Goal: Task Accomplishment & Management: Use online tool/utility

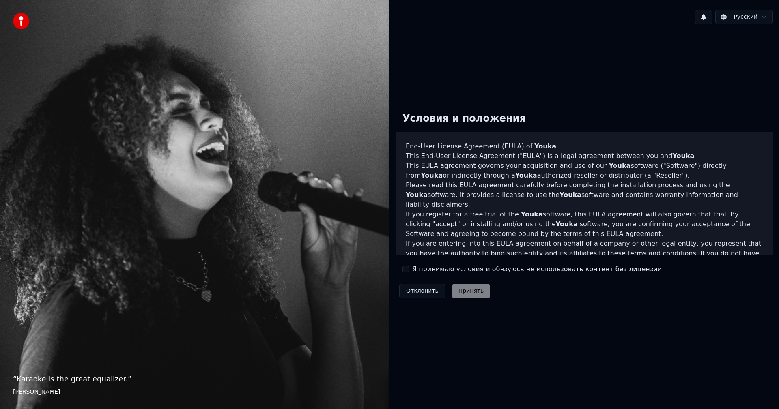
click at [429, 274] on label "Я принимаю условия и обязуюсь не использовать контент без лицензии" at bounding box center [536, 269] width 249 height 10
click at [409, 273] on button "Я принимаю условия и обязуюсь не использовать контент без лицензии" at bounding box center [405, 269] width 6 height 6
click at [464, 295] on button "Принять" at bounding box center [471, 291] width 39 height 15
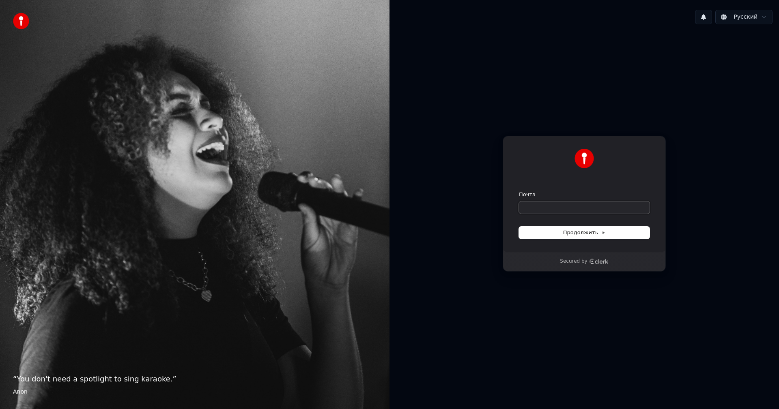
click at [554, 210] on input "Почта" at bounding box center [584, 208] width 131 height 12
click at [599, 259] on icon "Clerk logo" at bounding box center [598, 262] width 19 height 6
click at [557, 209] on input "Почта" at bounding box center [584, 208] width 131 height 12
click at [599, 241] on div "**********" at bounding box center [583, 194] width 163 height 116
click at [599, 233] on span "Продолжить" at bounding box center [584, 232] width 43 height 7
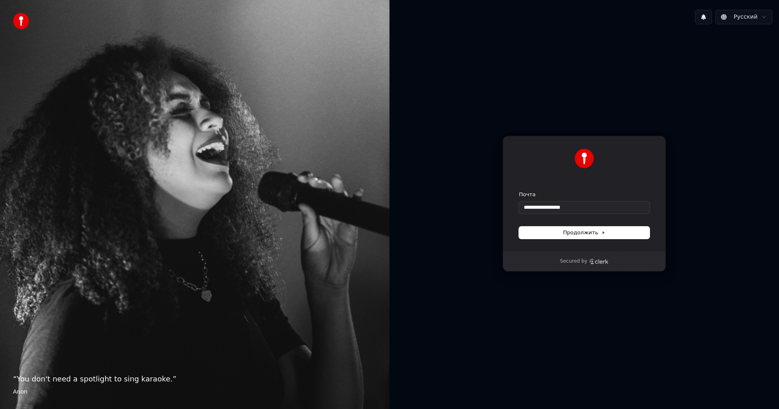
type input "**********"
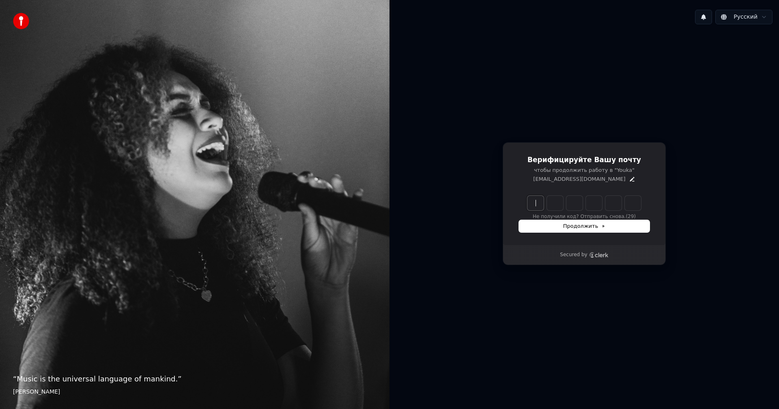
click at [531, 206] on input "Enter verification code" at bounding box center [592, 203] width 130 height 15
click at [529, 207] on input "Enter verification code" at bounding box center [592, 203] width 130 height 15
type input "******"
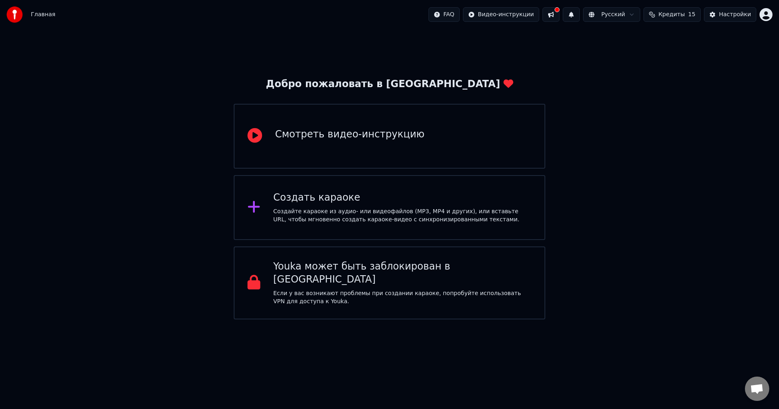
click at [690, 14] on button "Кредиты 15" at bounding box center [671, 14] width 57 height 15
click at [728, 17] on div "Настройки" at bounding box center [735, 15] width 32 height 8
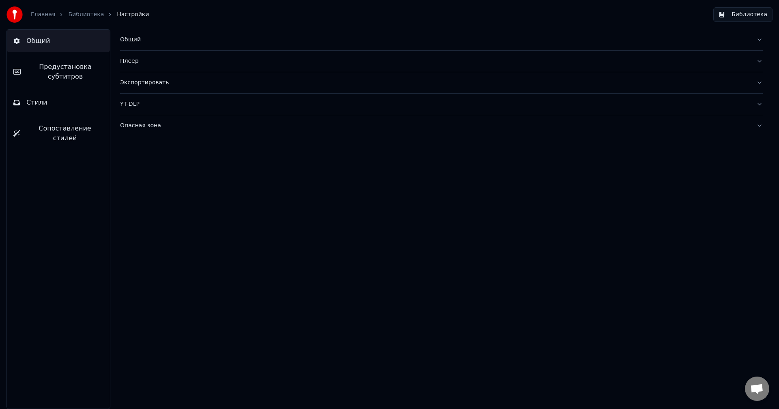
click at [730, 17] on button "Библиотека" at bounding box center [742, 14] width 59 height 15
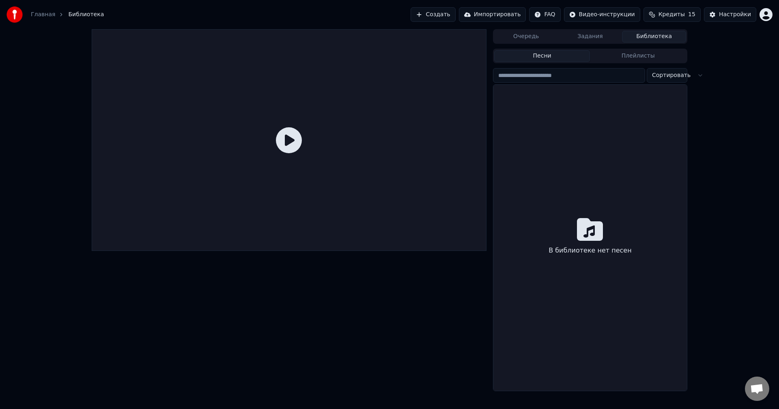
click at [302, 140] on div at bounding box center [289, 140] width 395 height 222
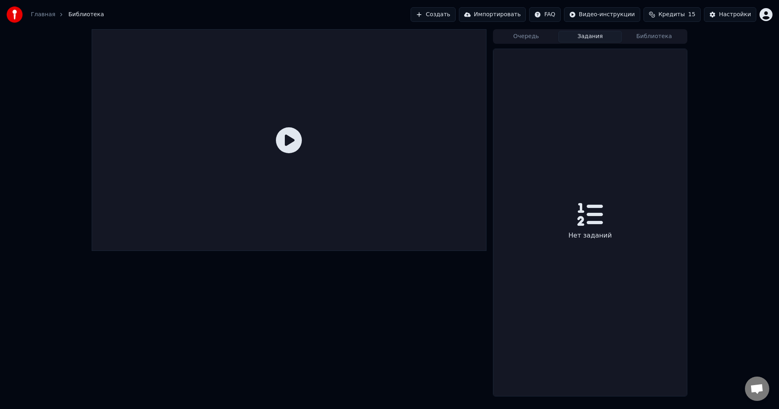
click at [575, 38] on button "Задания" at bounding box center [590, 37] width 64 height 12
click at [545, 35] on button "Очередь" at bounding box center [526, 37] width 64 height 12
click at [651, 40] on button "Библиотека" at bounding box center [654, 37] width 64 height 12
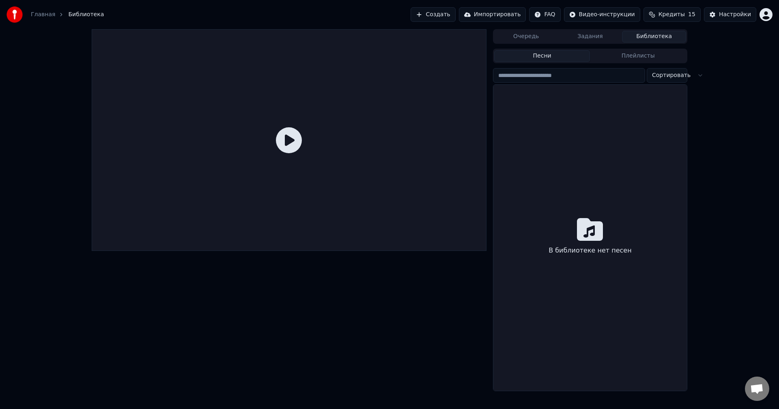
click at [448, 15] on button "Создать" at bounding box center [432, 14] width 45 height 15
click at [682, 10] on button "Кредиты 15" at bounding box center [671, 14] width 57 height 15
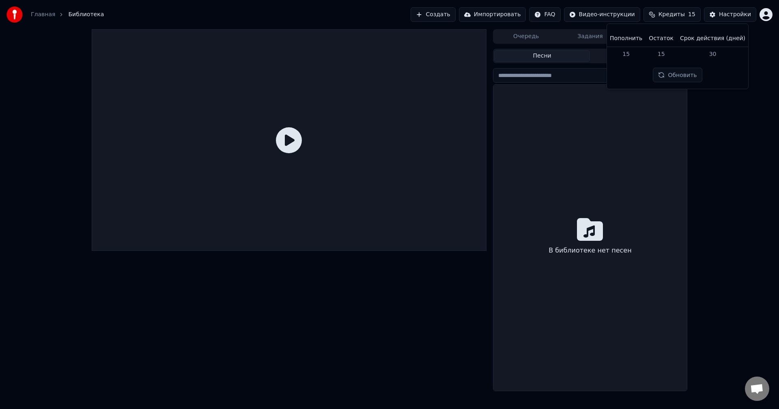
click at [678, 41] on th "Срок действия (дней)" at bounding box center [712, 38] width 72 height 16
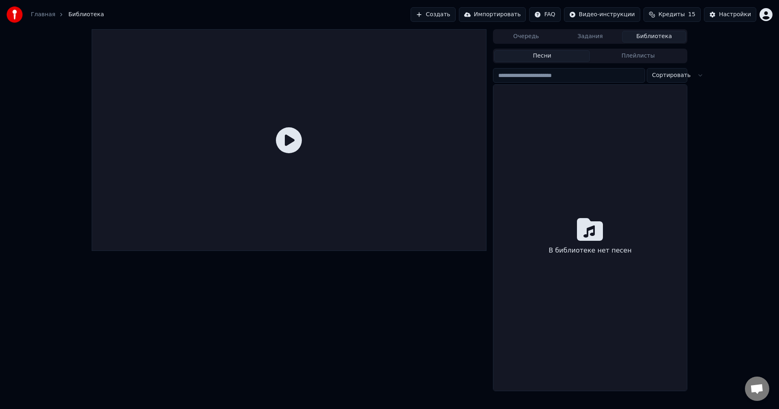
click at [763, 13] on html "Главная Библиотека Создать Импортировать FAQ Видео-инструкции Кредиты 15 Настро…" at bounding box center [389, 204] width 779 height 409
click at [715, 48] on div "Оплата" at bounding box center [729, 52] width 93 height 13
click at [775, 19] on div "Главная Библиотека Создать Импортировать FAQ Видео-инструкции Кредиты 15 Настро…" at bounding box center [389, 14] width 779 height 29
click at [771, 16] on html "Главная Библиотека Создать Импортировать FAQ Видео-инструкции Кредиты 15 Настро…" at bounding box center [389, 204] width 779 height 409
click at [751, 174] on html "Главная Библиотека Создать Импортировать FAQ Видео-инструкции Кредиты 15 Настро…" at bounding box center [389, 204] width 779 height 409
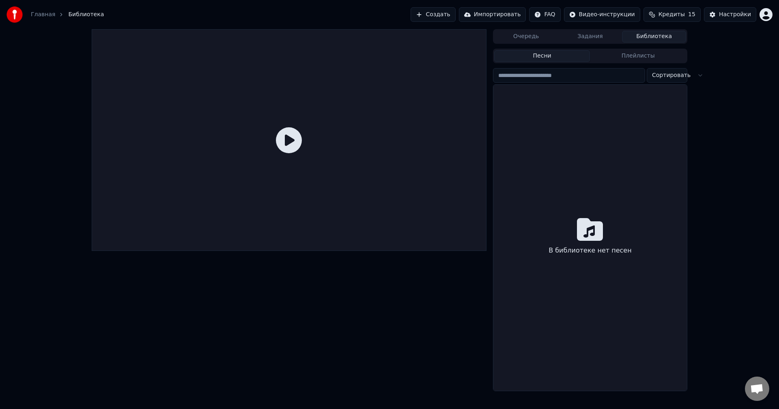
click at [455, 15] on button "Создать" at bounding box center [432, 14] width 45 height 15
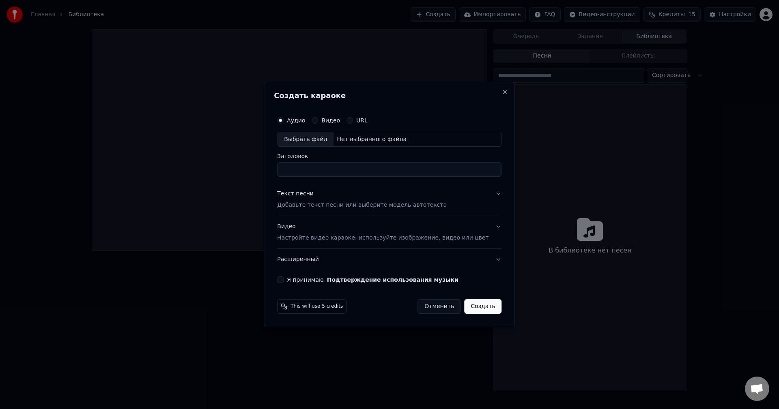
click at [340, 121] on label "Видео" at bounding box center [330, 121] width 19 height 6
click at [318, 121] on button "Видео" at bounding box center [314, 120] width 6 height 6
click at [305, 123] on label "Аудио" at bounding box center [296, 121] width 18 height 6
click at [283, 123] on button "Аудио" at bounding box center [280, 120] width 6 height 6
click at [350, 137] on div "Нет выбранного файла" at bounding box center [371, 139] width 76 height 8
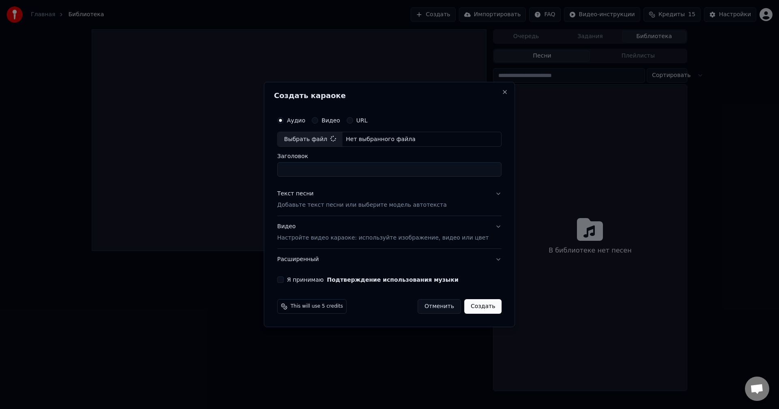
type input "**********"
drag, startPoint x: 444, startPoint y: 170, endPoint x: 271, endPoint y: 168, distance: 172.8
click at [271, 168] on body "**********" at bounding box center [389, 204] width 779 height 409
type input "*"
type input "**********"
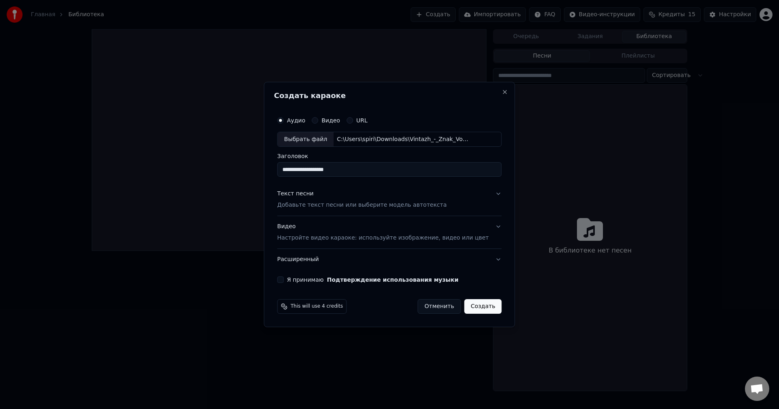
click at [312, 232] on div "Видео Настройте видео караоке: используйте изображение, видео или цвет" at bounding box center [382, 232] width 211 height 19
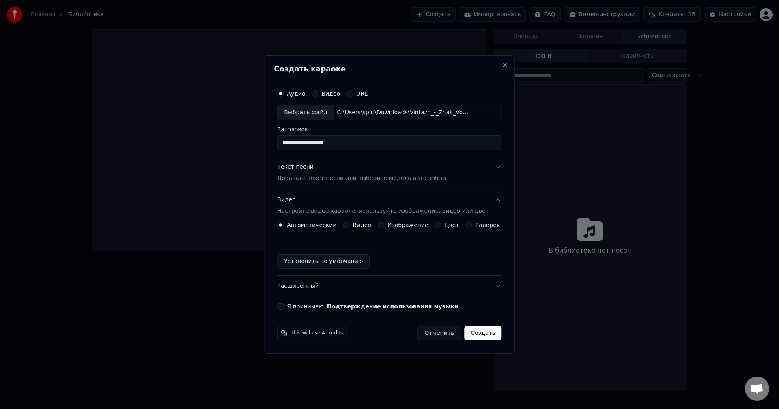
click at [347, 226] on button "Видео" at bounding box center [346, 225] width 6 height 6
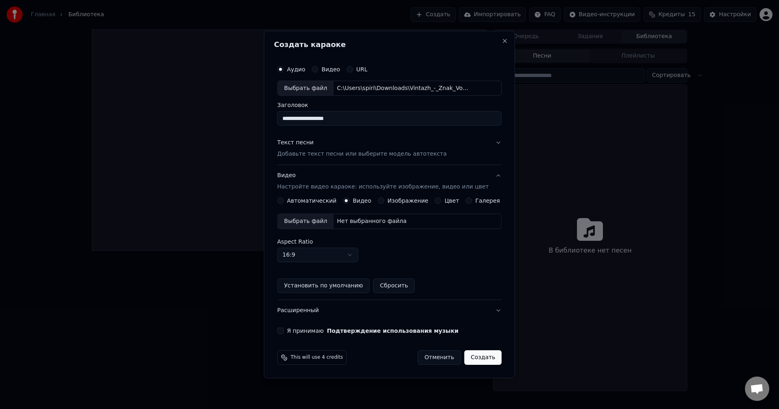
click at [315, 202] on label "Автоматический" at bounding box center [311, 201] width 49 height 6
click at [283, 202] on button "Автоматический" at bounding box center [280, 200] width 6 height 6
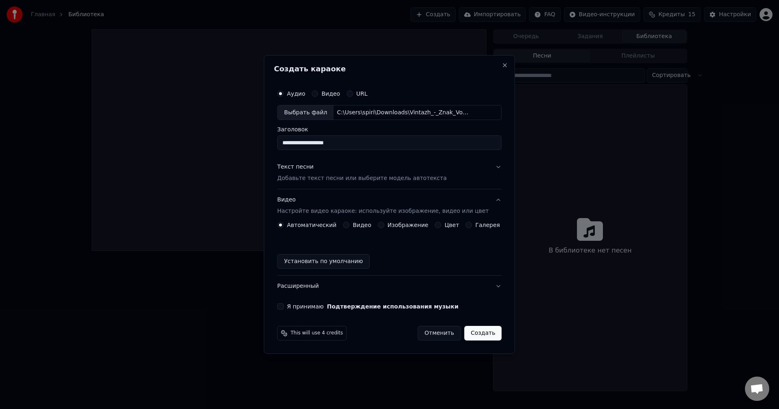
click at [393, 229] on div "Автоматический Видео Изображение Цвет Галерея Установить по умолчанию" at bounding box center [389, 245] width 224 height 47
click at [394, 226] on label "Изображение" at bounding box center [407, 225] width 41 height 6
click at [384, 226] on button "Изображение" at bounding box center [381, 225] width 6 height 6
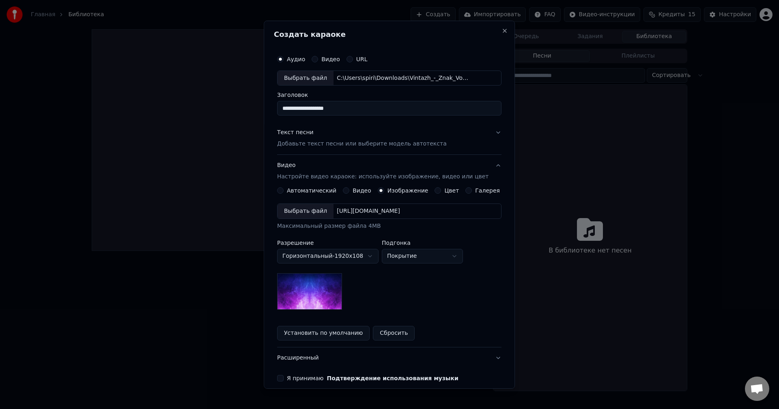
click at [308, 193] on label "Автоматический" at bounding box center [311, 191] width 49 height 6
click at [283, 193] on button "Автоматический" at bounding box center [280, 190] width 6 height 6
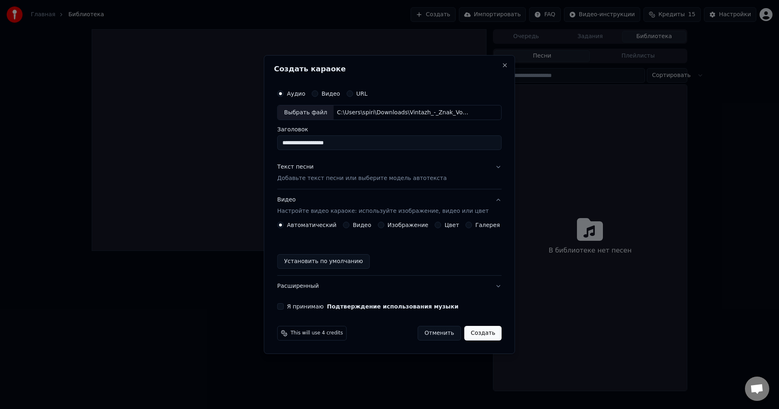
click at [418, 179] on p "Добавьте текст песни или выберите модель автотекста" at bounding box center [362, 179] width 170 height 8
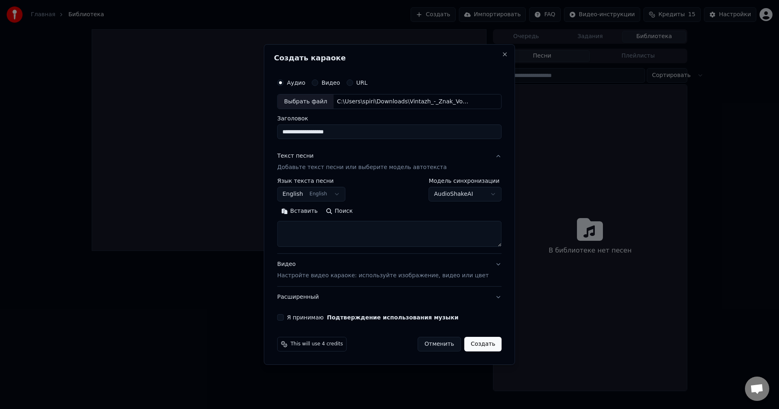
click at [333, 203] on div "**********" at bounding box center [389, 212] width 224 height 69
click at [333, 193] on button "English English" at bounding box center [311, 194] width 68 height 15
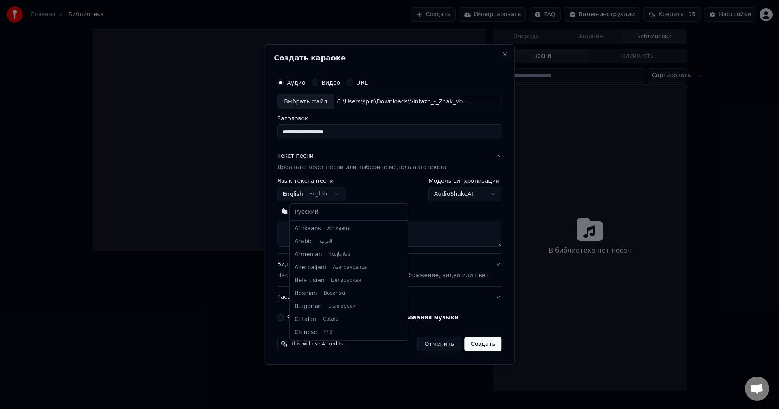
scroll to position [65, 0]
select select "**"
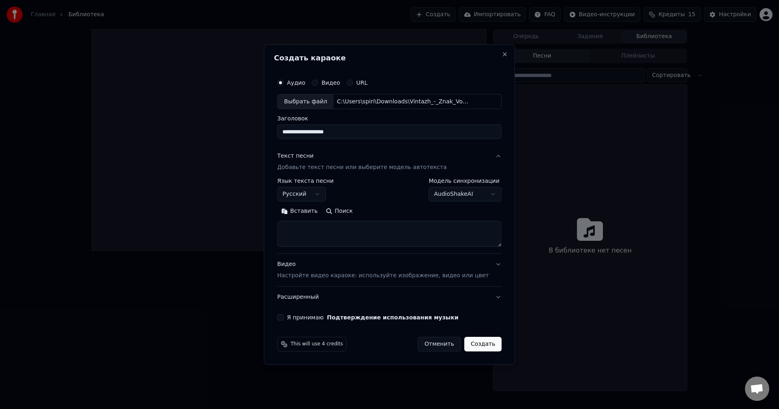
click at [437, 189] on body "**********" at bounding box center [389, 204] width 779 height 409
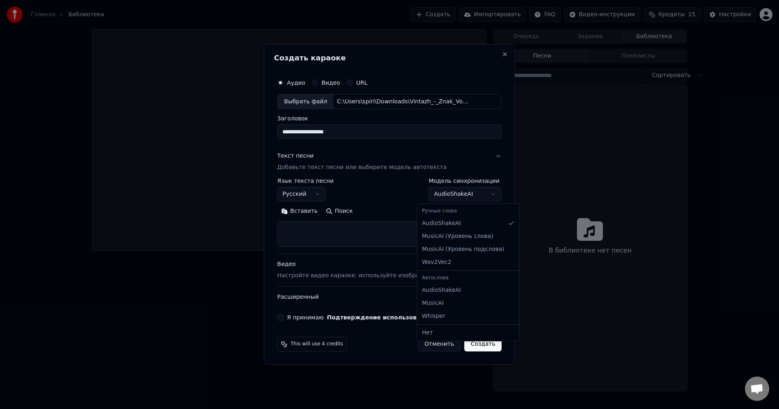
click at [431, 212] on div "Ручные слова" at bounding box center [467, 211] width 99 height 11
click at [369, 202] on body "**********" at bounding box center [389, 204] width 779 height 409
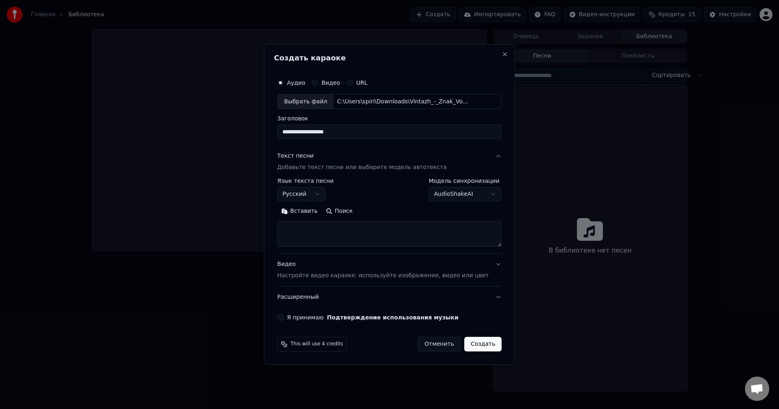
click at [332, 227] on textarea at bounding box center [389, 234] width 224 height 26
paste textarea "**********"
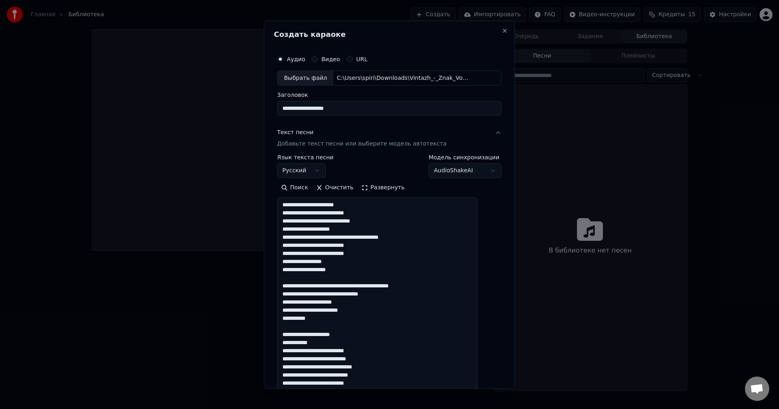
drag, startPoint x: 486, startPoint y: 243, endPoint x: 483, endPoint y: 384, distance: 140.4
click at [477, 388] on textarea at bounding box center [377, 294] width 200 height 194
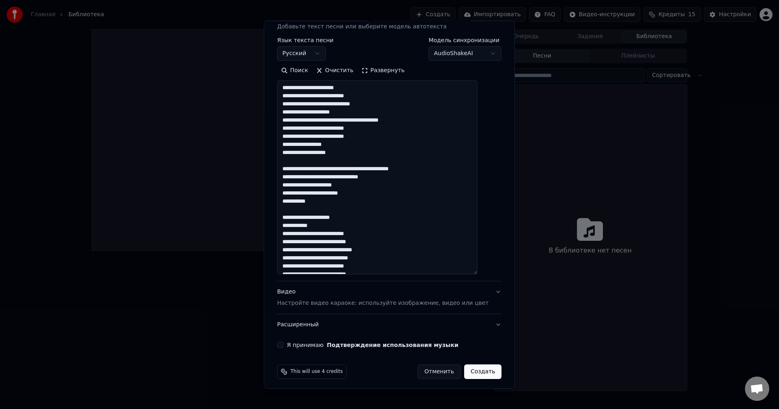
scroll to position [121, 0]
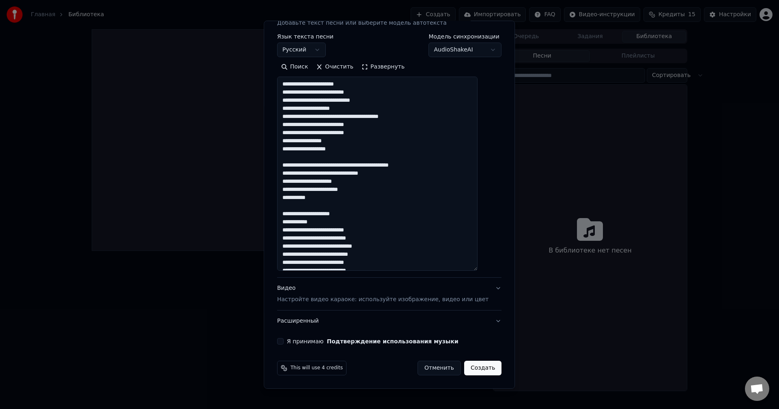
drag, startPoint x: 367, startPoint y: 83, endPoint x: 287, endPoint y: 81, distance: 80.7
click at [287, 81] on textarea at bounding box center [377, 174] width 200 height 194
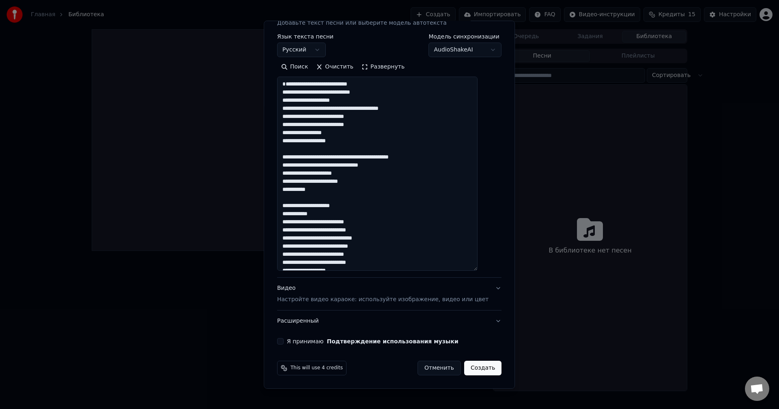
click at [292, 94] on textarea at bounding box center [377, 174] width 200 height 194
drag, startPoint x: 442, startPoint y: 157, endPoint x: 290, endPoint y: 155, distance: 151.7
click at [290, 155] on textarea at bounding box center [377, 174] width 200 height 194
drag, startPoint x: 365, startPoint y: 198, endPoint x: 284, endPoint y: 199, distance: 80.3
click at [284, 199] on div "**********" at bounding box center [389, 137] width 231 height 421
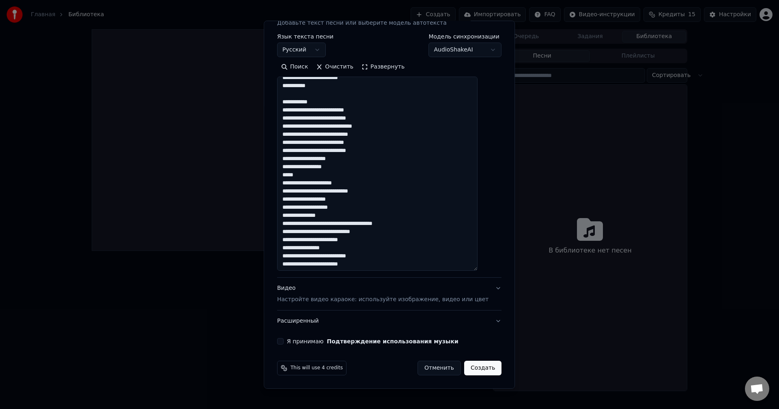
scroll to position [122, 0]
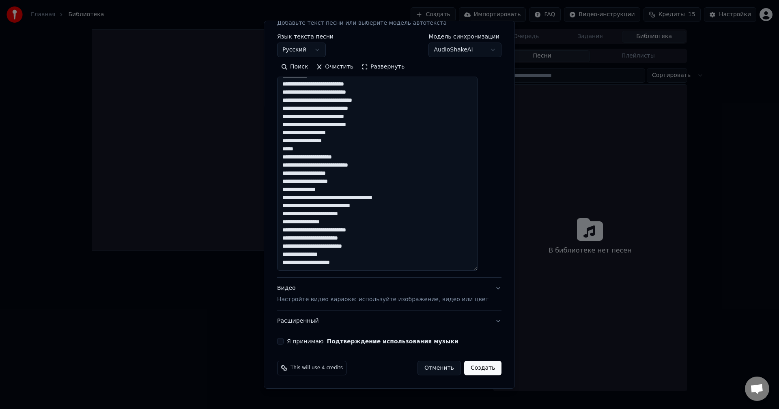
drag, startPoint x: 383, startPoint y: 197, endPoint x: 290, endPoint y: 200, distance: 93.3
click at [290, 200] on textarea at bounding box center [377, 174] width 200 height 194
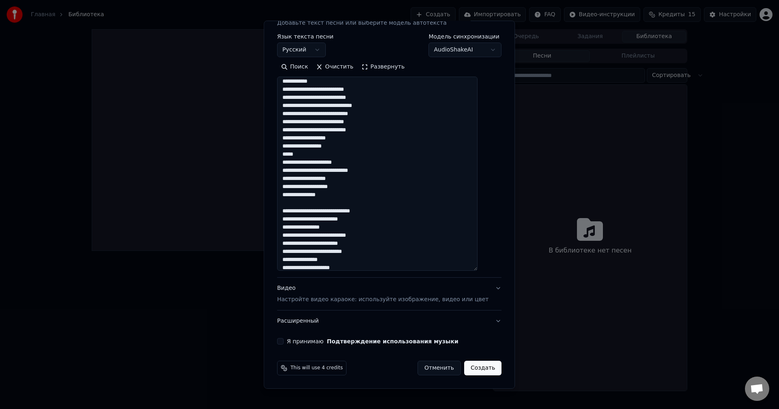
drag, startPoint x: 346, startPoint y: 195, endPoint x: 286, endPoint y: 147, distance: 76.8
click at [286, 147] on textarea at bounding box center [377, 174] width 200 height 194
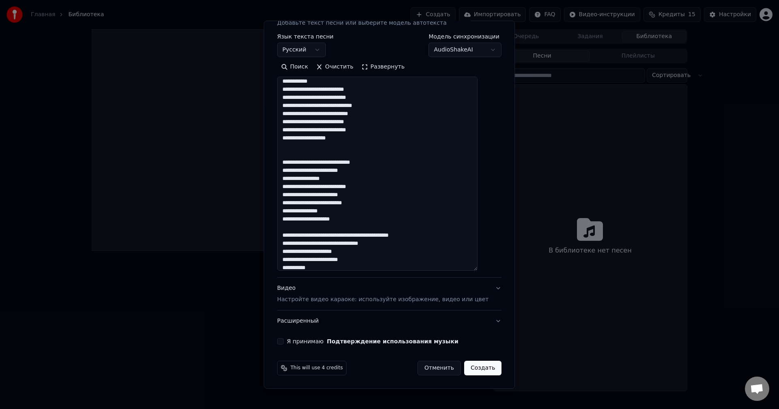
click at [299, 155] on textarea at bounding box center [377, 174] width 200 height 194
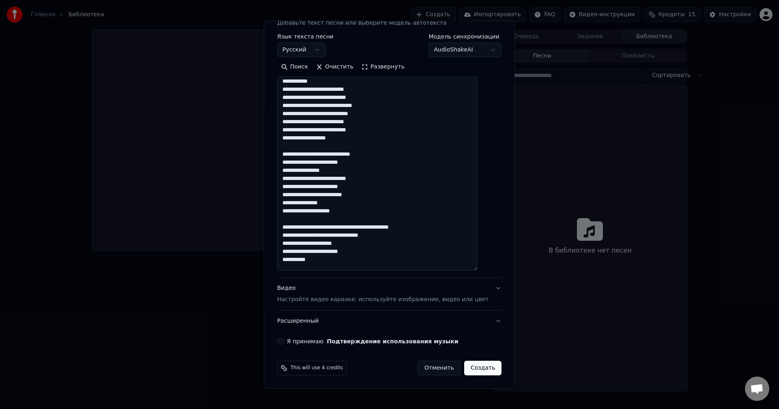
drag, startPoint x: 438, startPoint y: 227, endPoint x: 286, endPoint y: 227, distance: 152.5
click at [286, 227] on textarea at bounding box center [377, 174] width 200 height 194
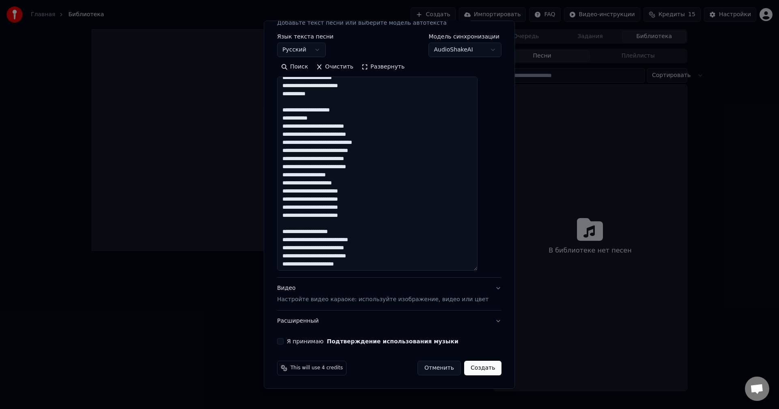
scroll to position [279, 0]
drag, startPoint x: 358, startPoint y: 105, endPoint x: 284, endPoint y: 107, distance: 74.2
click at [284, 107] on div "**********" at bounding box center [389, 137] width 231 height 421
drag, startPoint x: 365, startPoint y: 218, endPoint x: 260, endPoint y: 214, distance: 105.5
click at [260, 214] on body "**********" at bounding box center [389, 204] width 779 height 409
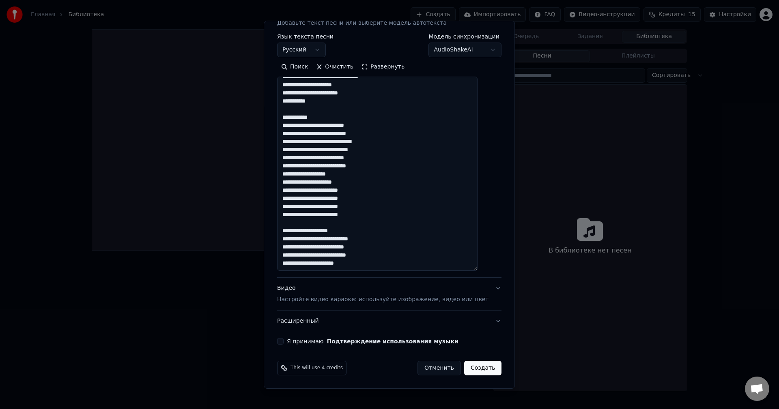
click at [356, 216] on textarea at bounding box center [377, 174] width 200 height 194
drag, startPoint x: 363, startPoint y: 218, endPoint x: 273, endPoint y: 215, distance: 89.2
click at [273, 215] on div "**********" at bounding box center [389, 204] width 251 height 368
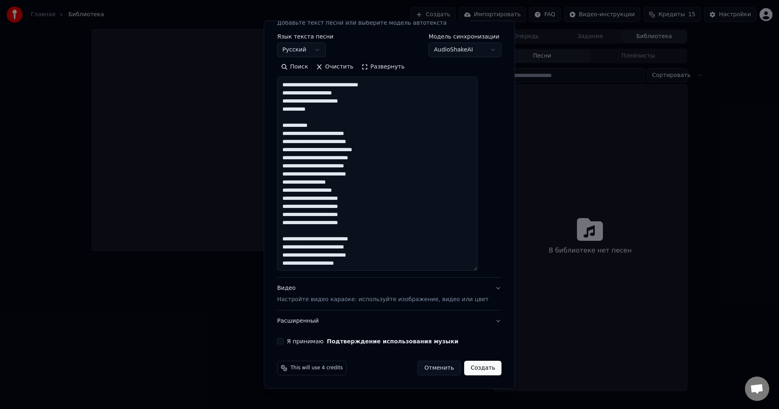
scroll to position [291, 0]
type textarea "**********"
click at [369, 302] on p "Настройте видео караоке: используйте изображение, видео или цвет" at bounding box center [382, 300] width 211 height 8
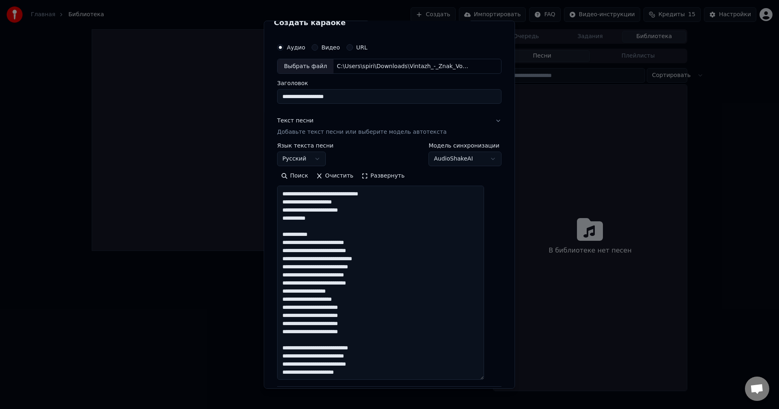
scroll to position [0, 0]
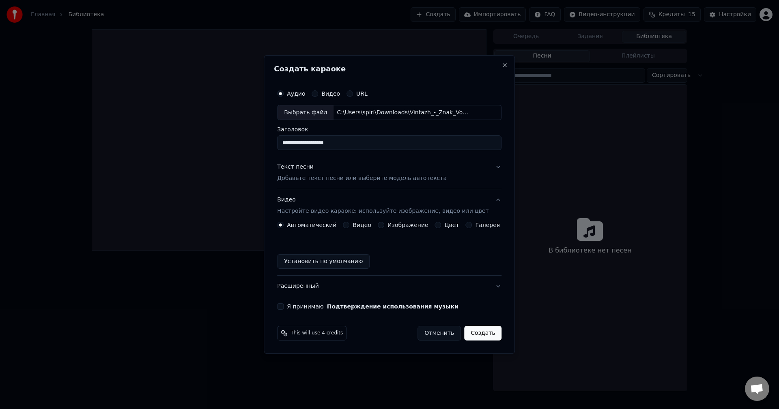
click at [355, 180] on p "Добавьте текст песни или выберите модель автотекста" at bounding box center [362, 179] width 170 height 8
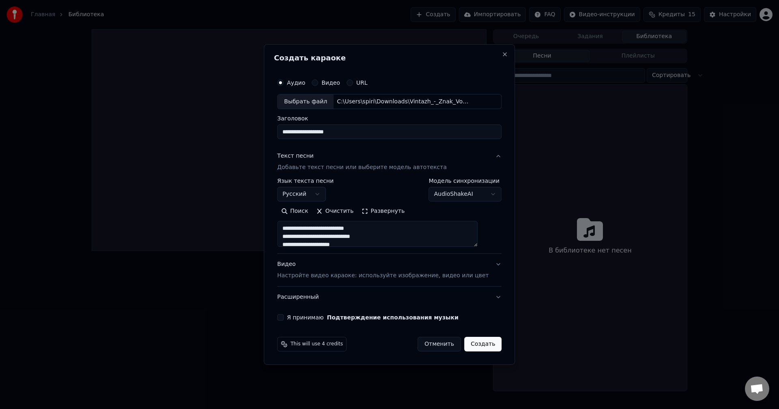
click at [361, 170] on p "Добавьте текст песни или выберите модель автотекста" at bounding box center [362, 168] width 170 height 8
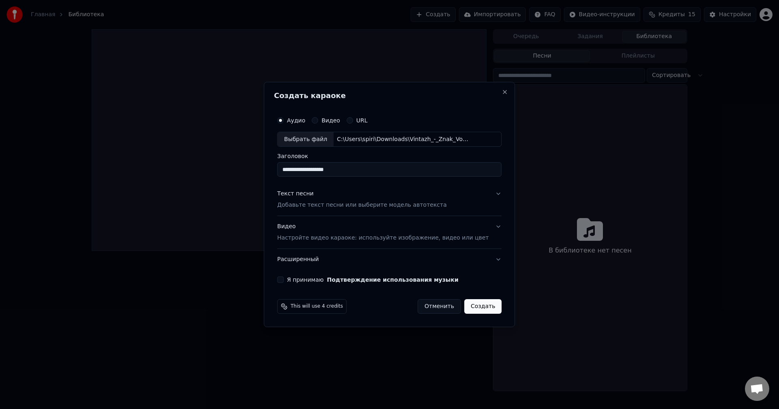
click at [364, 202] on p "Добавьте текст песни или выберите модель автотекста" at bounding box center [362, 206] width 170 height 8
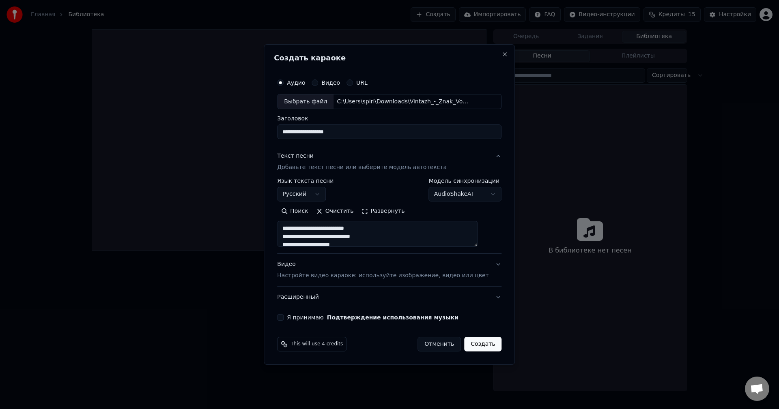
click at [365, 171] on p "Добавьте текст песни или выберите модель автотекста" at bounding box center [362, 168] width 170 height 8
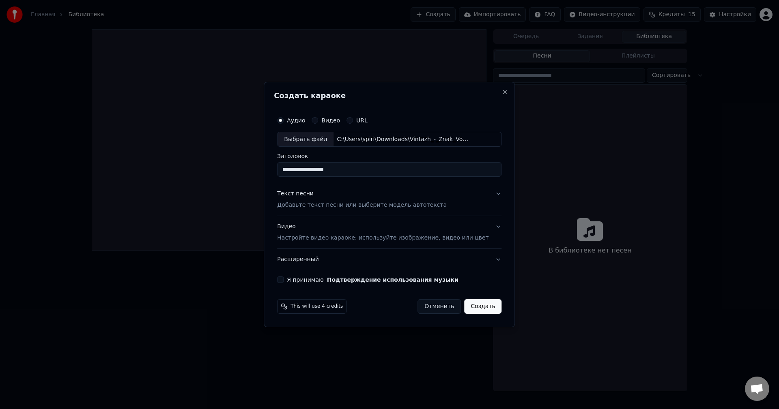
click at [316, 240] on p "Настройте видео караоке: используйте изображение, видео или цвет" at bounding box center [382, 238] width 211 height 8
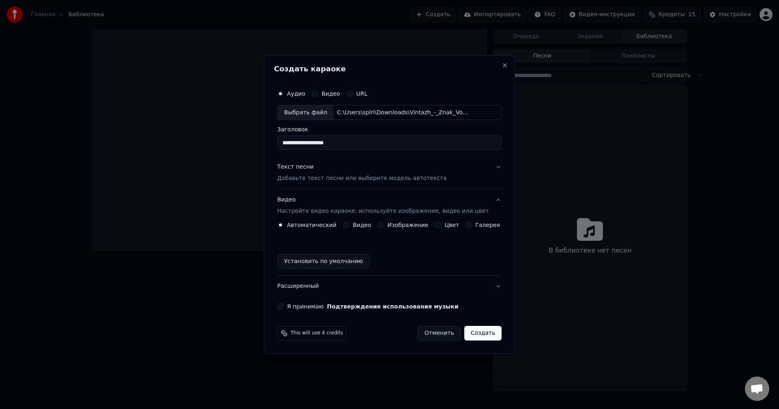
click at [353, 228] on div "Видео" at bounding box center [357, 225] width 28 height 6
click at [358, 226] on label "Видео" at bounding box center [361, 225] width 19 height 6
click at [349, 226] on button "Видео" at bounding box center [346, 225] width 6 height 6
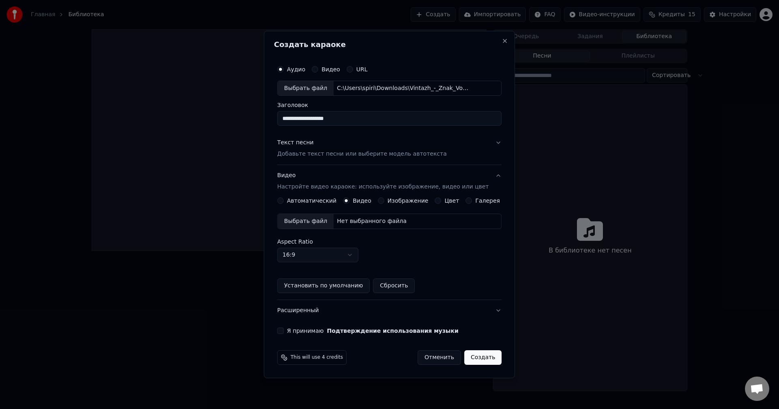
click at [353, 223] on div "Нет выбранного файла" at bounding box center [371, 221] width 76 height 8
click at [417, 205] on div "Автоматический Видео Изображение Цвет Галерея Выбрать файл Нет выбранного файла…" at bounding box center [389, 245] width 224 height 96
click at [415, 204] on label "Изображение" at bounding box center [407, 201] width 41 height 6
click at [384, 204] on button "Изображение" at bounding box center [381, 200] width 6 height 6
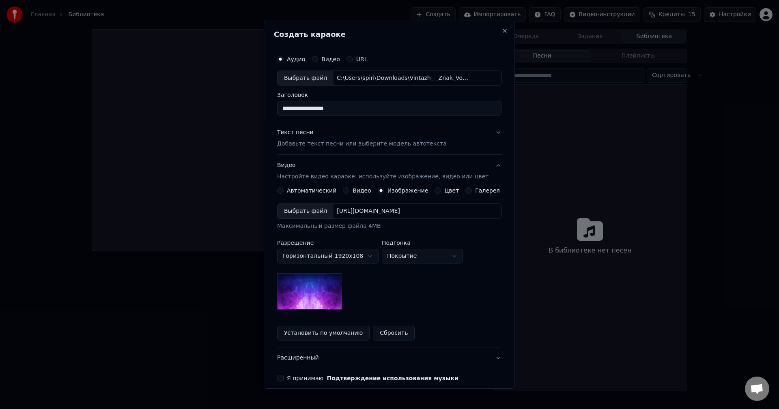
click at [393, 210] on div "[URL][DOMAIN_NAME]" at bounding box center [368, 211] width 70 height 8
click at [444, 189] on label "Цвет" at bounding box center [451, 191] width 15 height 6
click at [441, 189] on button "Цвет" at bounding box center [438, 190] width 6 height 6
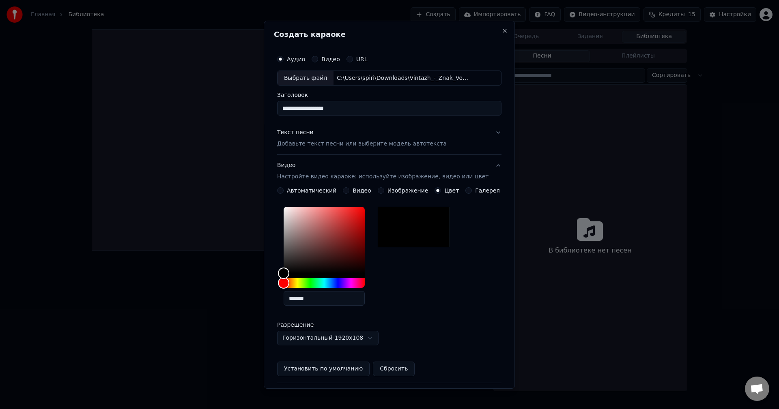
click at [476, 190] on label "Галерея" at bounding box center [487, 191] width 25 height 6
click at [472, 190] on button "Галерея" at bounding box center [469, 190] width 6 height 6
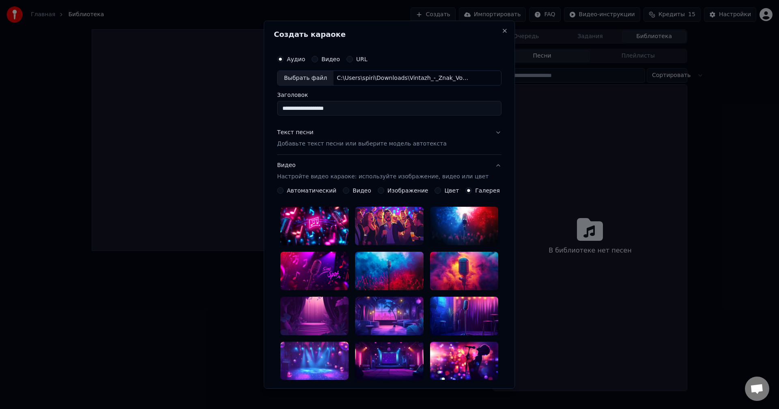
click at [399, 188] on label "Изображение" at bounding box center [407, 191] width 41 height 6
click at [384, 187] on button "Изображение" at bounding box center [381, 190] width 6 height 6
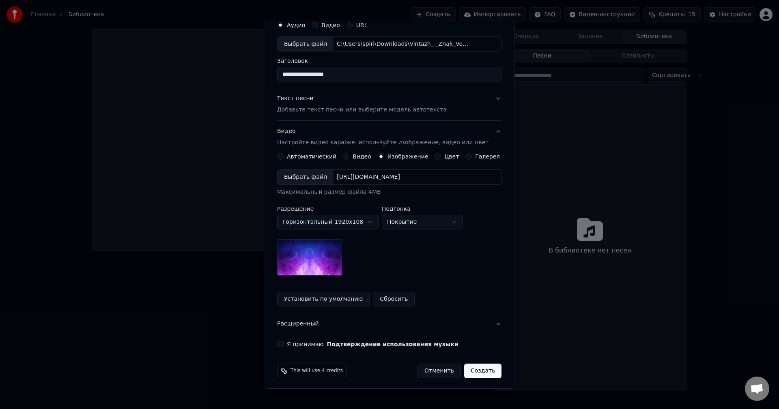
scroll to position [37, 0]
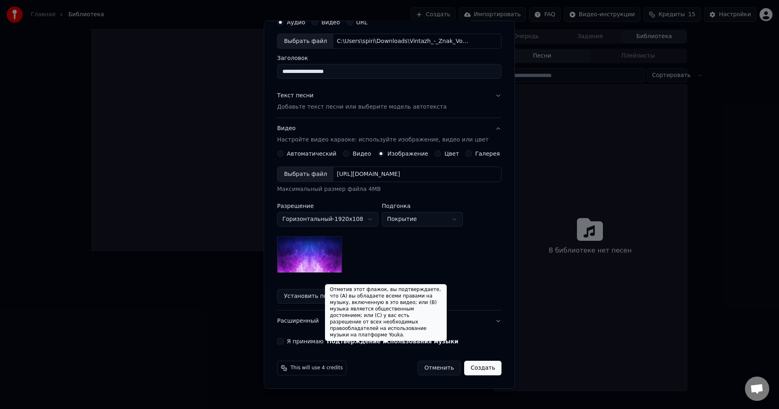
click at [402, 342] on button "Подтверждение использования музыки" at bounding box center [392, 342] width 131 height 6
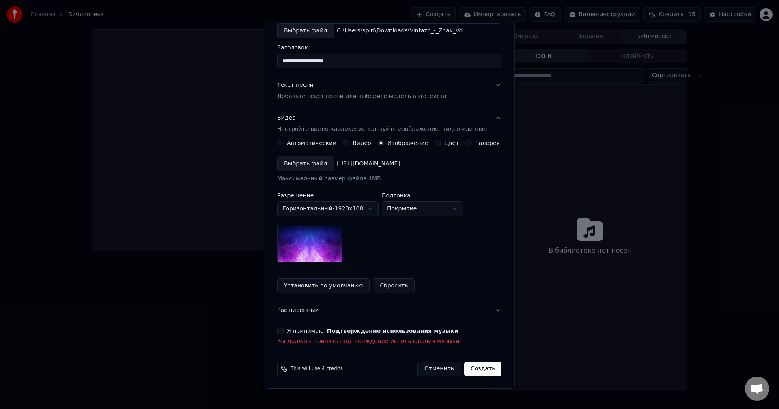
scroll to position [48, 0]
click at [283, 331] on button "Я принимаю Подтверждение использования музыки" at bounding box center [280, 330] width 6 height 6
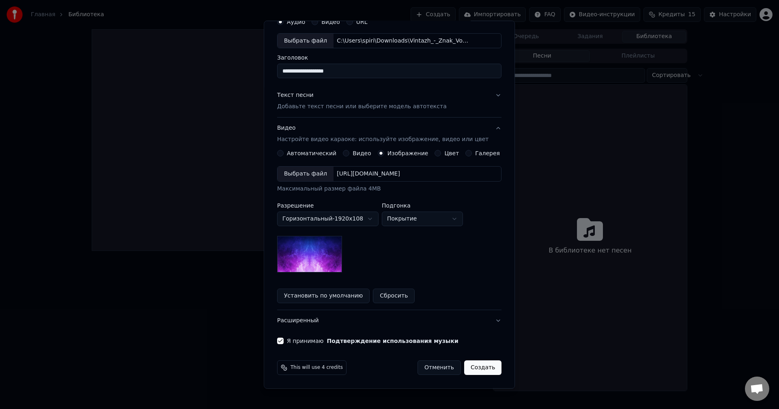
click at [283, 339] on button "Я принимаю Подтверждение использования музыки" at bounding box center [280, 341] width 6 height 6
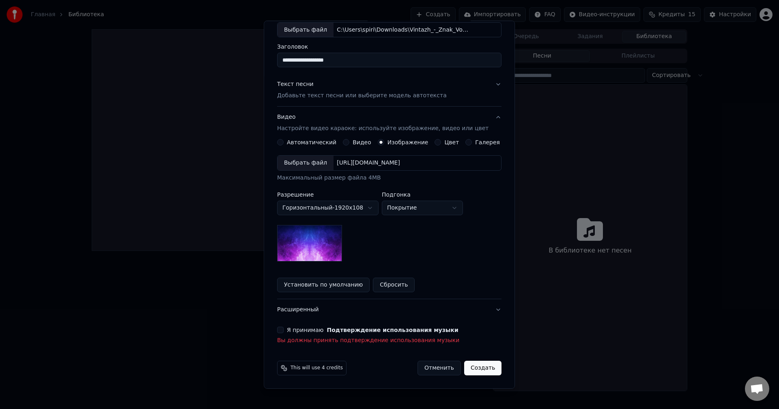
click at [301, 145] on label "Автоматический" at bounding box center [311, 142] width 49 height 6
click at [283, 145] on button "Автоматический" at bounding box center [280, 142] width 6 height 6
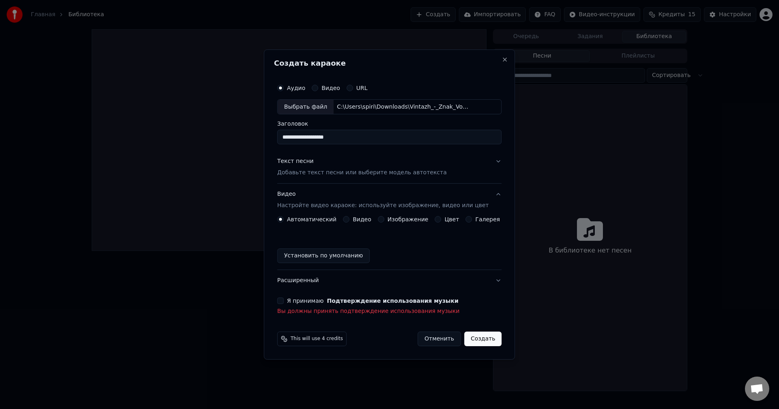
click at [481, 339] on button "Создать" at bounding box center [482, 339] width 37 height 15
click at [283, 302] on button "Я принимаю Подтверждение использования музыки" at bounding box center [280, 301] width 6 height 6
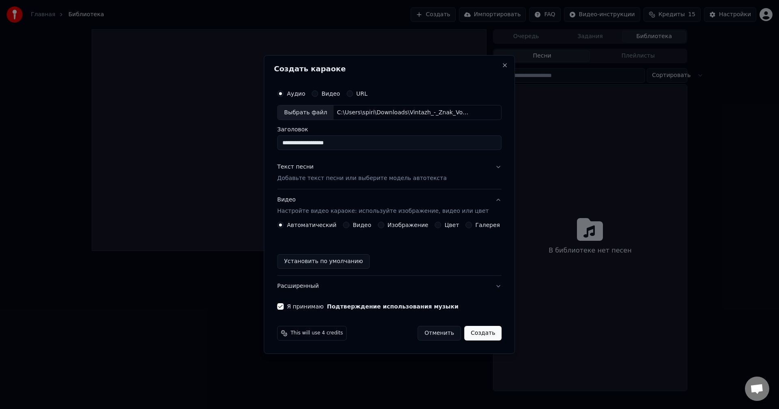
click at [392, 284] on button "Расширенный" at bounding box center [389, 286] width 224 height 21
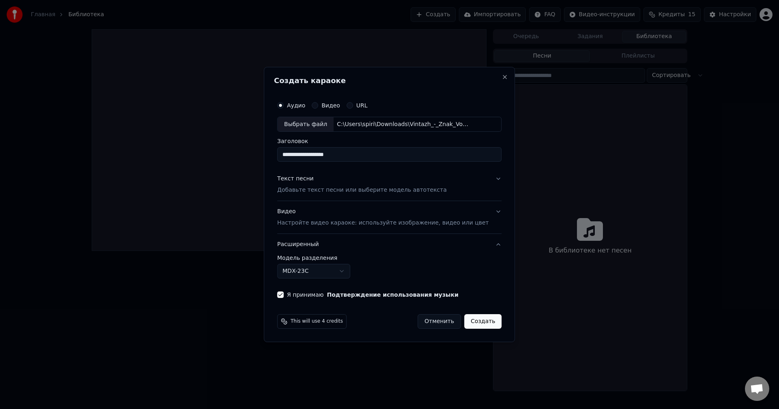
click at [337, 263] on div "**********" at bounding box center [389, 267] width 224 height 24
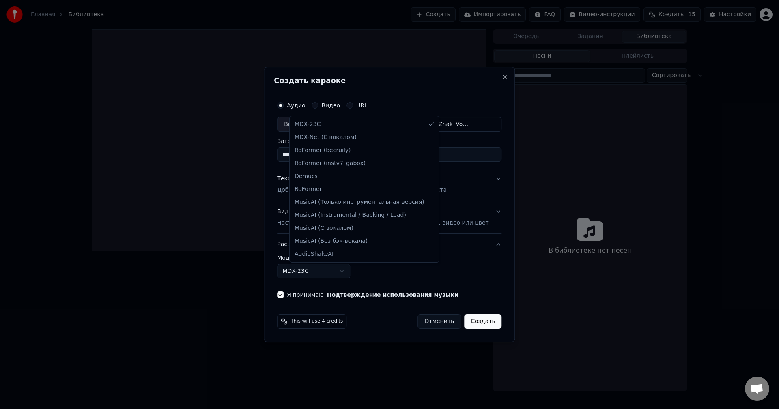
click at [336, 267] on body "**********" at bounding box center [389, 204] width 779 height 409
click at [343, 269] on body "**********" at bounding box center [389, 204] width 779 height 409
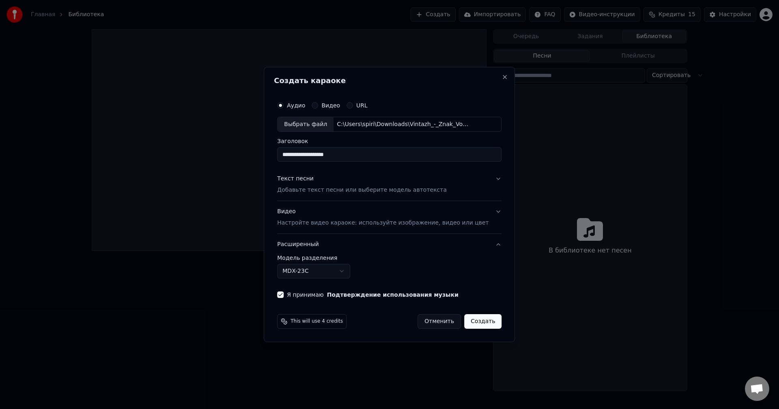
click at [347, 270] on body "**********" at bounding box center [389, 204] width 779 height 409
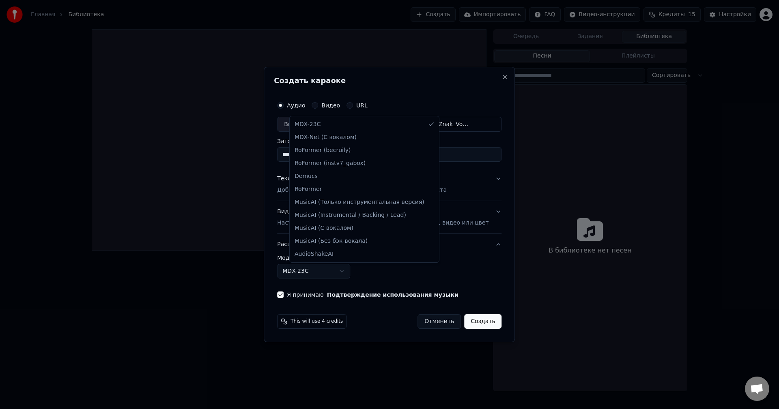
click at [452, 251] on body "**********" at bounding box center [389, 204] width 779 height 409
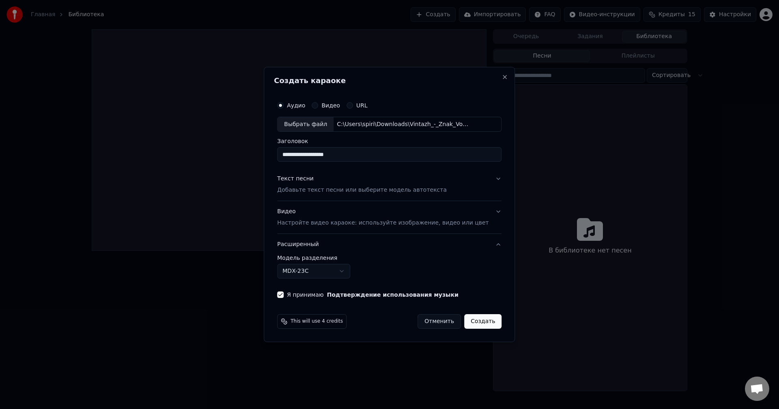
click at [408, 213] on div "Видео Настройте видео караоке: используйте изображение, видео или цвет" at bounding box center [382, 217] width 211 height 19
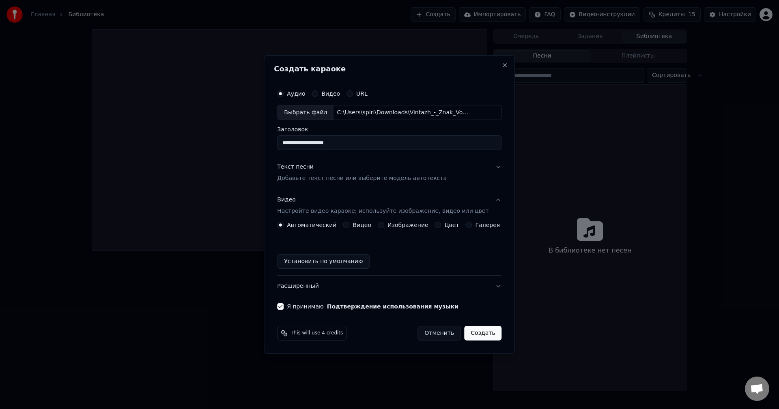
click at [397, 228] on label "Изображение" at bounding box center [407, 225] width 41 height 6
click at [384, 228] on button "Изображение" at bounding box center [381, 225] width 6 height 6
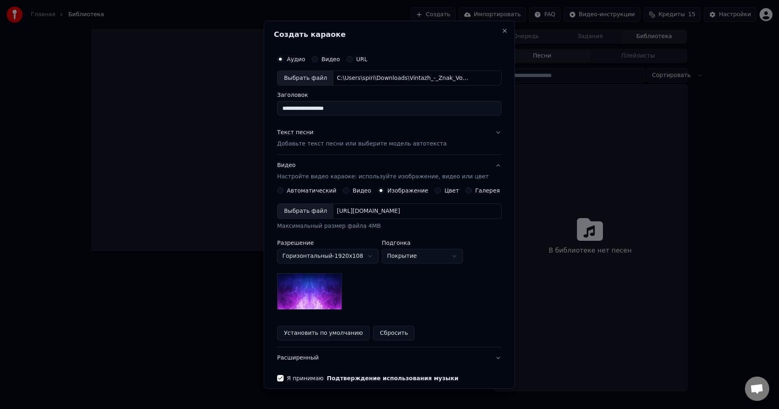
click at [379, 213] on div "[URL][DOMAIN_NAME]" at bounding box center [368, 211] width 70 height 8
click at [350, 210] on div "[URL][DOMAIN_NAME]" at bounding box center [368, 211] width 70 height 8
click at [400, 193] on label "Изображение" at bounding box center [407, 191] width 41 height 6
click at [384, 194] on button "Изображение" at bounding box center [381, 190] width 6 height 6
click at [438, 193] on div "Цвет" at bounding box center [447, 190] width 24 height 6
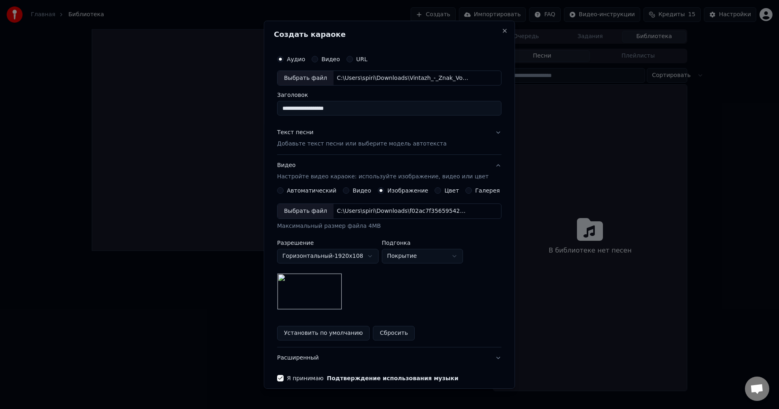
click at [444, 191] on label "Цвет" at bounding box center [451, 191] width 15 height 6
click at [440, 191] on button "Цвет" at bounding box center [438, 190] width 6 height 6
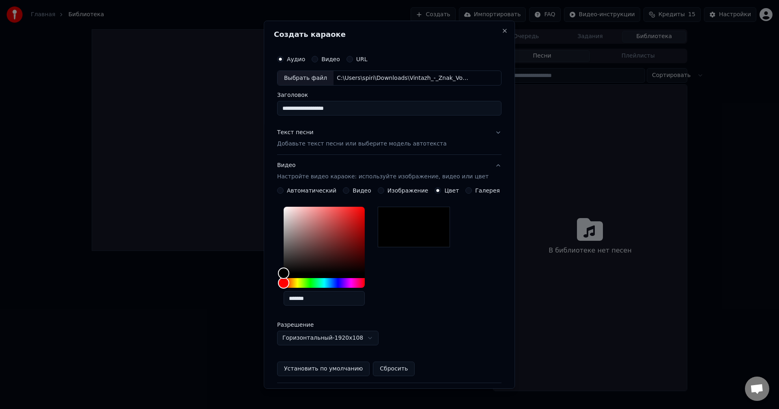
click at [475, 191] on label "Галерея" at bounding box center [487, 191] width 25 height 6
click at [471, 191] on button "Галерея" at bounding box center [469, 190] width 6 height 6
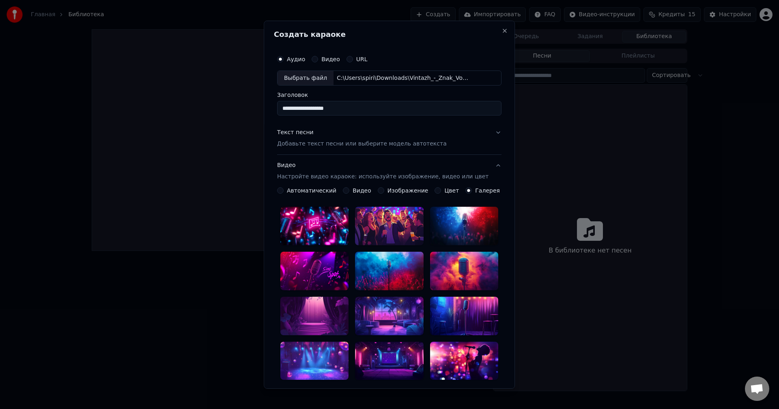
click at [352, 195] on div "**********" at bounding box center [389, 317] width 224 height 260
click at [355, 192] on label "Видео" at bounding box center [361, 191] width 19 height 6
click at [349, 192] on button "Видео" at bounding box center [346, 190] width 6 height 6
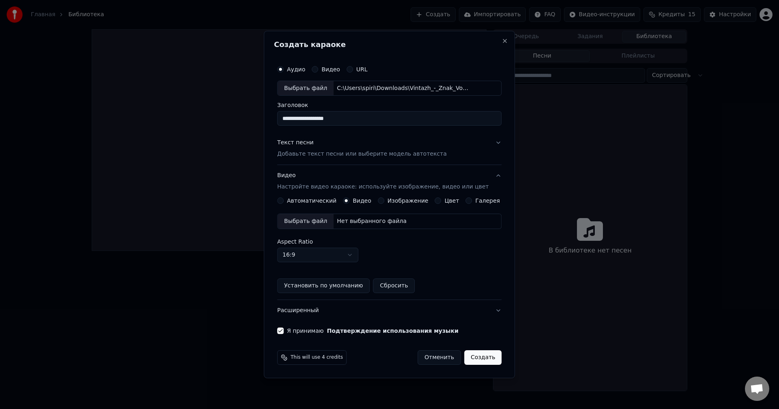
click at [385, 192] on button "Видео Настройте видео караоке: используйте изображение, видео или цвет" at bounding box center [389, 181] width 224 height 32
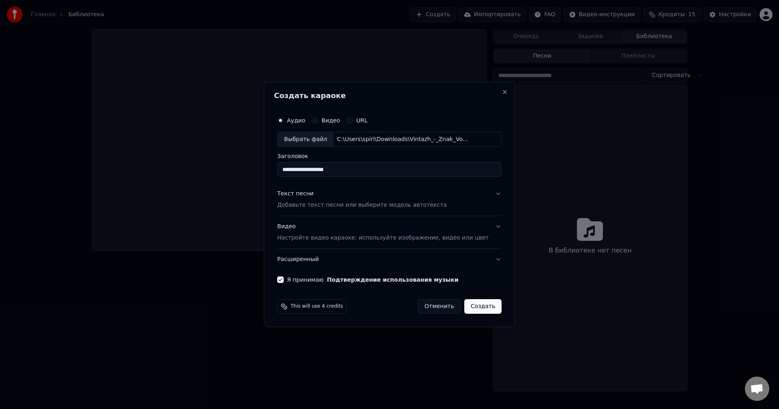
click at [393, 237] on p "Настройте видео караоке: используйте изображение, видео или цвет" at bounding box center [382, 238] width 211 height 8
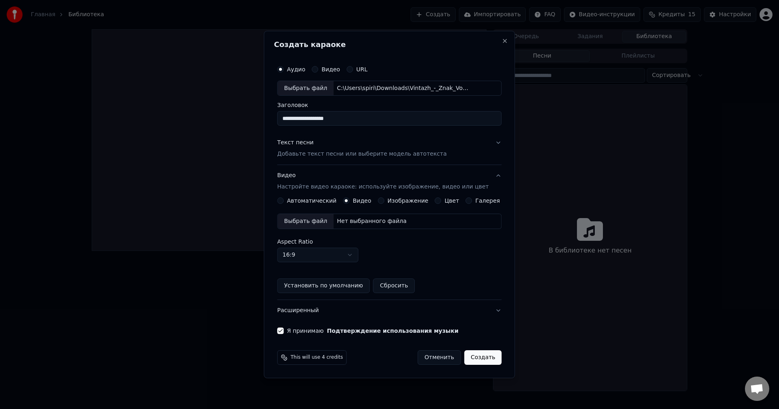
click at [395, 202] on label "Изображение" at bounding box center [407, 201] width 41 height 6
click at [384, 202] on button "Изображение" at bounding box center [381, 200] width 6 height 6
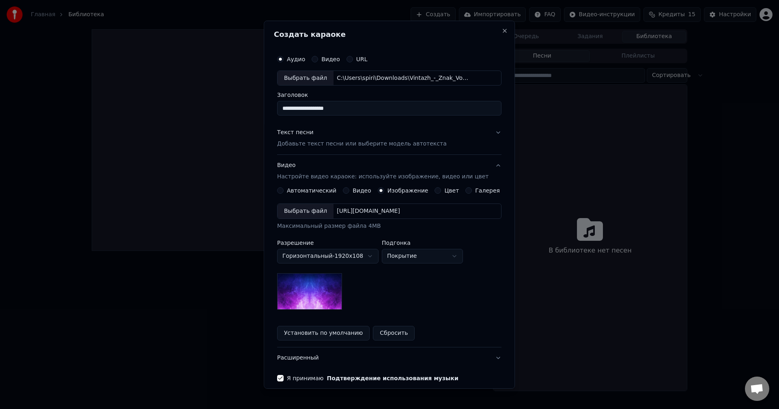
click at [374, 208] on div "[URL][DOMAIN_NAME]" at bounding box center [368, 211] width 70 height 8
click at [401, 283] on div "**********" at bounding box center [389, 257] width 224 height 106
click at [382, 175] on p "Настройте видео караоке: используйте изображение, видео или цвет" at bounding box center [382, 177] width 211 height 8
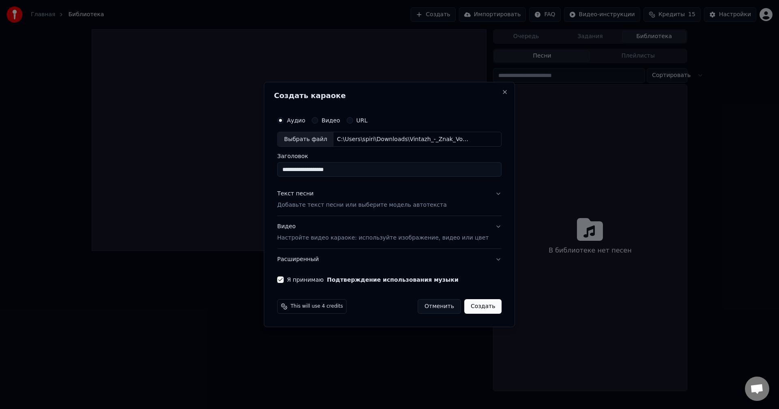
click at [372, 241] on p "Настройте видео караоке: используйте изображение, видео или цвет" at bounding box center [382, 238] width 211 height 8
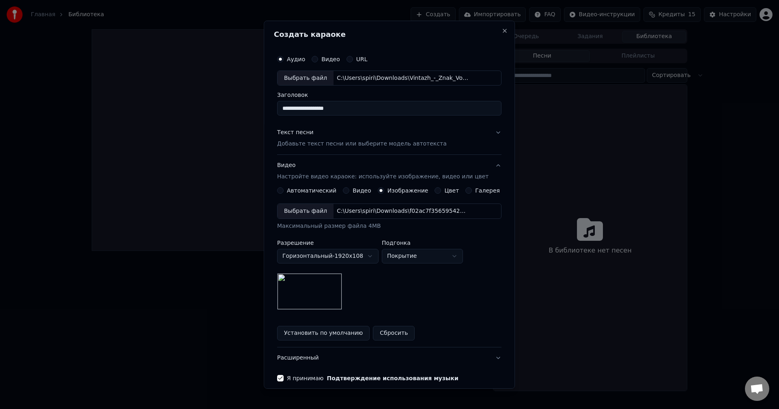
click at [368, 180] on p "Настройте видео караоке: используйте изображение, видео или цвет" at bounding box center [382, 177] width 211 height 8
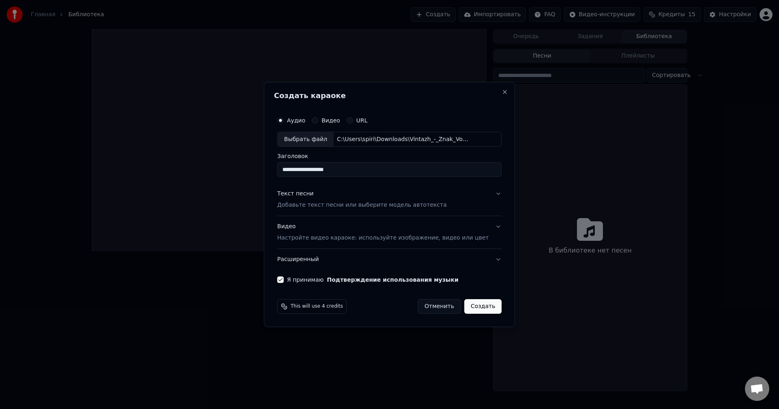
click at [370, 204] on p "Добавьте текст песни или выберите модель автотекста" at bounding box center [362, 206] width 170 height 8
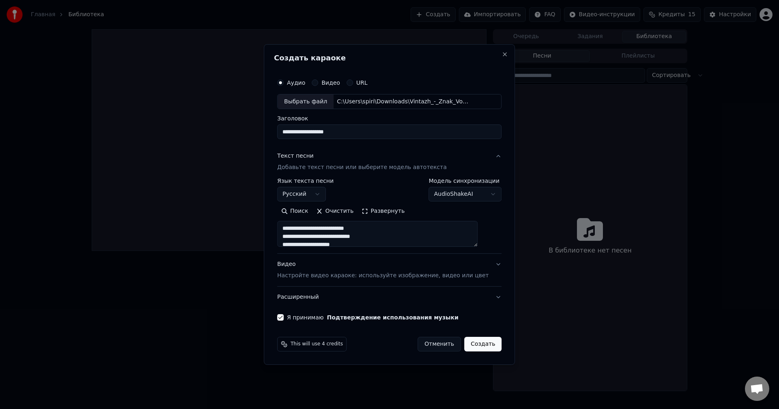
click at [393, 242] on textarea at bounding box center [377, 234] width 200 height 26
click at [392, 213] on button "Развернуть" at bounding box center [382, 211] width 51 height 13
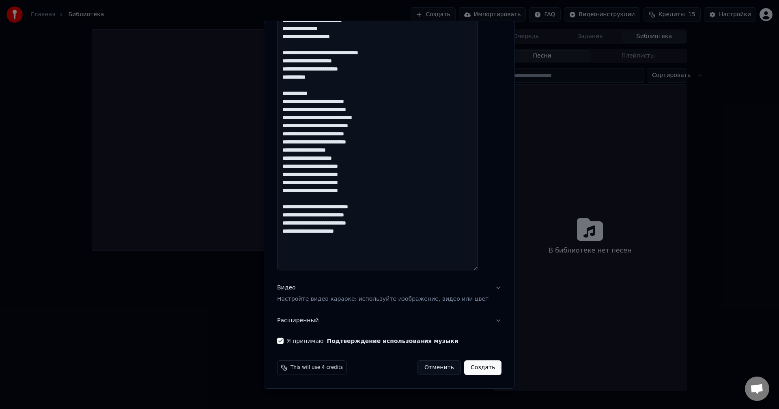
scroll to position [1, 0]
drag, startPoint x: 292, startPoint y: 206, endPoint x: 382, endPoint y: 236, distance: 94.3
click at [382, 236] on textarea at bounding box center [377, 28] width 200 height 485
click at [421, 210] on textarea at bounding box center [377, 28] width 200 height 485
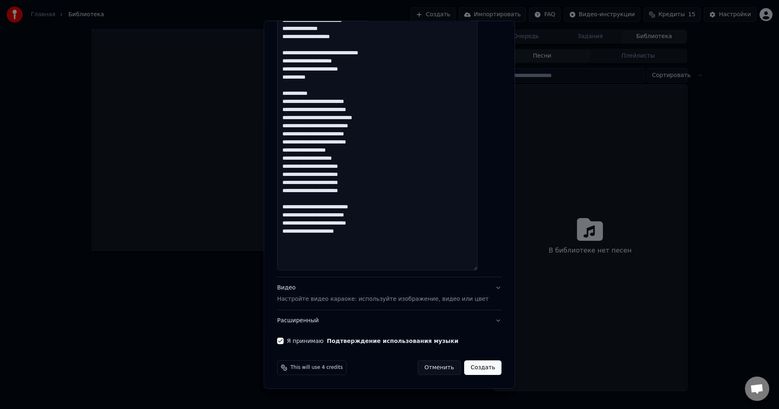
click at [474, 324] on button "Расширенный" at bounding box center [389, 320] width 224 height 21
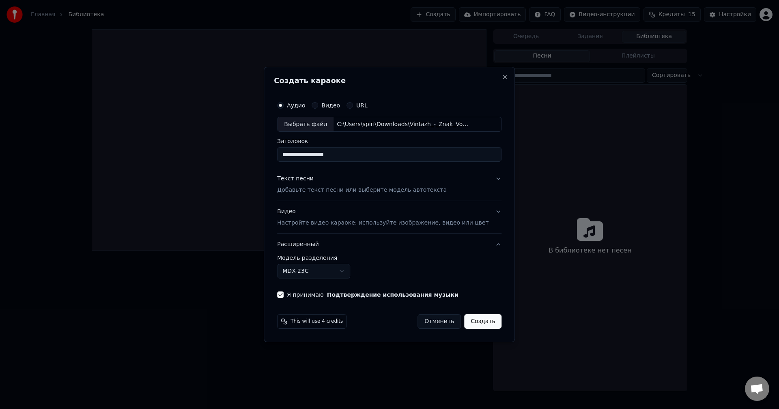
click at [339, 270] on body "**********" at bounding box center [389, 204] width 779 height 409
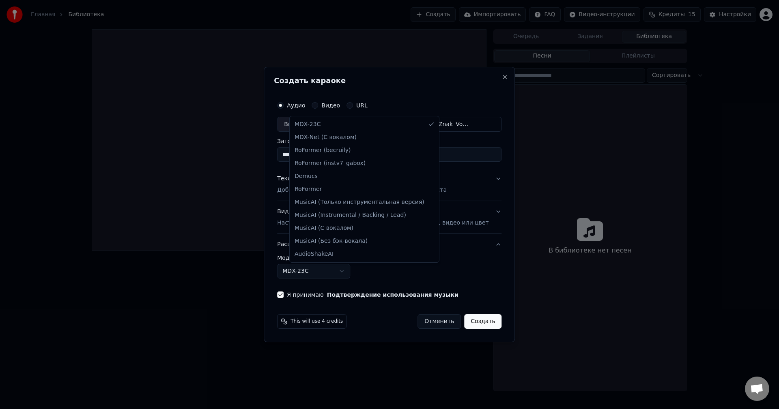
click at [442, 272] on body "**********" at bounding box center [389, 204] width 779 height 409
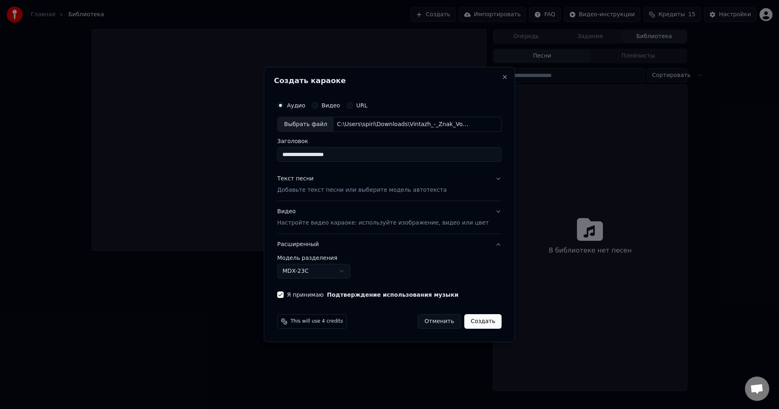
click at [446, 247] on button "Расширенный" at bounding box center [389, 244] width 224 height 21
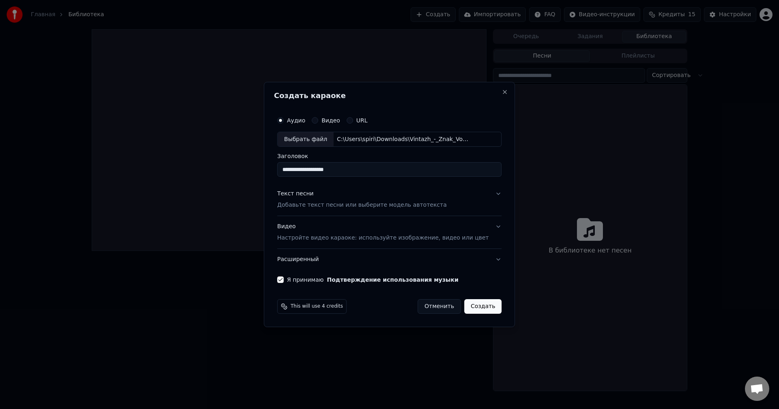
click at [395, 204] on p "Добавьте текст песни или выберите модель автотекста" at bounding box center [362, 206] width 170 height 8
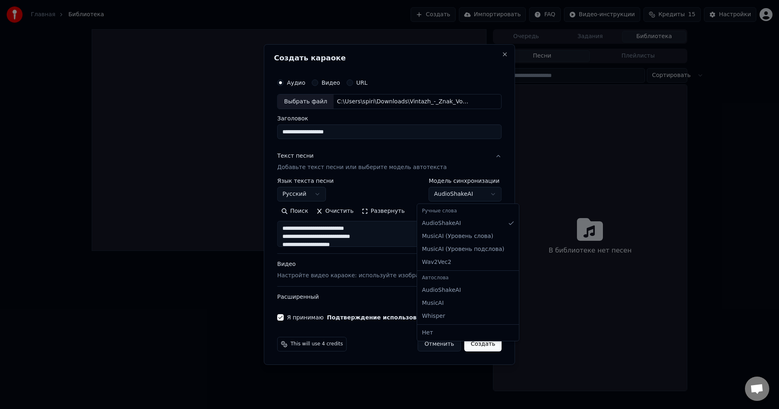
click at [466, 193] on body "**********" at bounding box center [389, 204] width 779 height 409
click at [455, 215] on div "Ручные слова" at bounding box center [467, 211] width 99 height 11
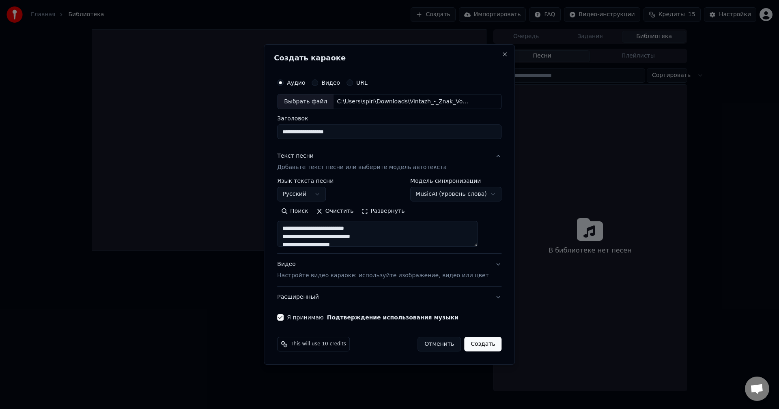
click at [446, 193] on body "**********" at bounding box center [389, 204] width 779 height 409
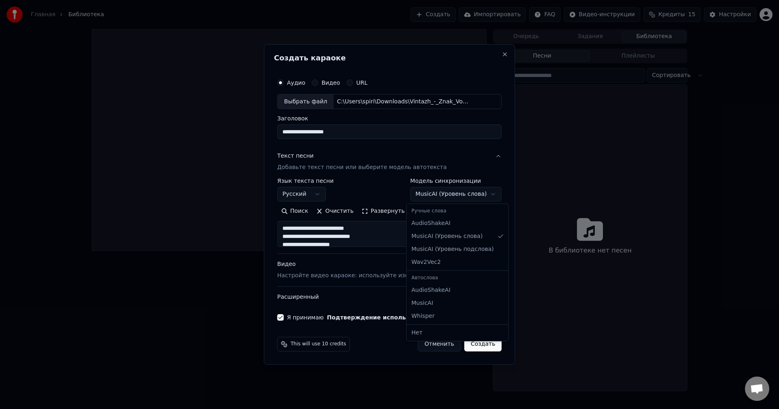
click at [443, 198] on body "**********" at bounding box center [389, 204] width 779 height 409
click at [437, 195] on body "**********" at bounding box center [389, 204] width 779 height 409
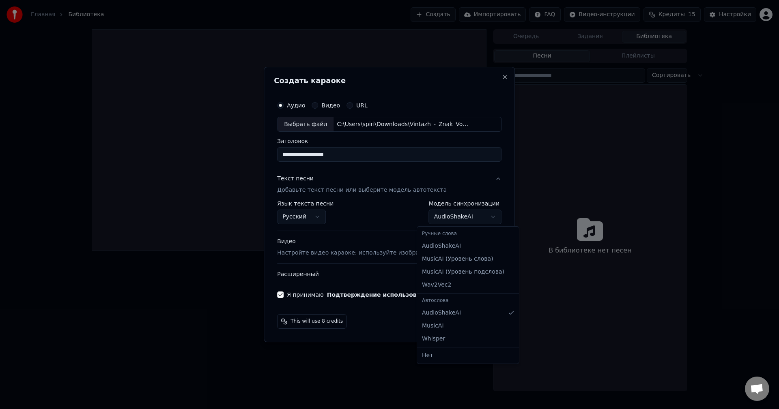
click at [459, 219] on body "**********" at bounding box center [389, 204] width 779 height 409
select select "**********"
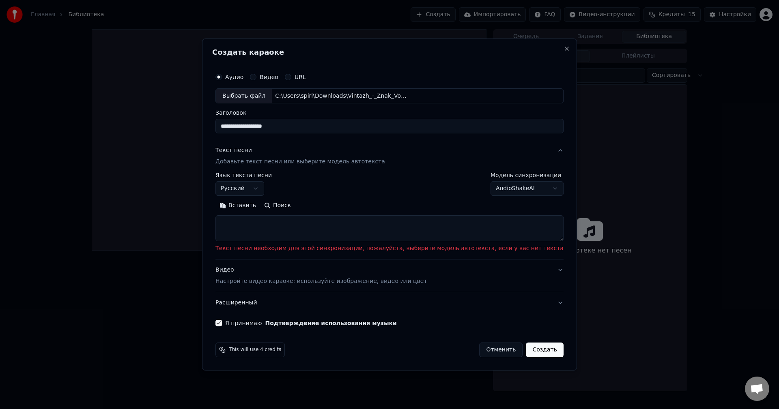
click at [489, 189] on body "**********" at bounding box center [389, 204] width 779 height 409
click at [366, 226] on body "**********" at bounding box center [389, 204] width 779 height 409
click at [345, 230] on textarea at bounding box center [389, 229] width 348 height 26
click at [481, 187] on body "**********" at bounding box center [389, 204] width 779 height 409
click at [400, 223] on body "**********" at bounding box center [389, 204] width 779 height 409
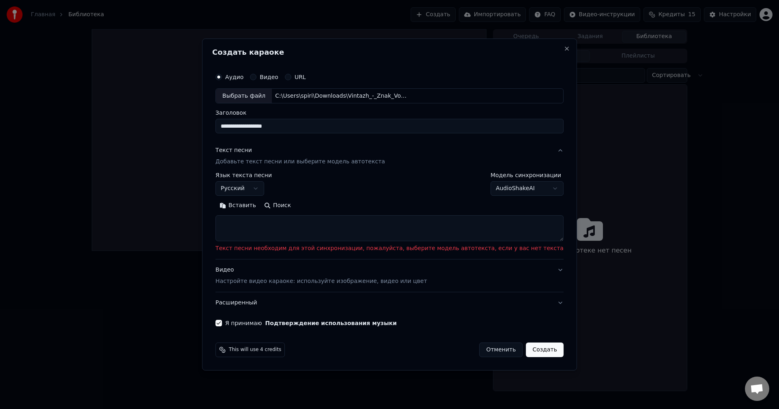
click at [387, 223] on textarea at bounding box center [389, 229] width 348 height 26
paste textarea "**********"
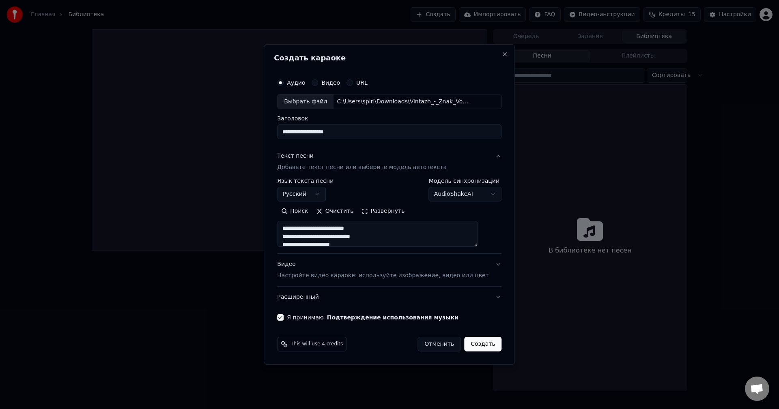
type textarea "**********"
click at [382, 211] on button "Развернуть" at bounding box center [382, 211] width 51 height 13
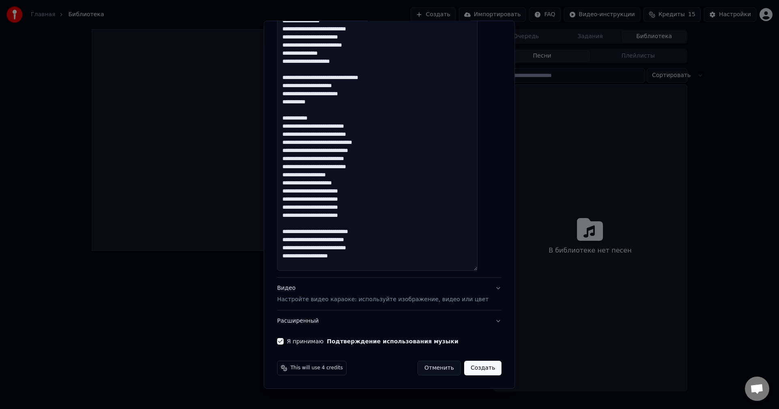
click at [393, 302] on p "Настройте видео караоке: используйте изображение, видео или цвет" at bounding box center [382, 300] width 211 height 8
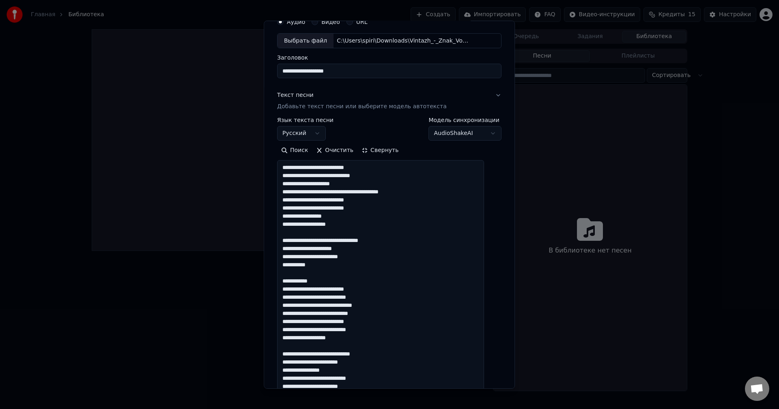
scroll to position [37, 0]
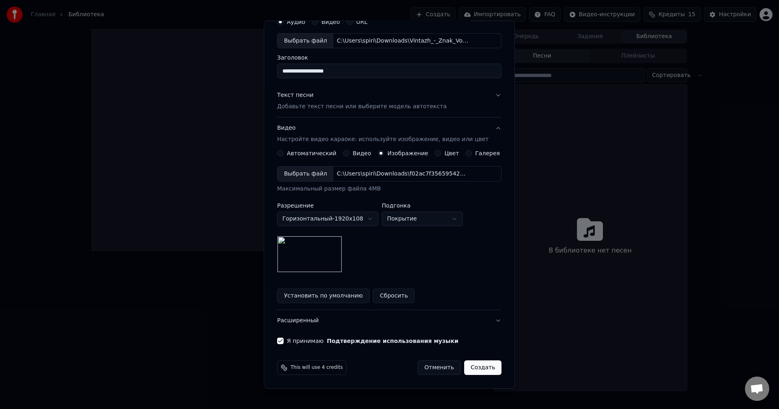
click at [378, 137] on p "Настройте видео караоке: используйте изображение, видео или цвет" at bounding box center [382, 139] width 211 height 8
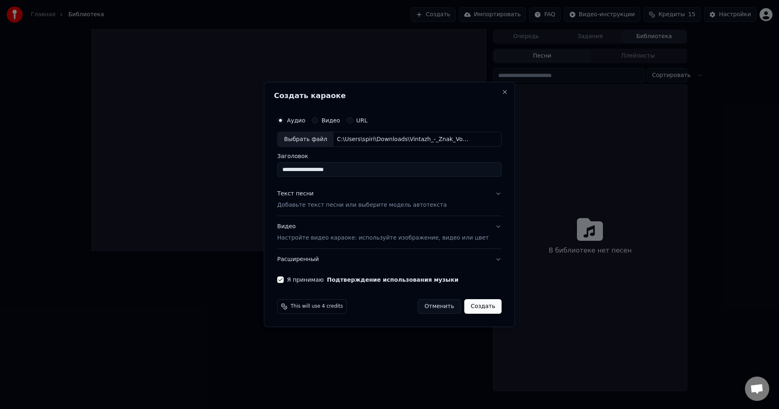
click at [381, 202] on p "Добавьте текст песни или выберите модель автотекста" at bounding box center [362, 206] width 170 height 8
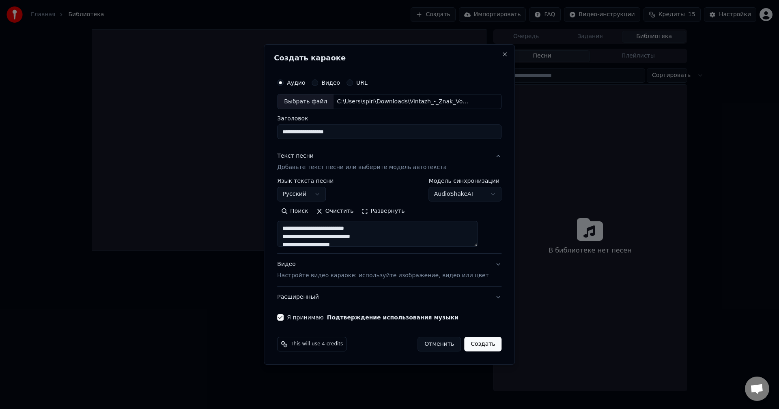
click at [394, 215] on button "Развернуть" at bounding box center [382, 211] width 51 height 13
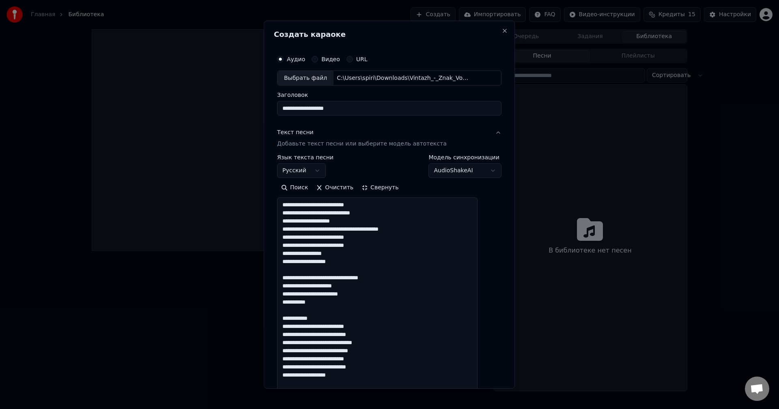
drag, startPoint x: 311, startPoint y: 213, endPoint x: 260, endPoint y: 217, distance: 52.1
click at [260, 217] on body "**********" at bounding box center [389, 204] width 779 height 409
drag, startPoint x: 309, startPoint y: 213, endPoint x: 291, endPoint y: 213, distance: 18.3
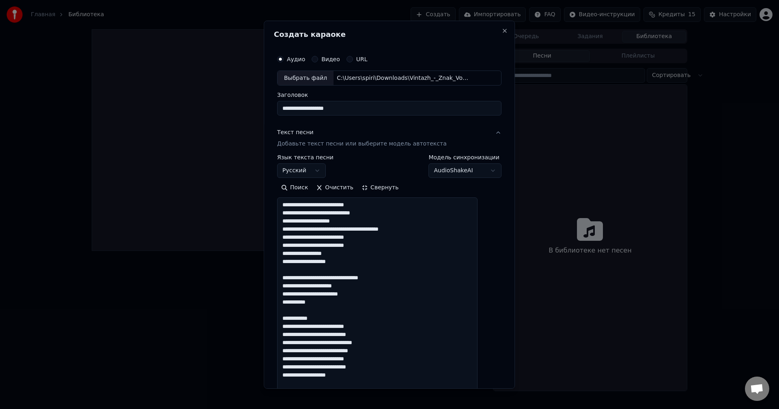
drag, startPoint x: 311, startPoint y: 222, endPoint x: 285, endPoint y: 221, distance: 25.2
drag, startPoint x: 381, startPoint y: 239, endPoint x: 352, endPoint y: 236, distance: 28.5
drag, startPoint x: 329, startPoint y: 263, endPoint x: 300, endPoint y: 265, distance: 29.3
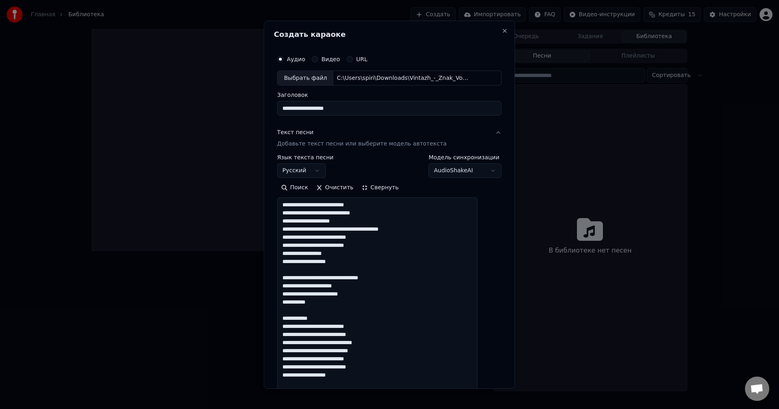
drag, startPoint x: 327, startPoint y: 306, endPoint x: 289, endPoint y: 301, distance: 38.0
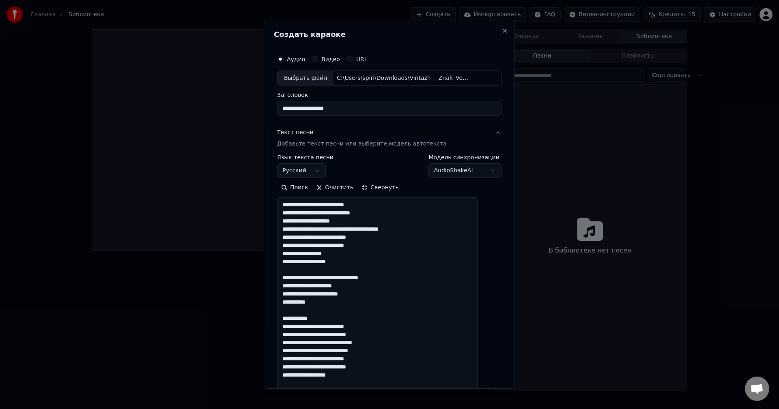
drag, startPoint x: 308, startPoint y: 295, endPoint x: 290, endPoint y: 295, distance: 18.2
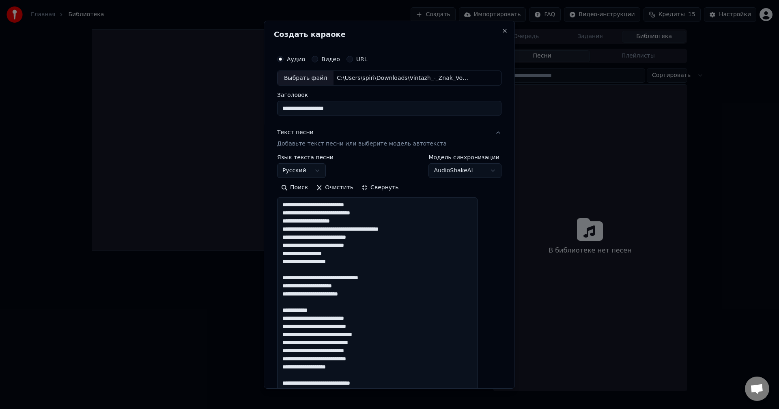
drag, startPoint x: 318, startPoint y: 328, endPoint x: 303, endPoint y: 327, distance: 15.8
drag, startPoint x: 318, startPoint y: 321, endPoint x: 302, endPoint y: 320, distance: 16.3
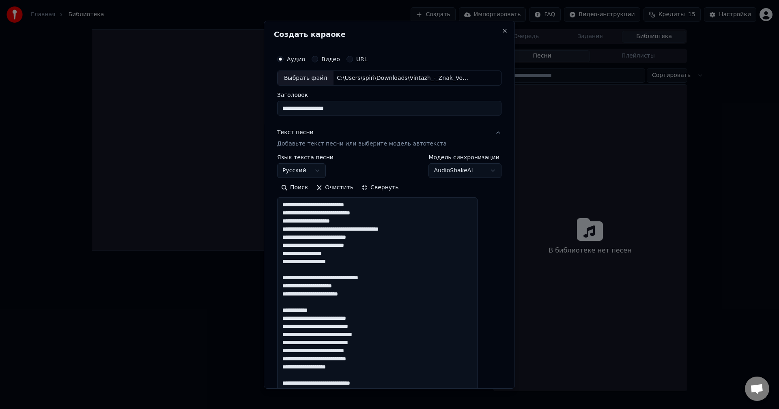
drag, startPoint x: 392, startPoint y: 335, endPoint x: 358, endPoint y: 335, distance: 33.3
drag, startPoint x: 320, startPoint y: 352, endPoint x: 301, endPoint y: 352, distance: 19.1
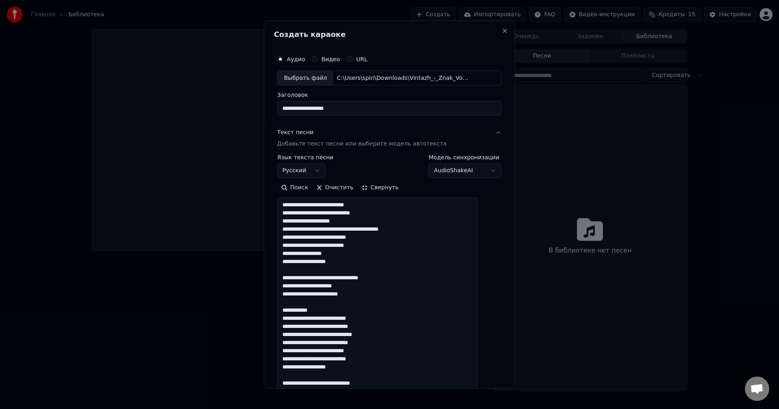
drag, startPoint x: 362, startPoint y: 367, endPoint x: 322, endPoint y: 369, distance: 40.2
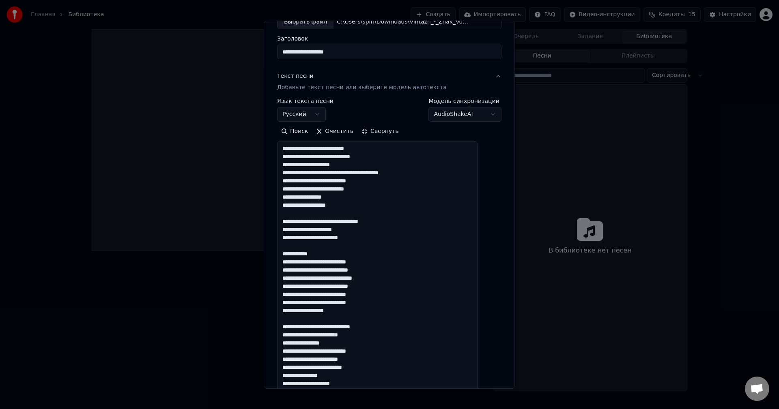
scroll to position [81, 0]
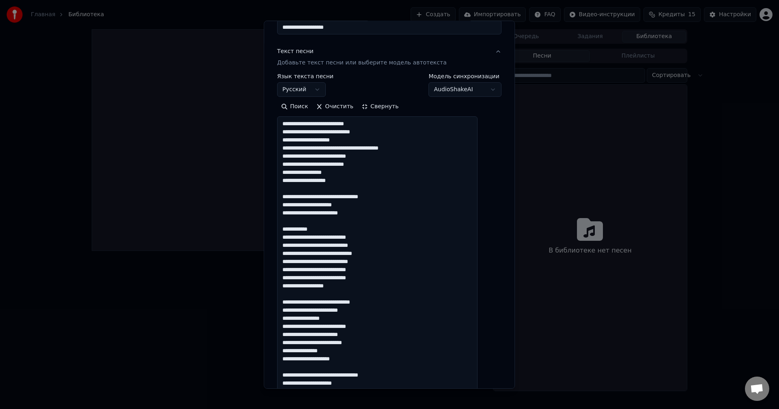
click at [382, 322] on textarea at bounding box center [377, 346] width 200 height 460
drag, startPoint x: 374, startPoint y: 333, endPoint x: 354, endPoint y: 331, distance: 20.4
click at [354, 331] on textarea at bounding box center [377, 346] width 200 height 460
drag, startPoint x: 356, startPoint y: 358, endPoint x: 334, endPoint y: 359, distance: 21.5
click at [334, 359] on textarea at bounding box center [377, 346] width 200 height 460
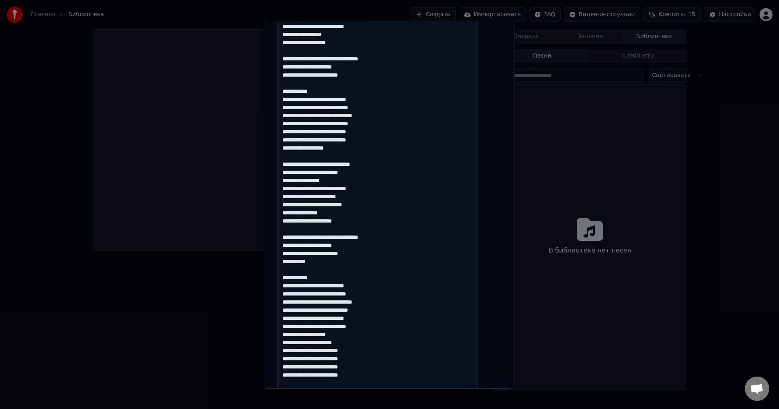
scroll to position [284, 0]
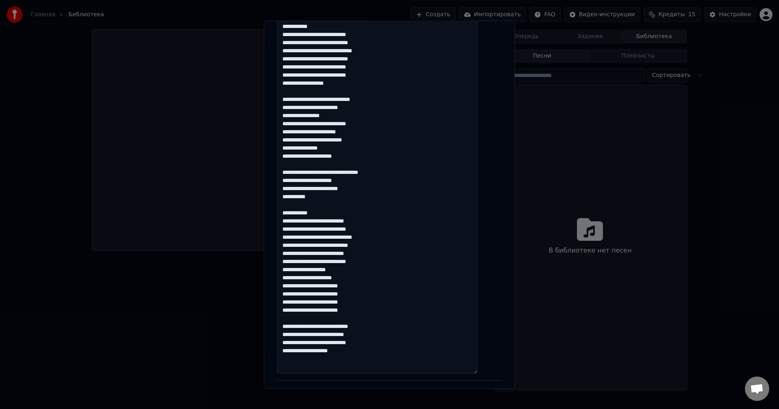
drag, startPoint x: 376, startPoint y: 315, endPoint x: 292, endPoint y: 279, distance: 90.6
click at [292, 279] on textarea at bounding box center [377, 144] width 200 height 460
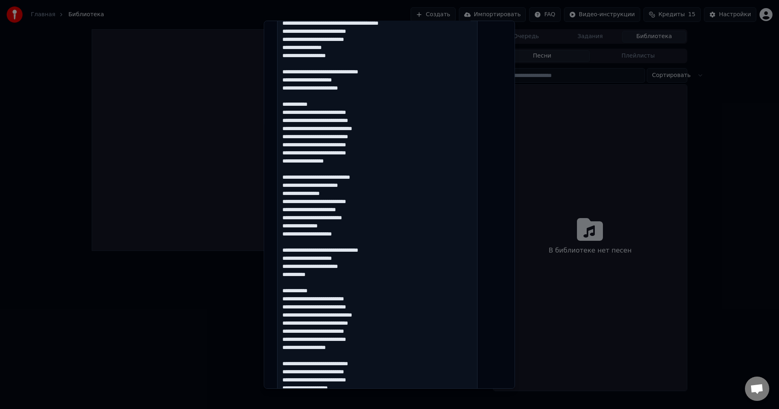
scroll to position [203, 0]
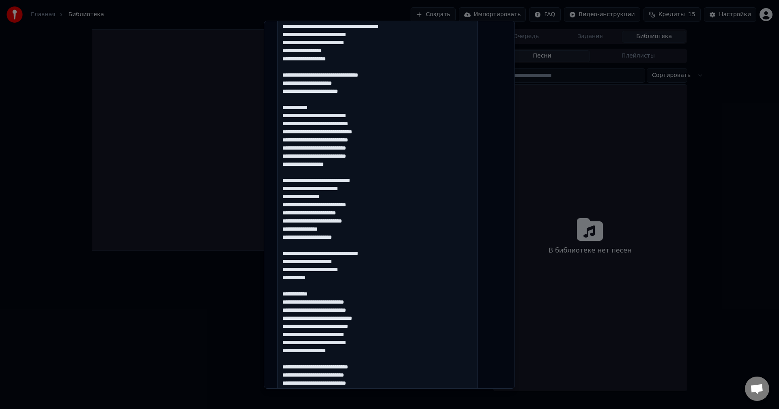
drag, startPoint x: 364, startPoint y: 174, endPoint x: 275, endPoint y: 109, distance: 110.4
click at [275, 109] on div "**********" at bounding box center [389, 204] width 251 height 368
drag, startPoint x: 361, startPoint y: 352, endPoint x: 282, endPoint y: 296, distance: 97.2
click at [282, 296] on div "**********" at bounding box center [389, 204] width 251 height 368
paste textarea "**********"
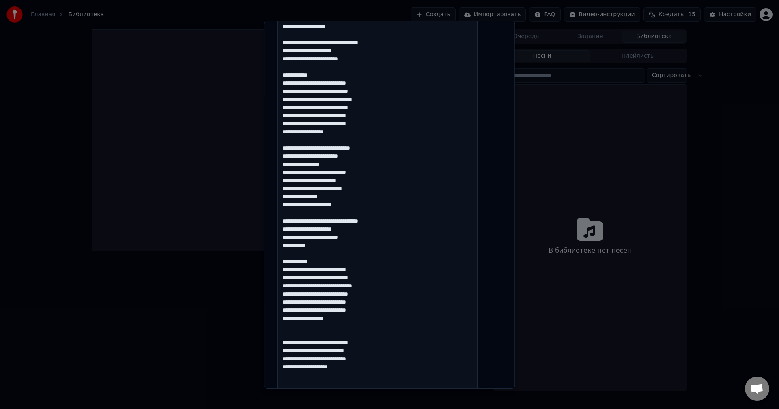
scroll to position [258, 0]
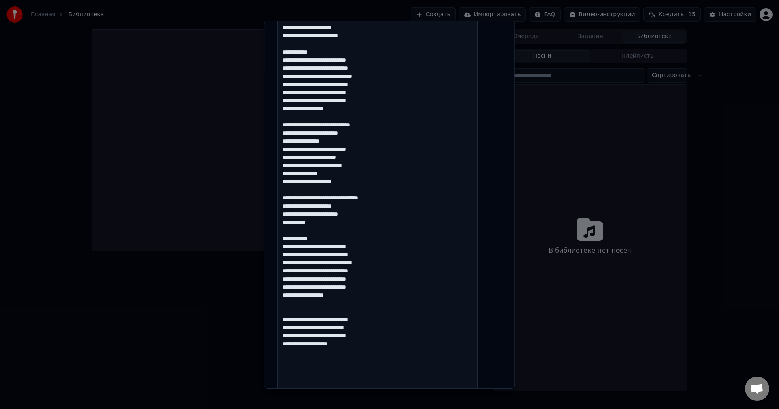
drag, startPoint x: 357, startPoint y: 302, endPoint x: 276, endPoint y: 273, distance: 86.1
click at [276, 273] on div "**********" at bounding box center [389, 204] width 251 height 368
drag, startPoint x: 326, startPoint y: 334, endPoint x: 288, endPoint y: 321, distance: 40.0
click at [288, 321] on textarea at bounding box center [377, 169] width 200 height 460
paste textarea "**********"
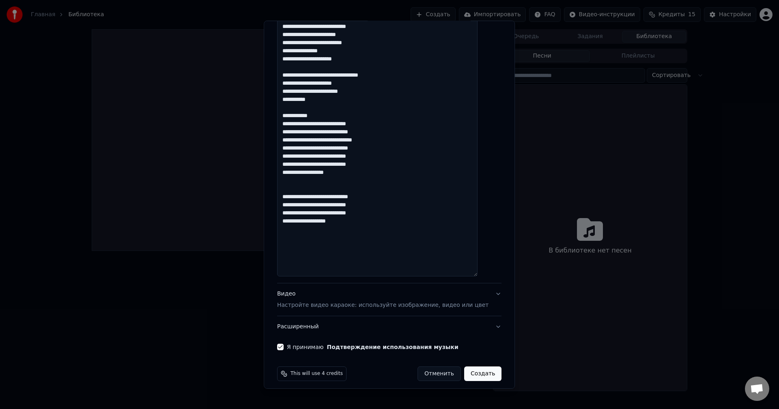
scroll to position [387, 0]
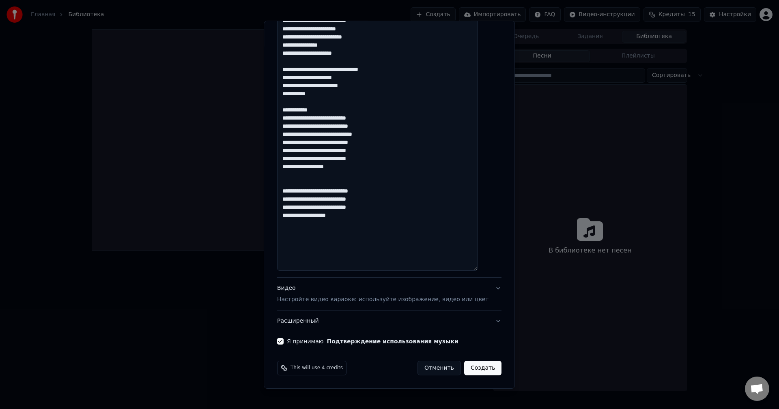
type textarea "**********"
click at [472, 365] on button "Создать" at bounding box center [482, 368] width 37 height 15
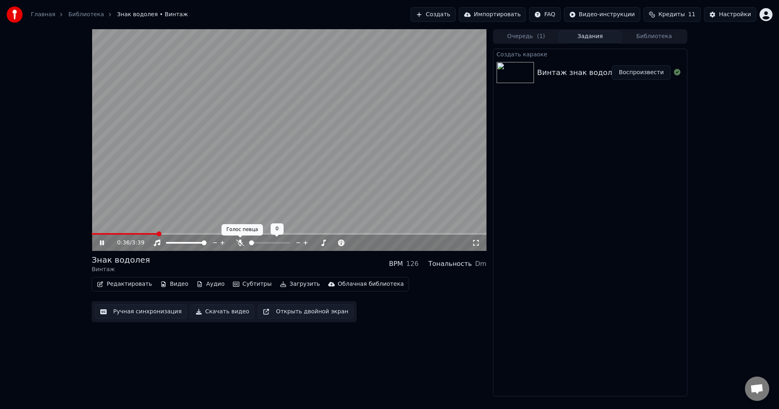
click at [243, 242] on icon at bounding box center [240, 243] width 8 height 6
click at [242, 242] on icon at bounding box center [240, 243] width 4 height 6
click at [275, 168] on video at bounding box center [289, 140] width 395 height 222
click at [127, 285] on button "Редактировать" at bounding box center [125, 284] width 62 height 11
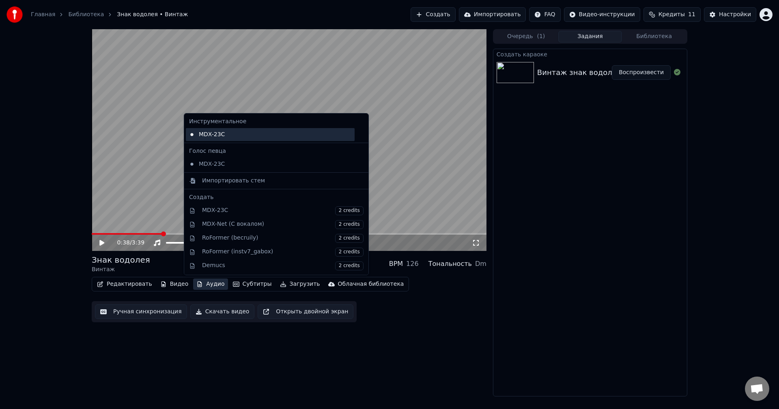
click at [217, 134] on div "MDX-23C" at bounding box center [270, 134] width 169 height 13
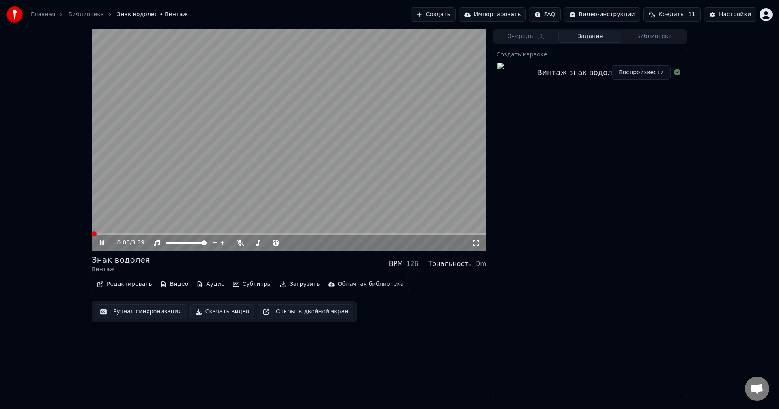
click at [124, 232] on video at bounding box center [289, 140] width 395 height 222
click at [124, 235] on div "0:00 / 3:39" at bounding box center [289, 243] width 395 height 16
click at [122, 232] on video at bounding box center [289, 140] width 395 height 222
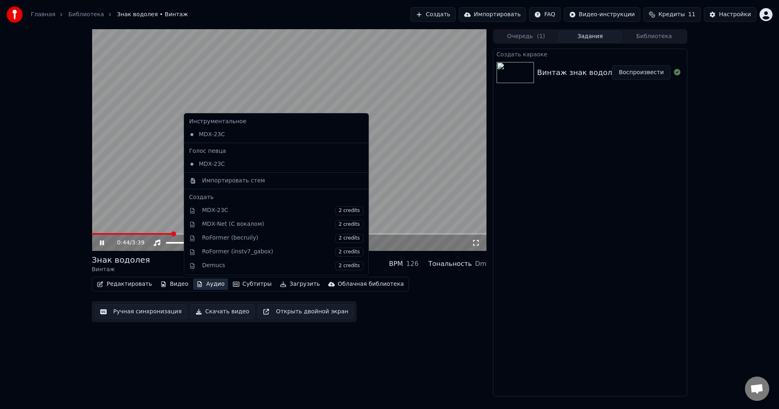
click at [199, 285] on button "Аудио" at bounding box center [210, 284] width 34 height 11
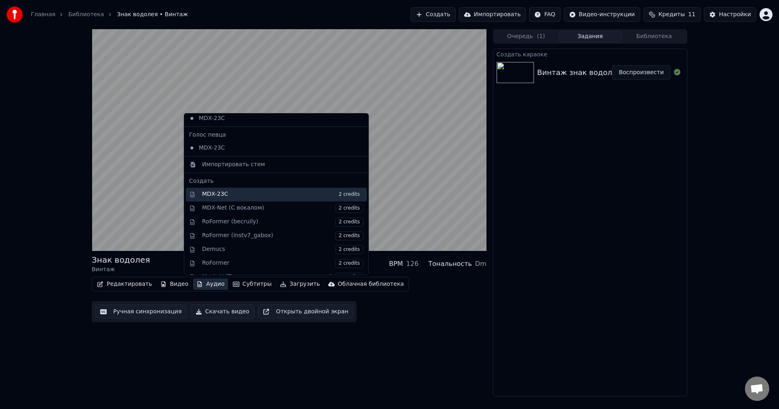
scroll to position [0, 0]
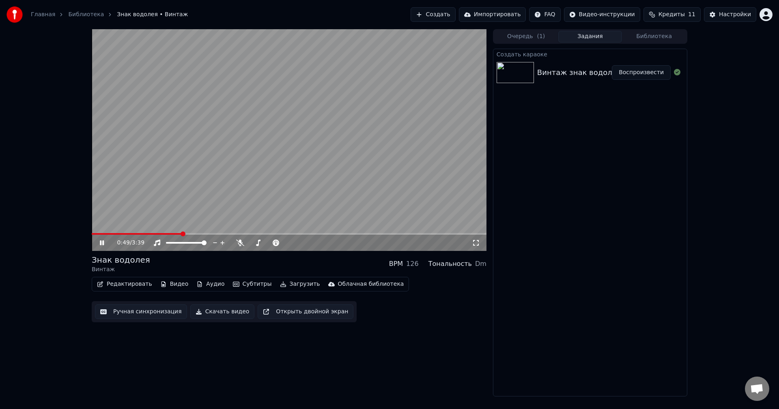
click at [131, 182] on video at bounding box center [289, 140] width 395 height 222
click at [197, 202] on video at bounding box center [289, 140] width 395 height 222
click at [285, 163] on video at bounding box center [289, 140] width 395 height 222
click at [115, 284] on button "Редактировать" at bounding box center [125, 284] width 62 height 11
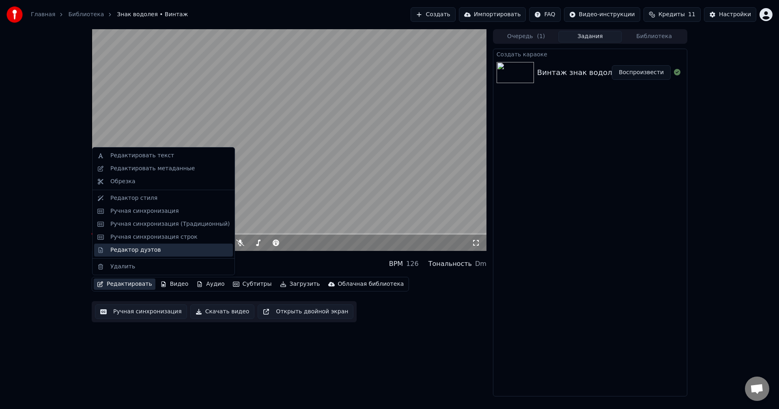
click at [137, 251] on div "Редактор дуэтов" at bounding box center [135, 250] width 50 height 8
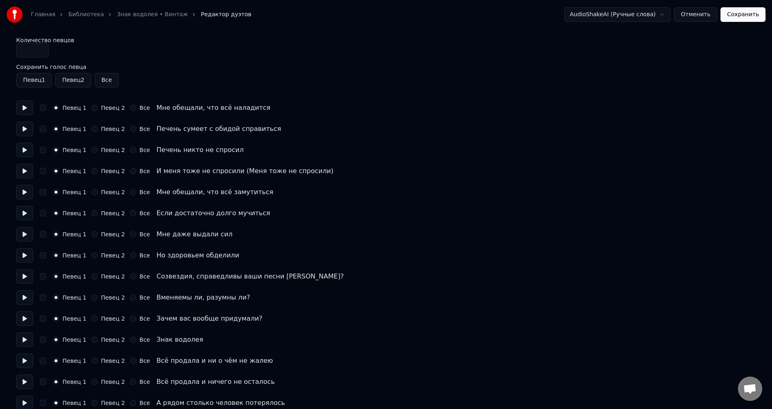
click at [39, 51] on input "*" at bounding box center [32, 50] width 32 height 15
click at [41, 48] on input "*" at bounding box center [32, 50] width 32 height 15
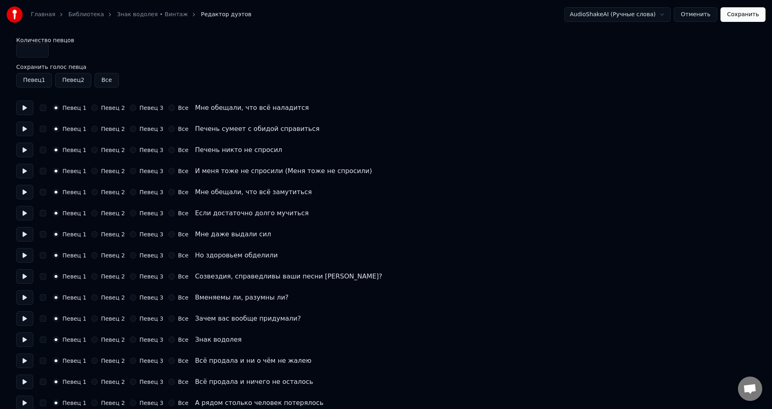
click at [42, 53] on input "*" at bounding box center [32, 50] width 32 height 15
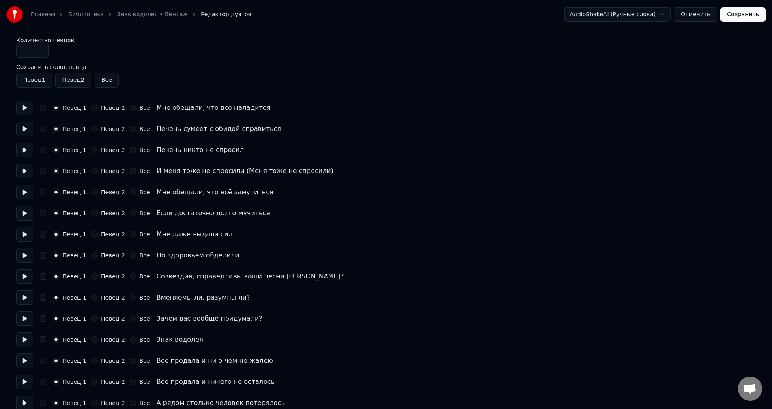
click at [42, 55] on input "*" at bounding box center [32, 50] width 32 height 15
click at [42, 52] on input "*" at bounding box center [32, 50] width 32 height 15
click at [41, 49] on input "*" at bounding box center [32, 50] width 32 height 15
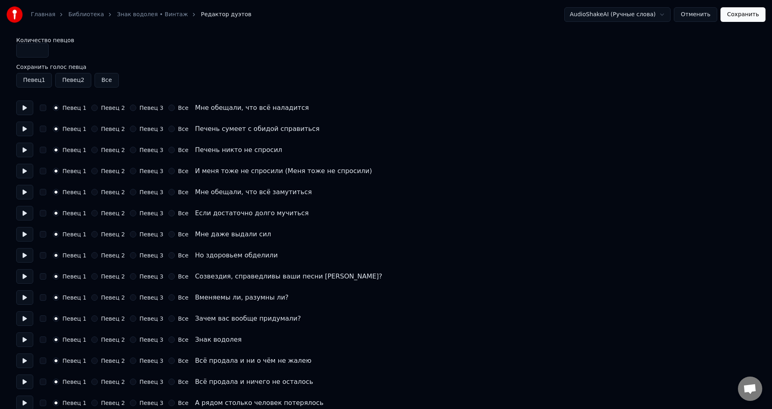
click at [43, 57] on input "*" at bounding box center [32, 50] width 32 height 15
type input "*"
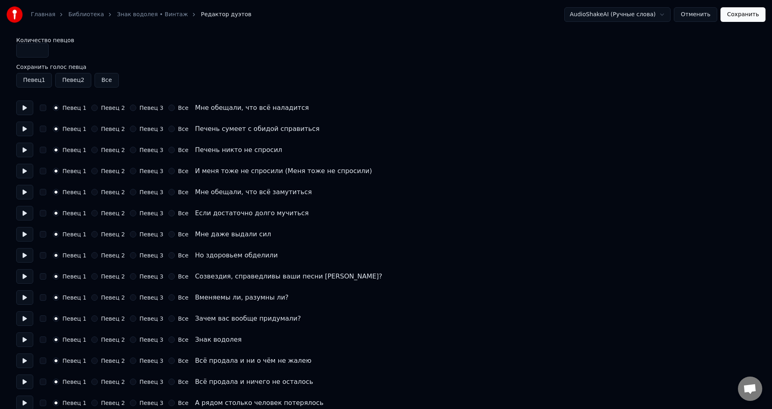
click at [42, 53] on input "*" at bounding box center [32, 50] width 32 height 15
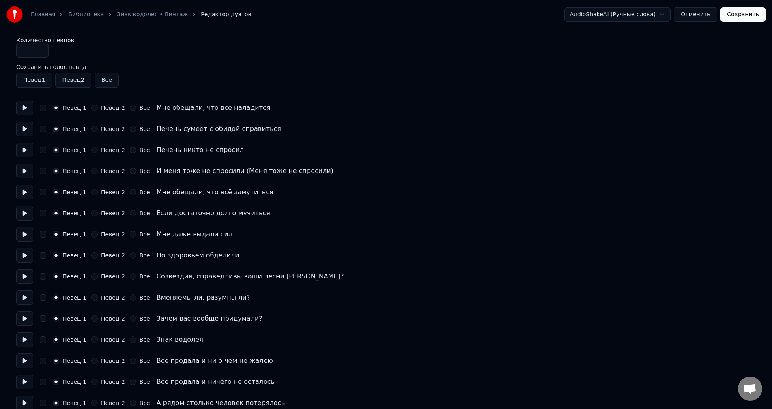
click at [41, 50] on input "*" at bounding box center [32, 50] width 32 height 15
click at [702, 17] on button "Отменить" at bounding box center [695, 14] width 43 height 15
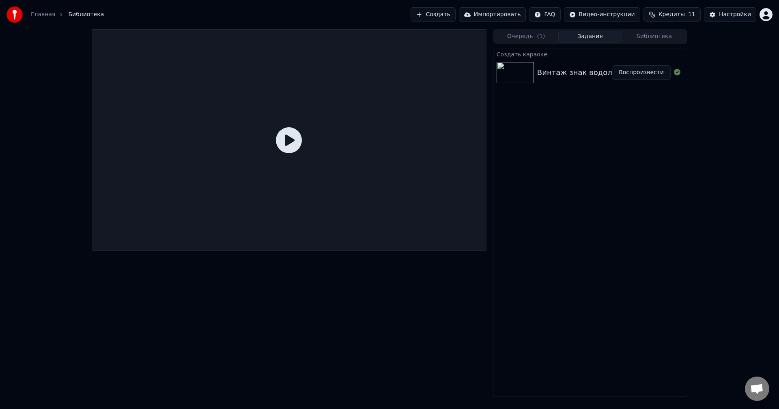
click at [543, 74] on div "Винтаж знак водолея" at bounding box center [579, 72] width 84 height 11
click at [622, 67] on button "Воспроизвести" at bounding box center [641, 72] width 59 height 15
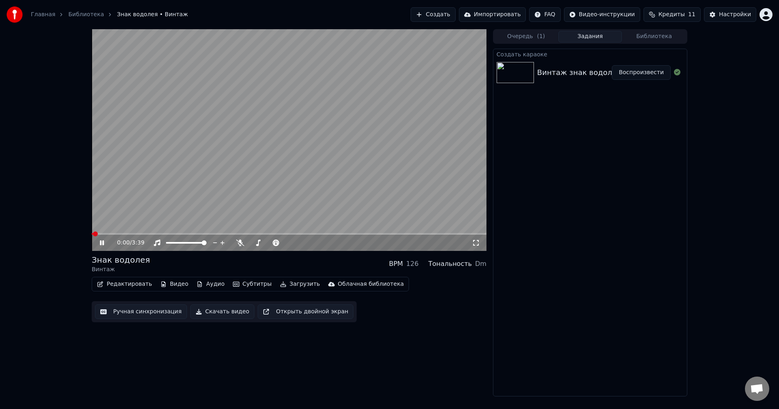
click at [187, 235] on span at bounding box center [289, 234] width 395 height 2
click at [234, 233] on video at bounding box center [289, 140] width 395 height 222
click at [234, 235] on span at bounding box center [289, 234] width 395 height 2
click at [273, 200] on video at bounding box center [289, 140] width 395 height 222
click at [250, 284] on button "Субтитры" at bounding box center [252, 284] width 45 height 11
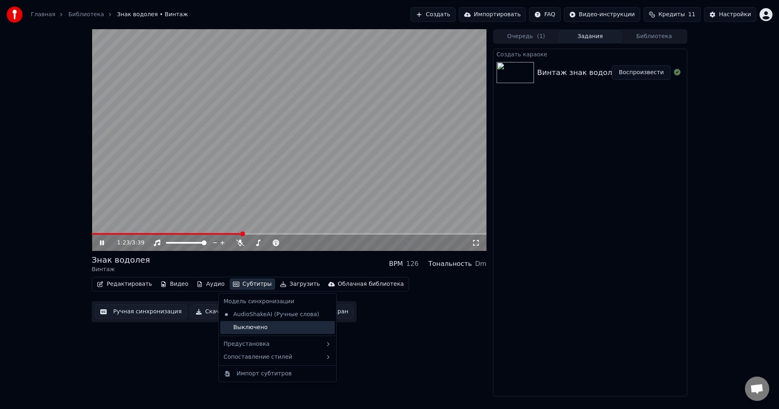
click at [255, 330] on div "Выключено" at bounding box center [277, 327] width 114 height 13
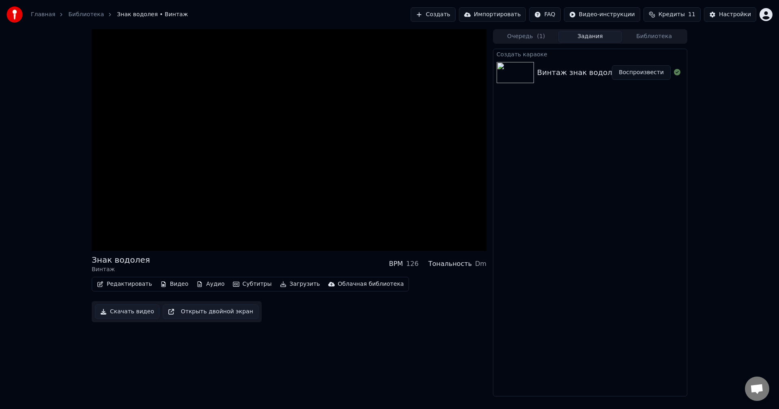
click at [237, 285] on button "Субтитры" at bounding box center [252, 284] width 45 height 11
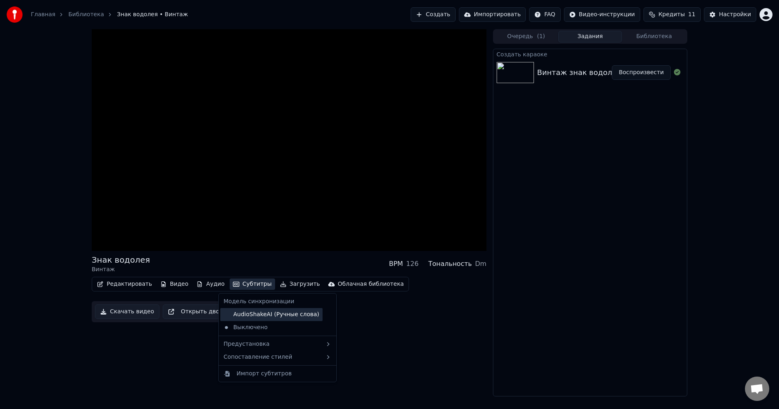
click at [255, 318] on div "AudioShakeAI (Ручные слова)" at bounding box center [271, 314] width 102 height 13
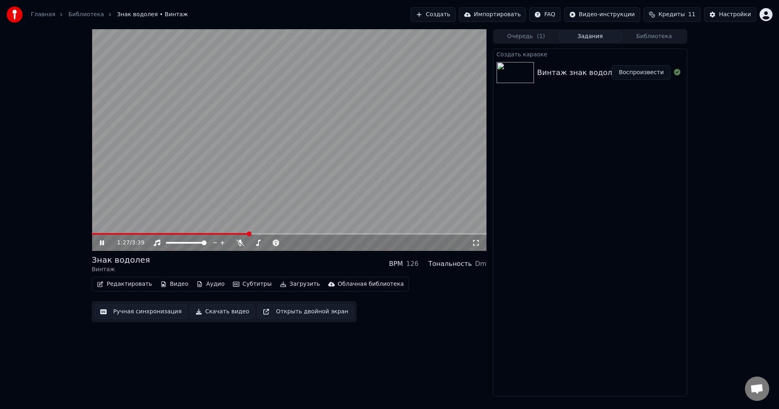
click at [207, 287] on button "Аудио" at bounding box center [210, 284] width 34 height 11
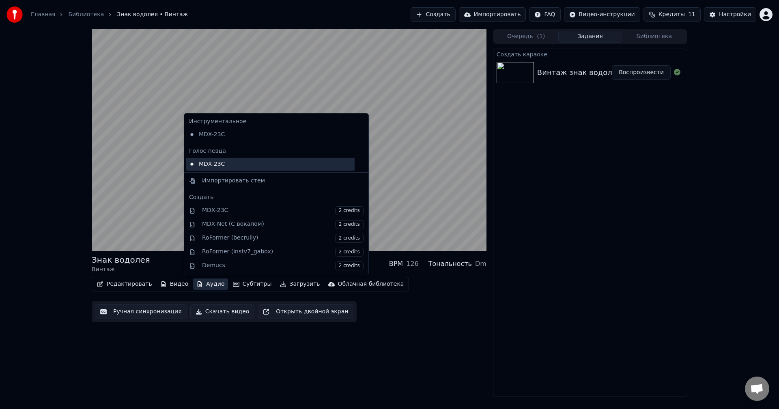
click at [230, 166] on div "MDX-23C" at bounding box center [270, 164] width 169 height 13
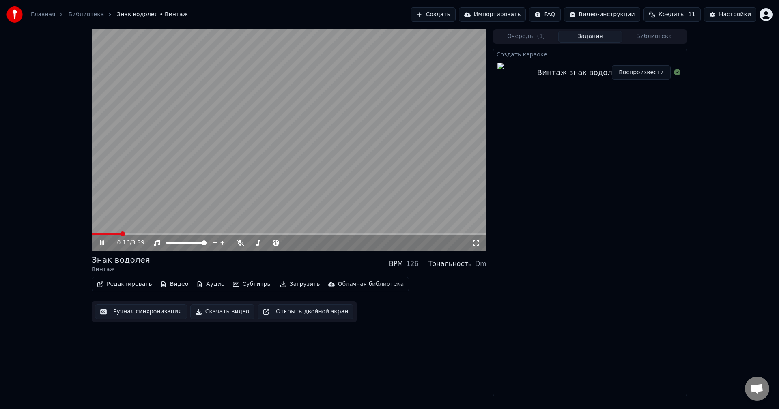
click at [120, 234] on span at bounding box center [289, 234] width 395 height 2
click at [202, 160] on video at bounding box center [289, 140] width 395 height 222
click at [206, 285] on button "Аудио" at bounding box center [210, 284] width 34 height 11
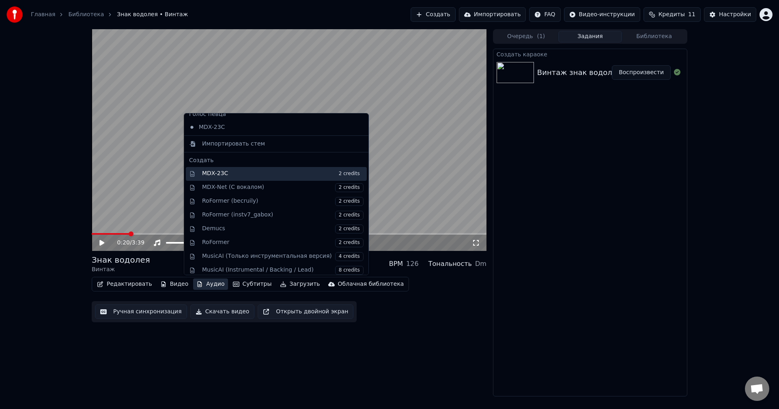
scroll to position [41, 0]
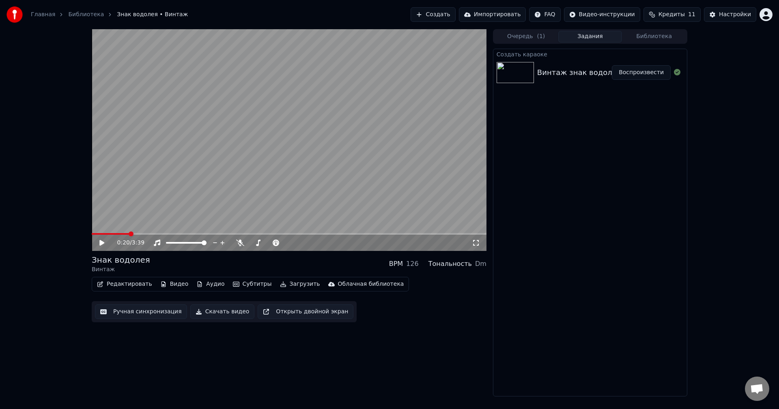
click at [155, 183] on video at bounding box center [289, 140] width 395 height 222
click at [168, 287] on button "Видео" at bounding box center [174, 284] width 35 height 11
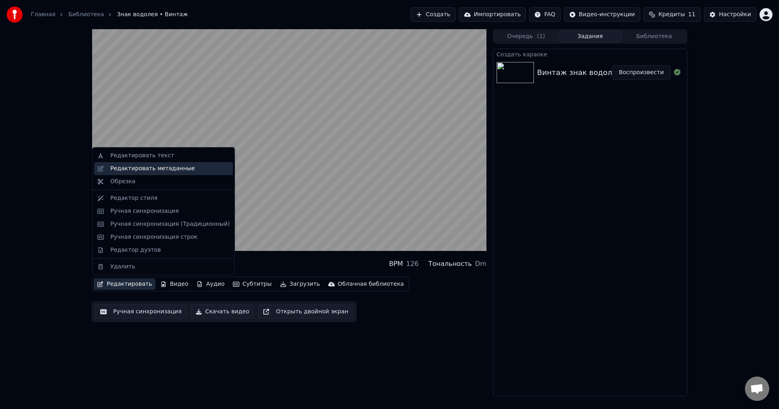
click at [155, 171] on div "Редактировать метаданные" at bounding box center [152, 169] width 84 height 8
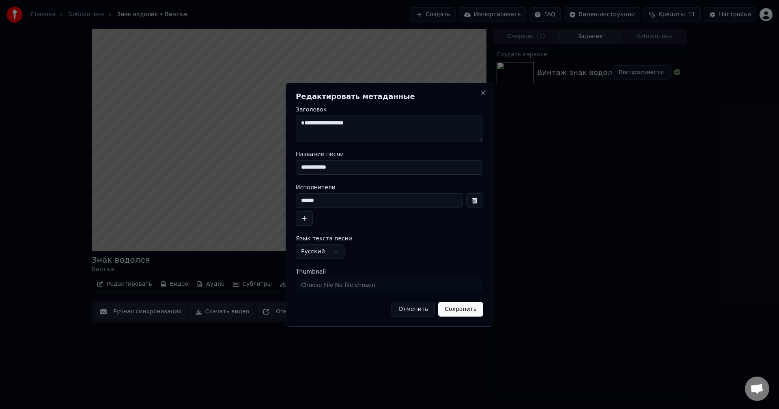
click at [360, 286] on input "Thumbnail" at bounding box center [389, 285] width 187 height 15
click at [344, 195] on input "******" at bounding box center [379, 200] width 167 height 15
click at [414, 316] on button "Отменить" at bounding box center [412, 309] width 43 height 15
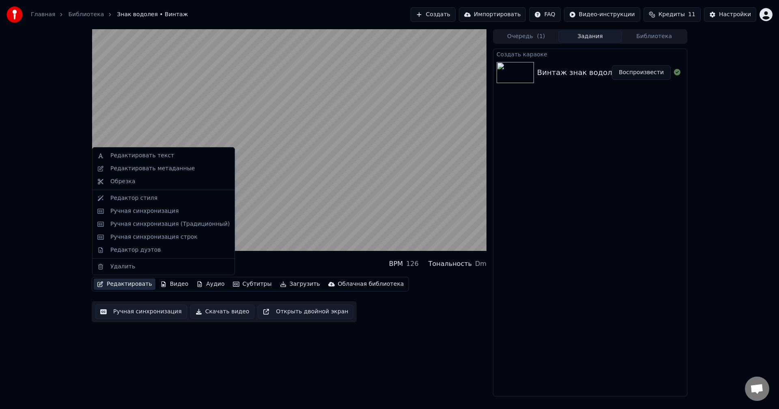
click at [136, 286] on button "Редактировать" at bounding box center [125, 284] width 62 height 11
click at [142, 158] on div "Редактировать текст" at bounding box center [142, 156] width 64 height 8
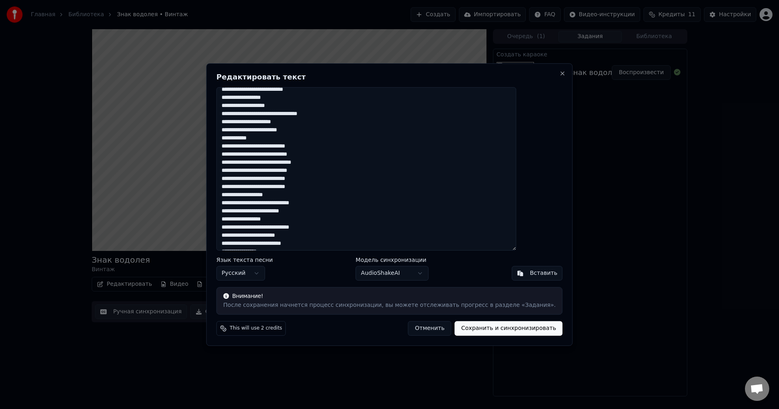
scroll to position [0, 0]
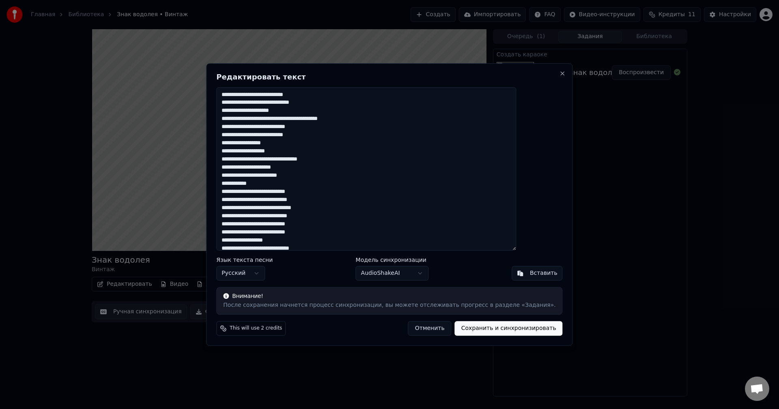
click at [417, 329] on button "Отменить" at bounding box center [429, 328] width 43 height 15
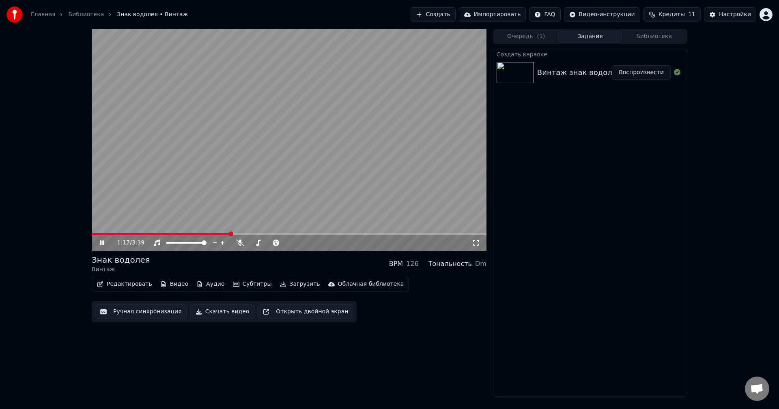
click at [230, 233] on span at bounding box center [289, 234] width 395 height 2
click at [198, 284] on button "Аудио" at bounding box center [210, 284] width 34 height 11
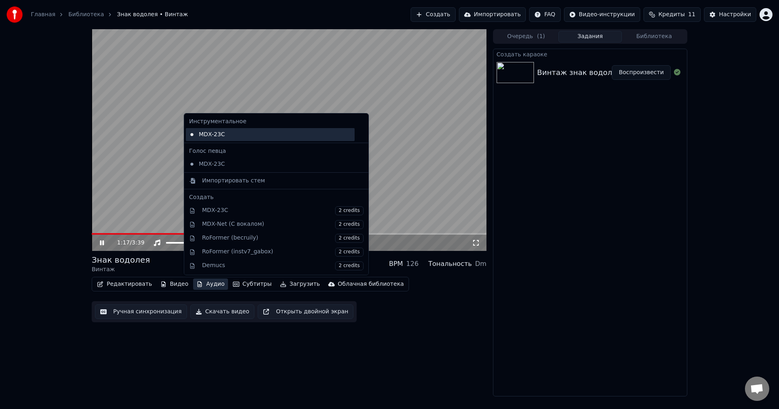
click at [207, 137] on div "MDX-23C" at bounding box center [270, 134] width 169 height 13
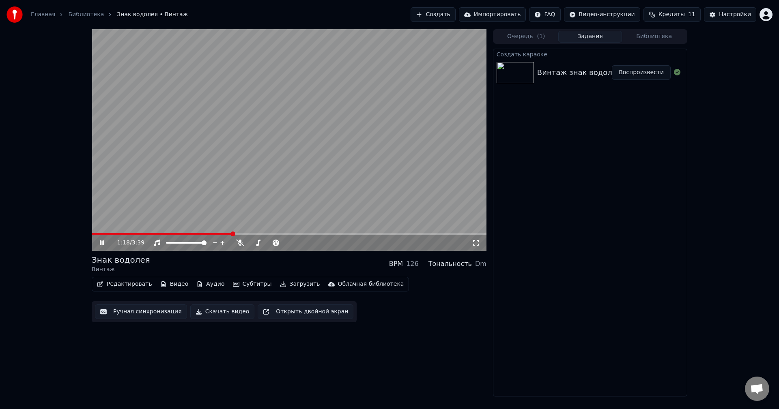
click at [254, 236] on div "1:18 / 3:39" at bounding box center [289, 243] width 395 height 16
click at [267, 234] on span at bounding box center [289, 234] width 395 height 2
click at [321, 236] on div "1:38 / 3:39" at bounding box center [289, 243] width 395 height 16
click at [330, 234] on span at bounding box center [289, 234] width 395 height 2
click at [350, 234] on span at bounding box center [289, 234] width 395 height 2
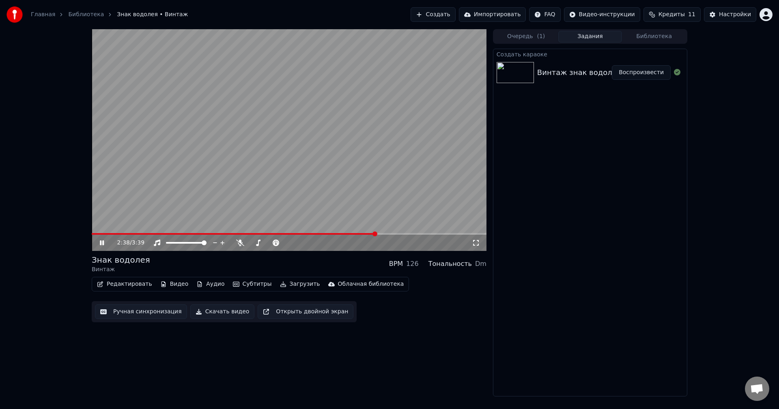
click at [376, 234] on span at bounding box center [289, 234] width 395 height 2
click at [398, 235] on div "2:38 / 3:39" at bounding box center [289, 243] width 395 height 16
click at [404, 234] on span at bounding box center [289, 234] width 395 height 2
click at [291, 167] on video at bounding box center [289, 140] width 395 height 222
click at [352, 179] on video at bounding box center [289, 140] width 395 height 222
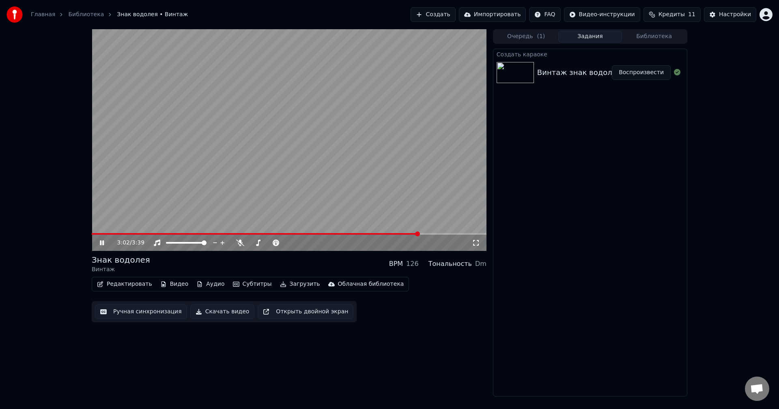
click at [418, 234] on span at bounding box center [289, 234] width 395 height 2
click at [328, 143] on video at bounding box center [289, 140] width 395 height 222
click at [116, 285] on button "Редактировать" at bounding box center [125, 284] width 62 height 11
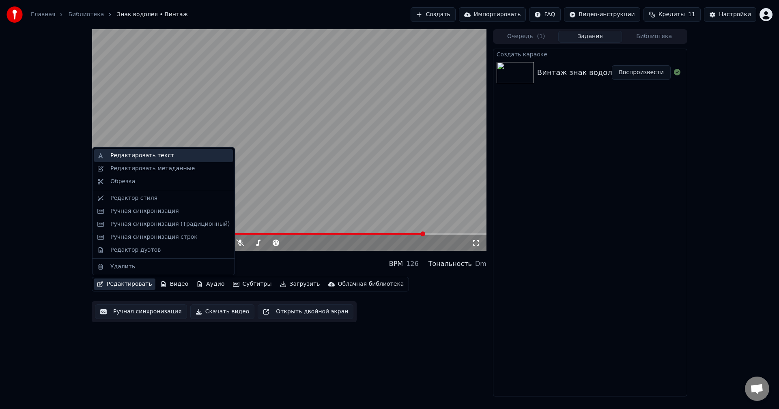
click at [148, 156] on div "Редактировать текст" at bounding box center [142, 156] width 64 height 8
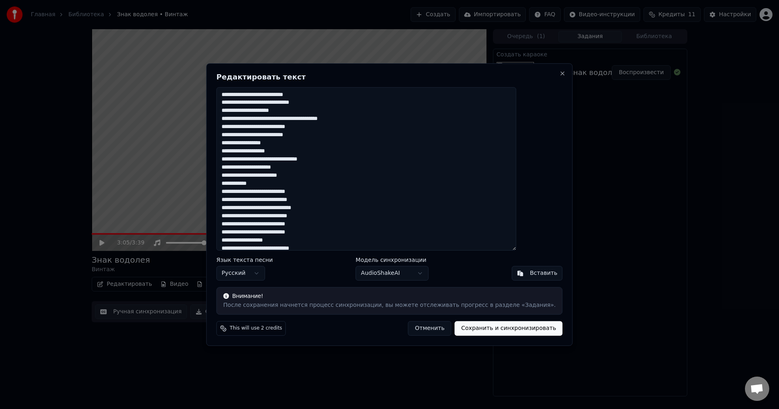
scroll to position [192, 0]
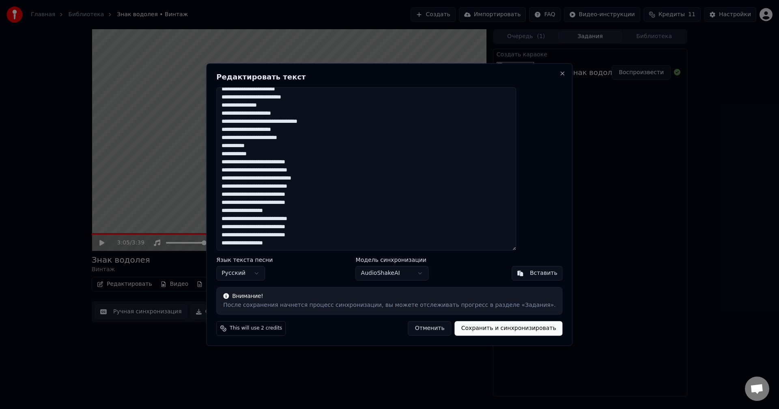
drag, startPoint x: 244, startPoint y: 97, endPoint x: 335, endPoint y: 251, distance: 178.6
click at [335, 251] on textarea at bounding box center [366, 169] width 300 height 164
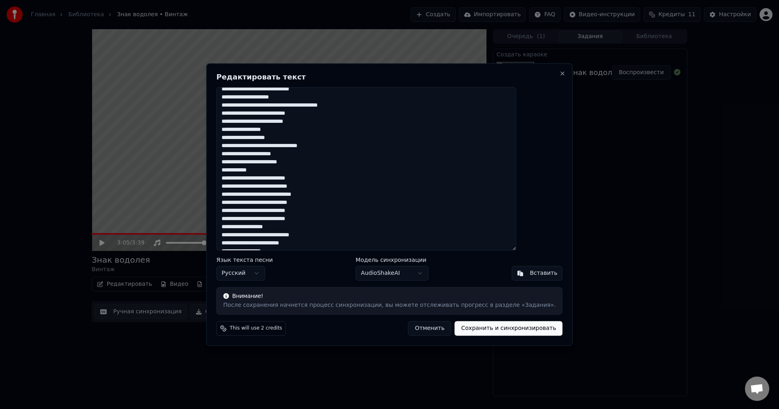
scroll to position [0, 0]
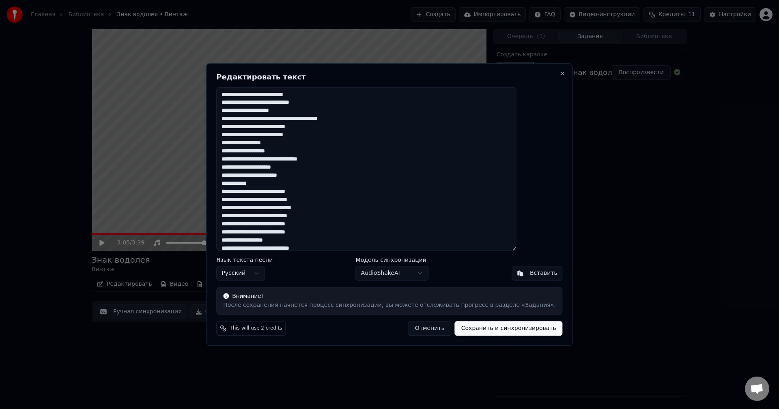
click at [415, 331] on button "Отменить" at bounding box center [429, 328] width 43 height 15
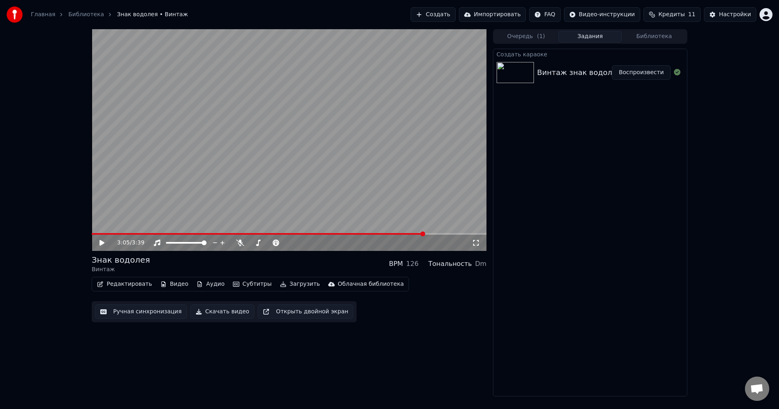
click at [392, 116] on video at bounding box center [289, 140] width 395 height 222
click at [369, 146] on video at bounding box center [289, 140] width 395 height 222
click at [447, 13] on button "Создать" at bounding box center [432, 14] width 45 height 15
click at [576, 64] on div "Винтаж знак водолея Воспроизвести" at bounding box center [589, 73] width 193 height 28
click at [572, 77] on div "Винтаж знак водолея" at bounding box center [579, 72] width 84 height 11
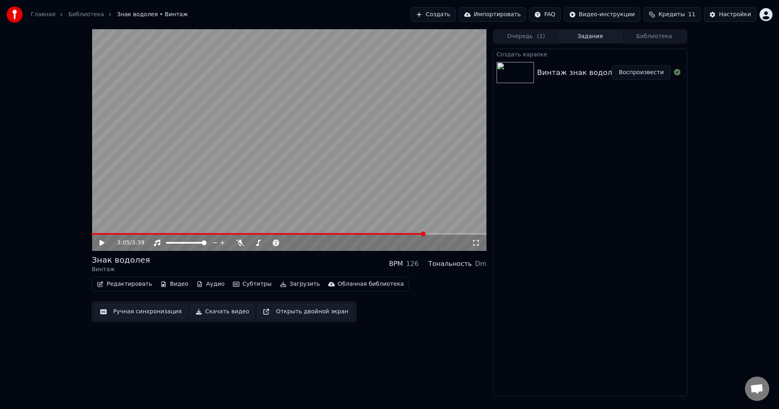
click at [670, 62] on div "Винтаж знак водолея Воспроизвести" at bounding box center [589, 73] width 193 height 28
click at [455, 9] on button "Создать" at bounding box center [432, 14] width 45 height 15
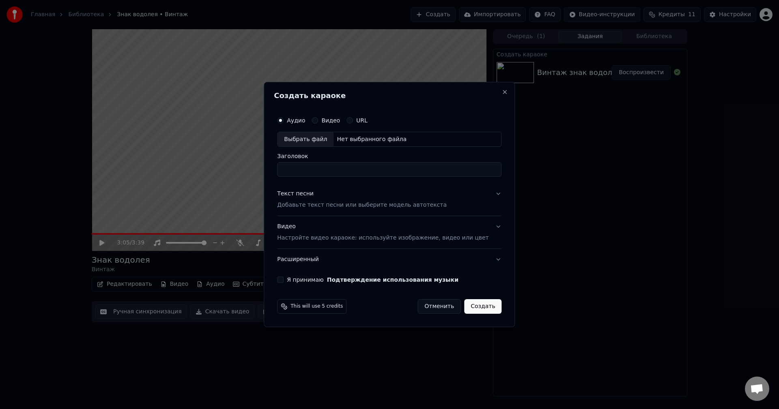
click at [328, 141] on div "Выбрать файл" at bounding box center [305, 139] width 56 height 15
click at [352, 142] on div "Нет выбранного файла" at bounding box center [371, 139] width 76 height 8
type input "**********"
click at [343, 206] on p "Добавьте текст песни или выберите модель автотекста" at bounding box center [362, 206] width 170 height 8
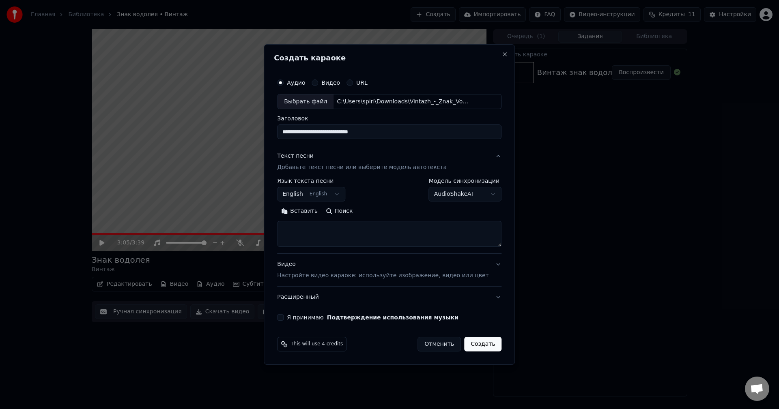
click at [329, 199] on body "**********" at bounding box center [389, 204] width 779 height 409
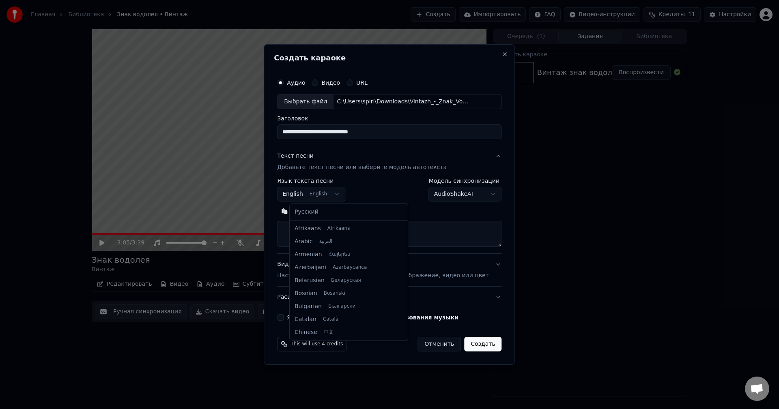
scroll to position [65, 0]
select select "**"
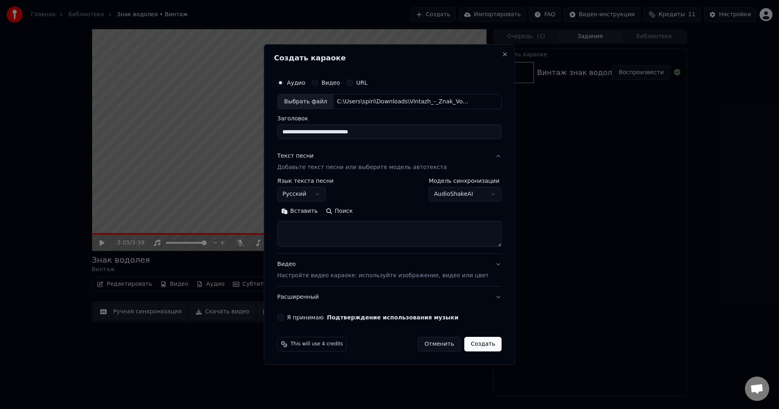
click at [344, 228] on textarea at bounding box center [389, 234] width 224 height 26
paste textarea "**********"
type textarea "**********"
click at [348, 279] on p "Настройте видео караоке: используйте изображение, видео или цвет" at bounding box center [382, 276] width 211 height 8
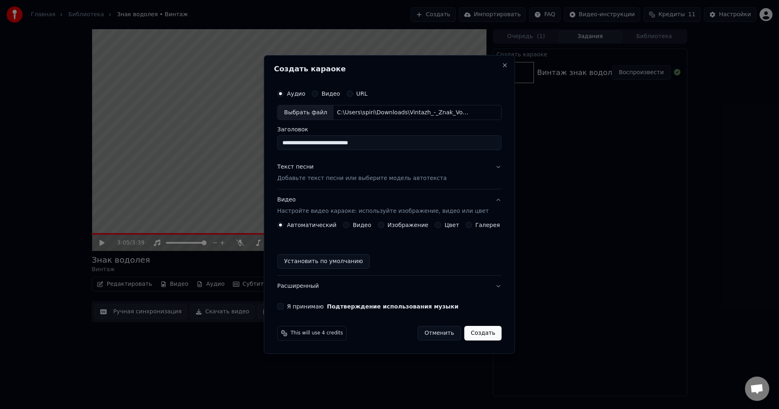
click at [364, 228] on label "Видео" at bounding box center [361, 225] width 19 height 6
click at [349, 228] on button "Видео" at bounding box center [346, 225] width 6 height 6
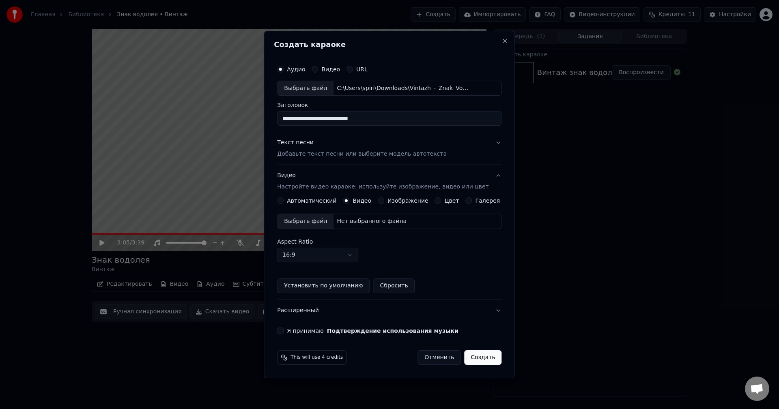
click at [401, 204] on label "Изображение" at bounding box center [407, 201] width 41 height 6
click at [384, 204] on button "Изображение" at bounding box center [381, 200] width 6 height 6
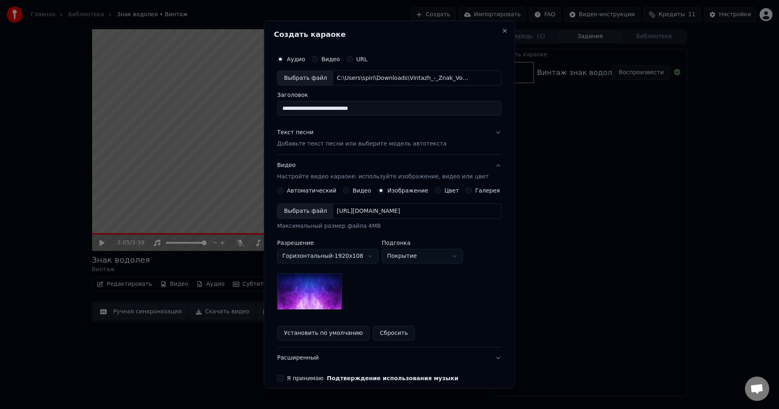
click at [367, 212] on div "[URL][DOMAIN_NAME]" at bounding box center [368, 211] width 70 height 8
drag, startPoint x: 382, startPoint y: 112, endPoint x: 352, endPoint y: 111, distance: 30.8
click at [352, 111] on input "**********" at bounding box center [389, 108] width 224 height 15
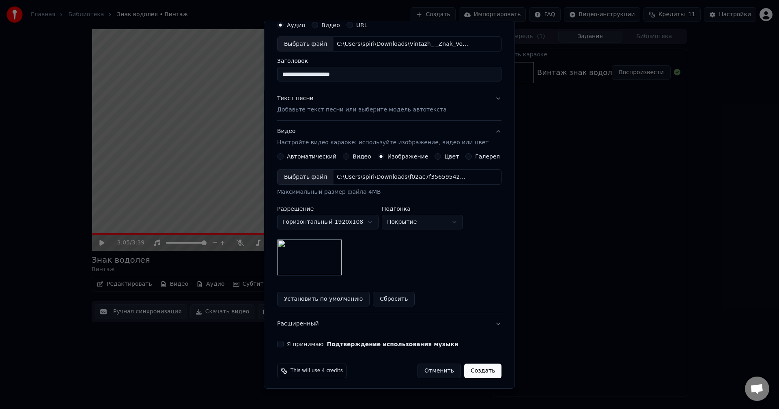
scroll to position [37, 0]
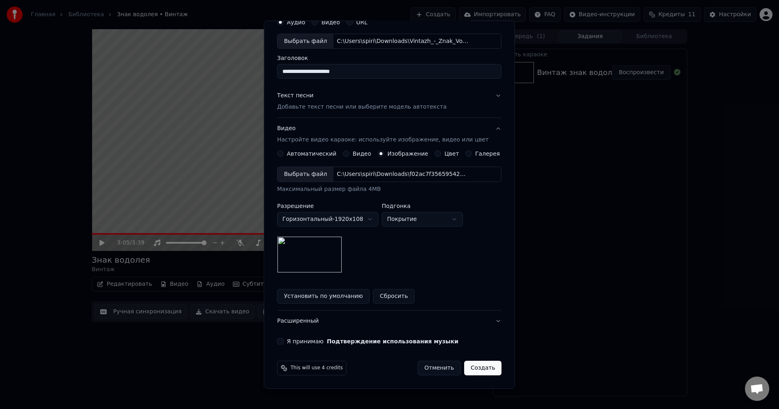
type input "**********"
click at [283, 342] on button "Я принимаю Подтверждение использования музыки" at bounding box center [280, 341] width 6 height 6
click at [283, 340] on button "Я принимаю Подтверждение использования музыки" at bounding box center [280, 341] width 6 height 6
click at [464, 364] on button "Создать" at bounding box center [482, 368] width 37 height 15
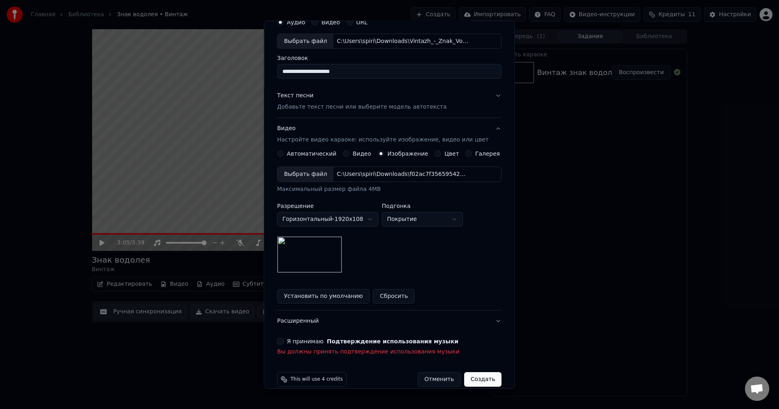
click at [291, 343] on div "Я принимаю Подтверждение использования музыки" at bounding box center [389, 341] width 224 height 6
click at [281, 343] on div "**********" at bounding box center [389, 185] width 231 height 349
click at [283, 343] on button "Я принимаю Подтверждение использования музыки" at bounding box center [280, 341] width 6 height 6
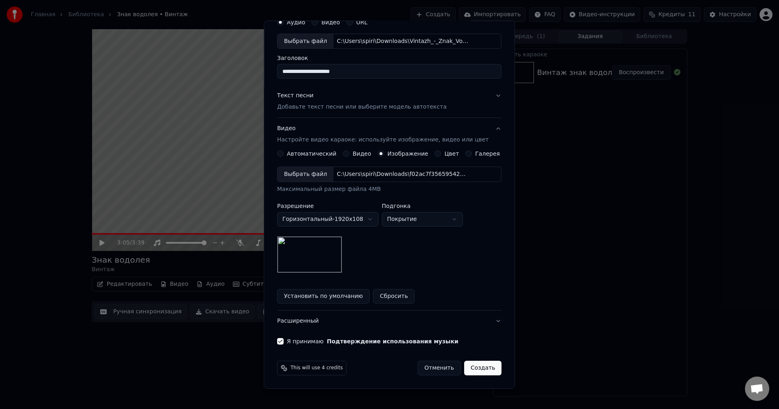
click at [474, 371] on button "Создать" at bounding box center [482, 368] width 37 height 15
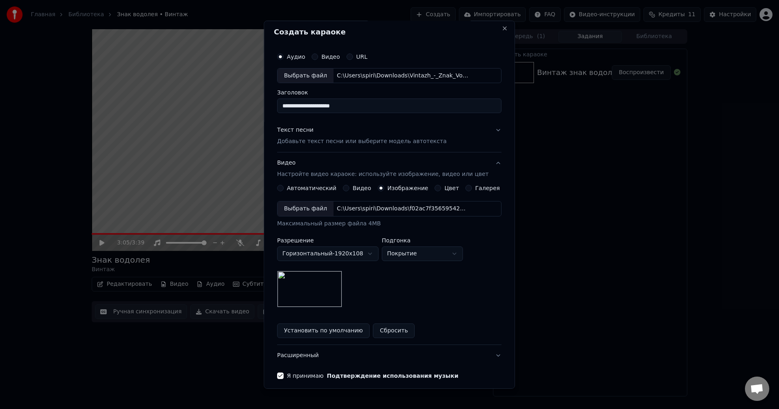
scroll to position [0, 0]
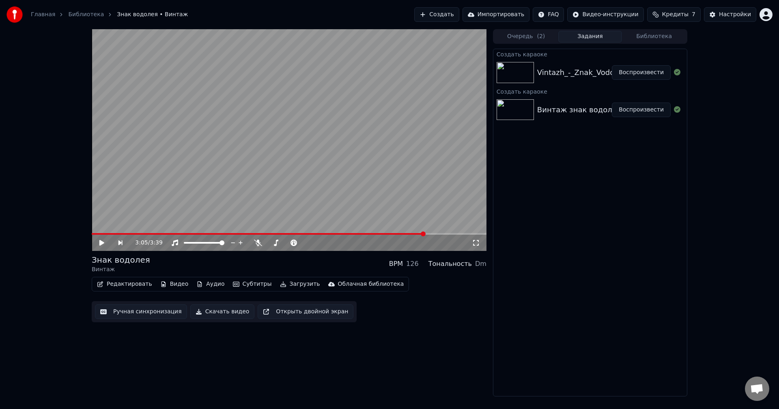
click at [589, 75] on div "Vintazh_-_Znak_Vodoleya" at bounding box center [583, 72] width 92 height 11
click at [586, 74] on div "Vintazh_-_Znak_Vodoleya" at bounding box center [583, 72] width 92 height 11
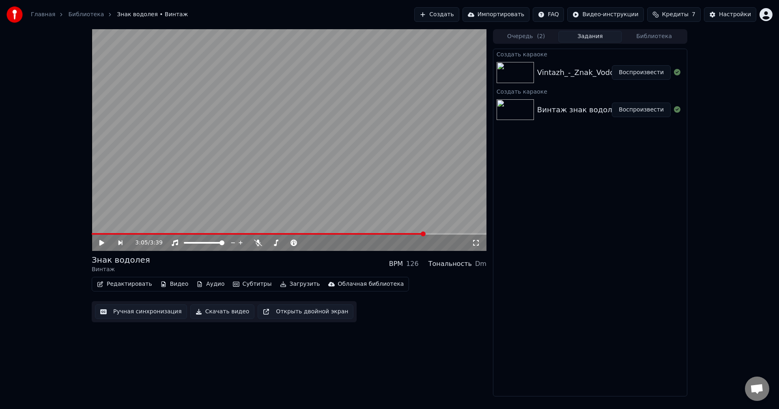
click at [586, 74] on div "Vintazh_-_Znak_Vodoleya" at bounding box center [583, 72] width 92 height 11
click at [624, 73] on button "Воспроизвести" at bounding box center [641, 72] width 59 height 15
click at [117, 234] on span at bounding box center [289, 234] width 395 height 2
click at [125, 233] on video at bounding box center [289, 140] width 395 height 222
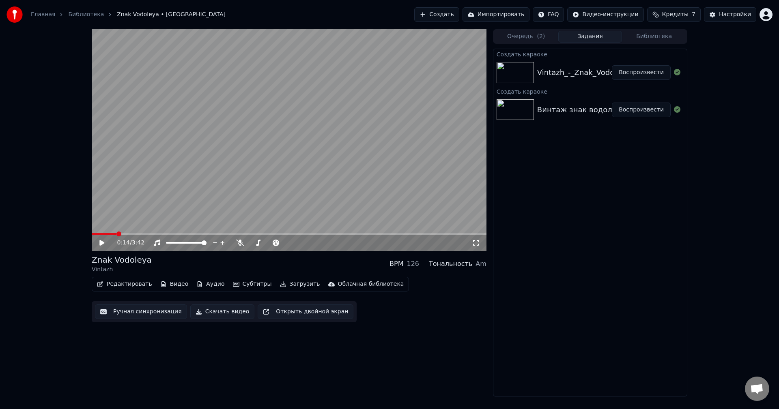
click at [132, 233] on video at bounding box center [289, 140] width 395 height 222
click at [145, 233] on span at bounding box center [289, 234] width 395 height 2
drag, startPoint x: 100, startPoint y: 232, endPoint x: 25, endPoint y: 235, distance: 75.5
click at [25, 235] on div "0:39 / 3:42 Znak Vodoleya Vintazh BPM 126 Тональность Am Редактировать Видео Ау…" at bounding box center [389, 212] width 779 height 367
click at [93, 236] on div "0:40 / 3:42" at bounding box center [289, 243] width 395 height 16
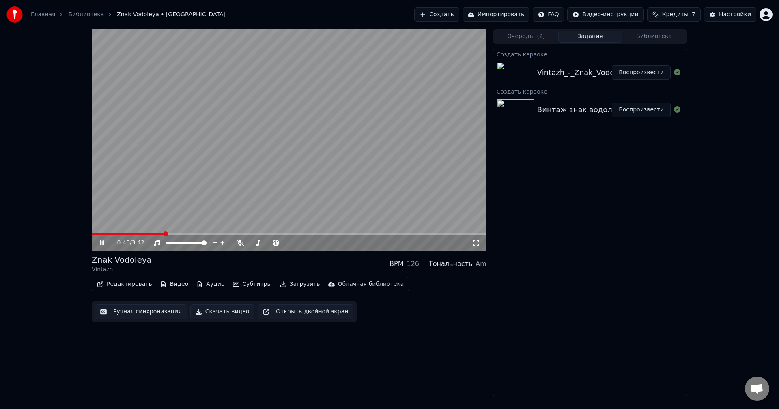
click at [93, 235] on span at bounding box center [128, 234] width 72 height 2
click at [223, 178] on video at bounding box center [289, 140] width 395 height 222
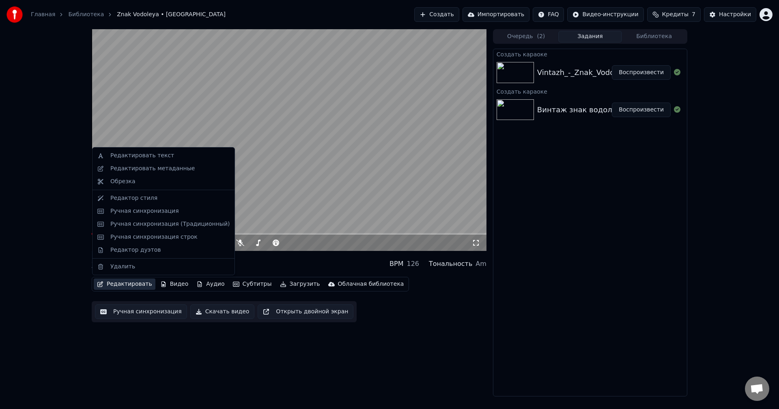
click at [127, 285] on button "Редактировать" at bounding box center [125, 284] width 62 height 11
click at [161, 160] on div "Редактировать текст" at bounding box center [163, 155] width 139 height 13
click at [131, 286] on button "Редактировать" at bounding box center [125, 284] width 62 height 11
click at [151, 170] on div "Редактировать метаданные" at bounding box center [152, 169] width 84 height 8
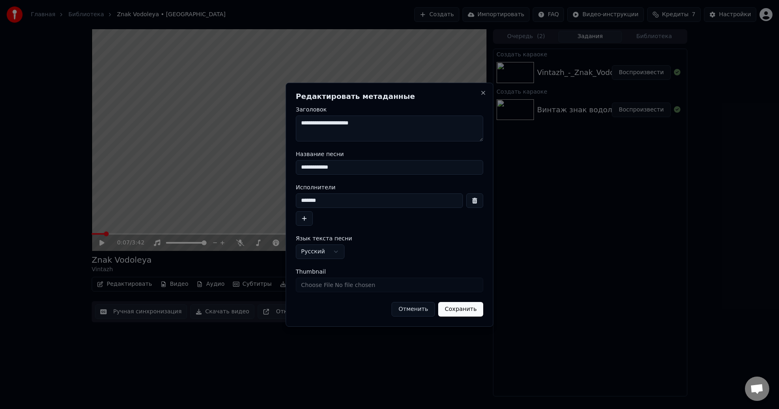
drag, startPoint x: 376, startPoint y: 168, endPoint x: 273, endPoint y: 171, distance: 103.0
click at [273, 171] on body "**********" at bounding box center [389, 204] width 779 height 409
drag, startPoint x: 363, startPoint y: 202, endPoint x: 292, endPoint y: 200, distance: 71.4
click at [292, 200] on div "**********" at bounding box center [389, 205] width 208 height 244
type input "******"
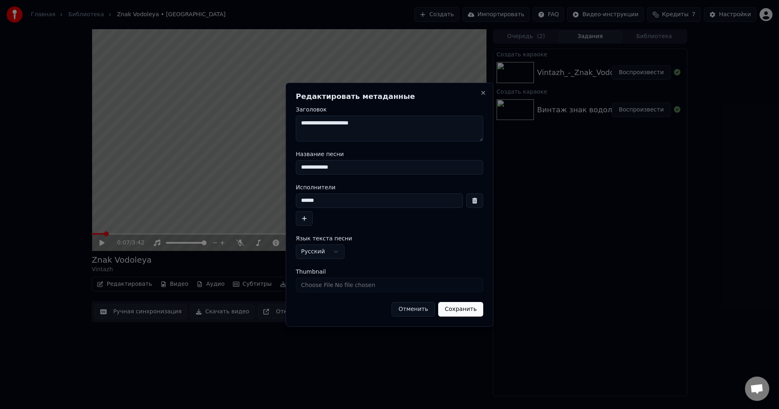
drag, startPoint x: 354, startPoint y: 167, endPoint x: 230, endPoint y: 160, distance: 123.9
click at [230, 160] on body "**********" at bounding box center [389, 204] width 779 height 409
type input "**********"
click at [466, 313] on button "Сохранить" at bounding box center [460, 309] width 45 height 15
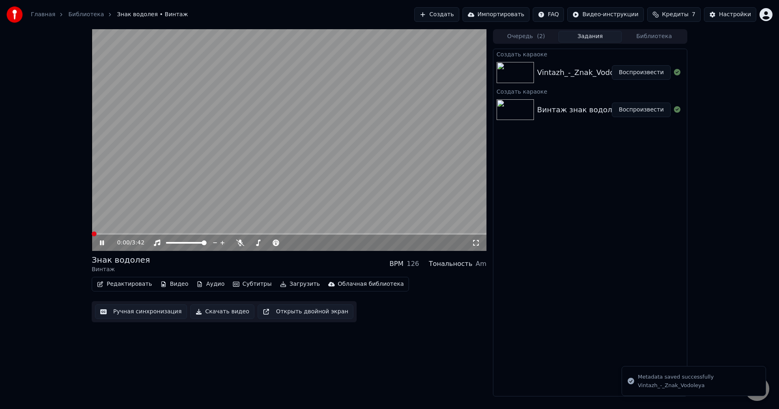
click at [92, 236] on span at bounding box center [94, 234] width 5 height 5
click at [292, 122] on video at bounding box center [289, 140] width 395 height 222
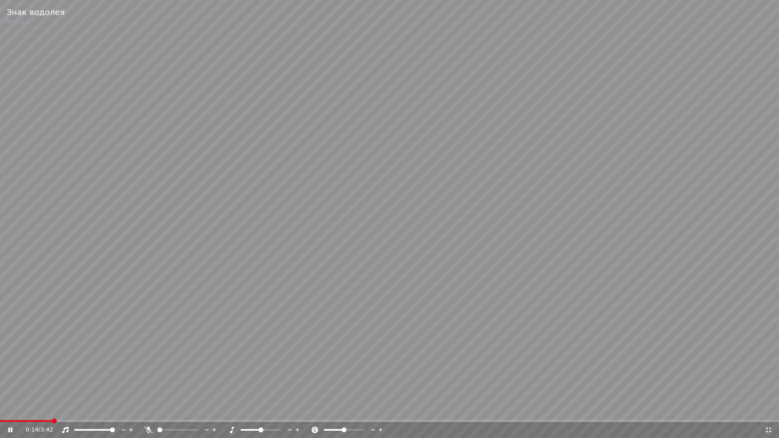
click at [165, 409] on div at bounding box center [184, 430] width 65 height 8
click at [167, 409] on span at bounding box center [177, 430] width 41 height 2
click at [263, 409] on div at bounding box center [268, 430] width 65 height 8
click at [266, 409] on span at bounding box center [264, 429] width 5 height 5
click at [259, 409] on span at bounding box center [260, 430] width 41 height 2
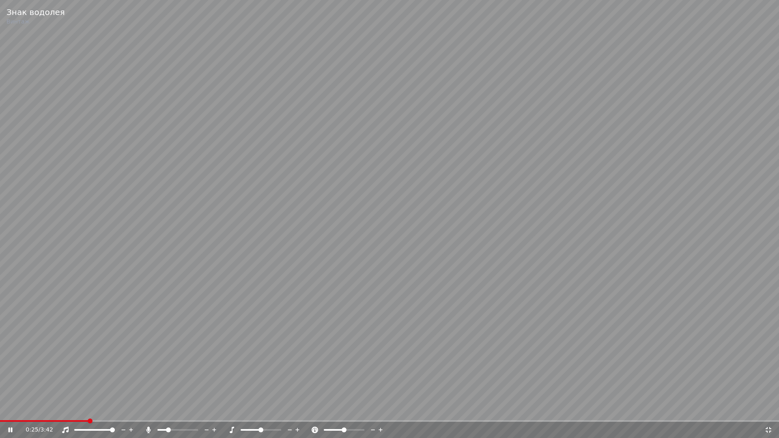
click at [260, 409] on span at bounding box center [260, 429] width 5 height 5
click at [289, 409] on icon at bounding box center [290, 429] width 4 height 1
click at [300, 409] on icon at bounding box center [298, 430] width 8 height 8
click at [298, 409] on icon at bounding box center [298, 430] width 8 height 8
click at [292, 409] on icon at bounding box center [290, 430] width 8 height 8
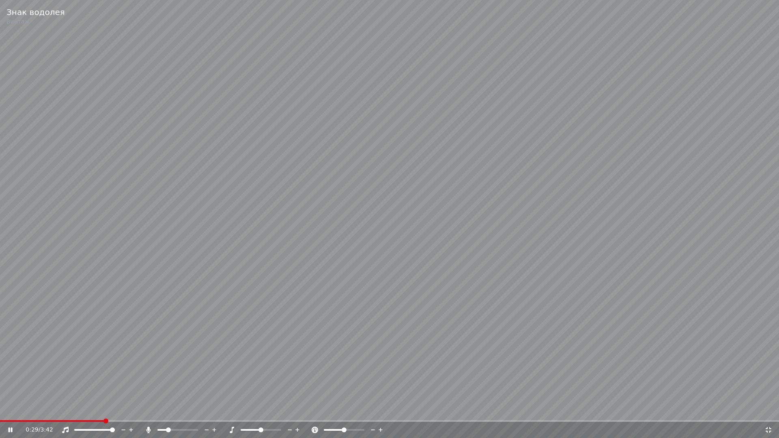
click at [292, 409] on icon at bounding box center [290, 430] width 8 height 8
click at [239, 395] on video at bounding box center [389, 219] width 779 height 438
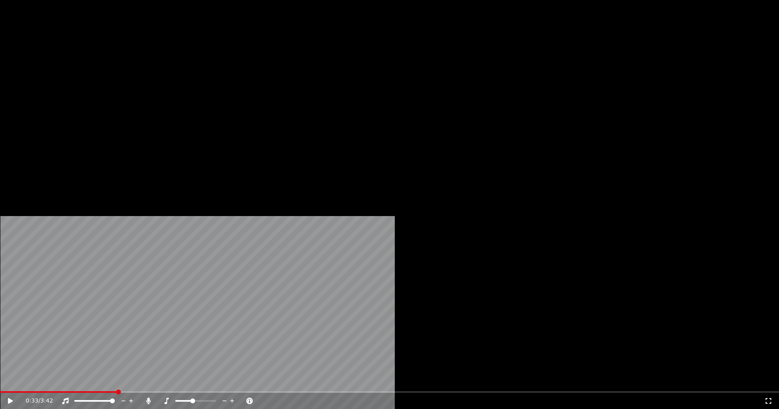
click at [228, 397] on icon at bounding box center [225, 401] width 8 height 8
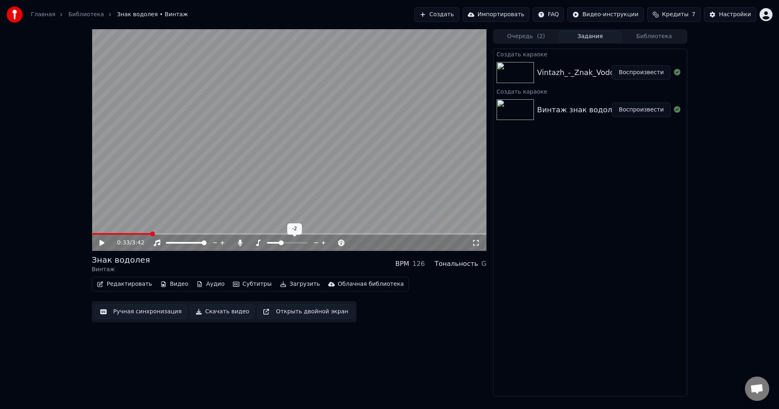
click at [320, 242] on icon at bounding box center [324, 243] width 8 height 8
click at [236, 162] on video at bounding box center [289, 140] width 395 height 222
click at [230, 167] on video at bounding box center [289, 140] width 395 height 222
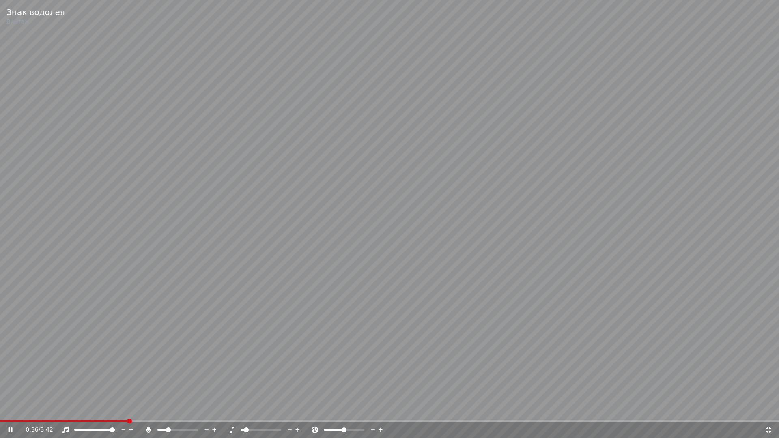
click at [240, 409] on span at bounding box center [241, 430] width 3 height 2
click at [298, 409] on icon at bounding box center [298, 430] width 8 height 8
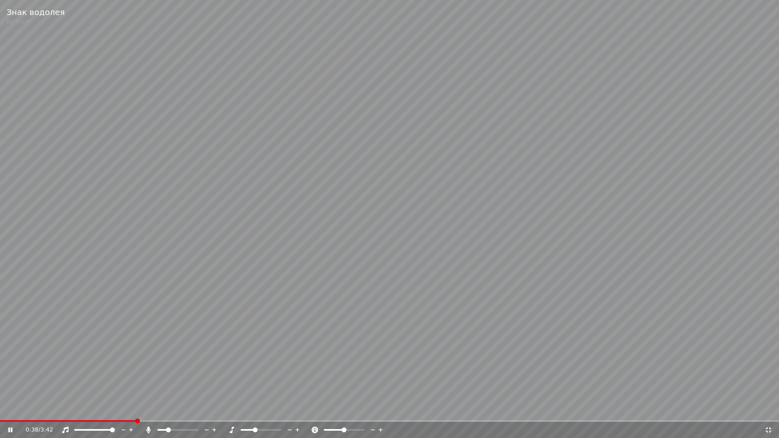
click at [298, 409] on icon at bounding box center [298, 430] width 8 height 8
click at [261, 409] on span at bounding box center [260, 429] width 5 height 5
click at [265, 326] on video at bounding box center [389, 219] width 779 height 438
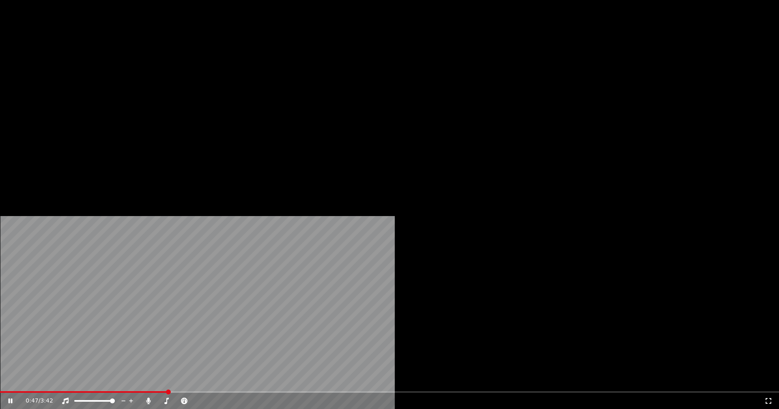
click at [207, 167] on video at bounding box center [389, 219] width 779 height 438
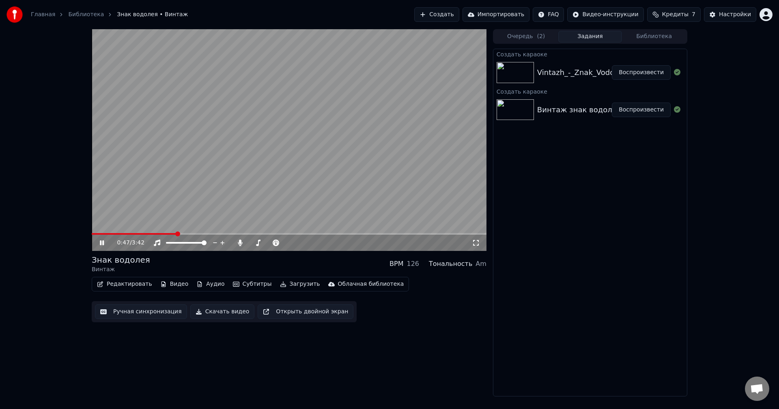
click at [207, 167] on video at bounding box center [289, 140] width 395 height 222
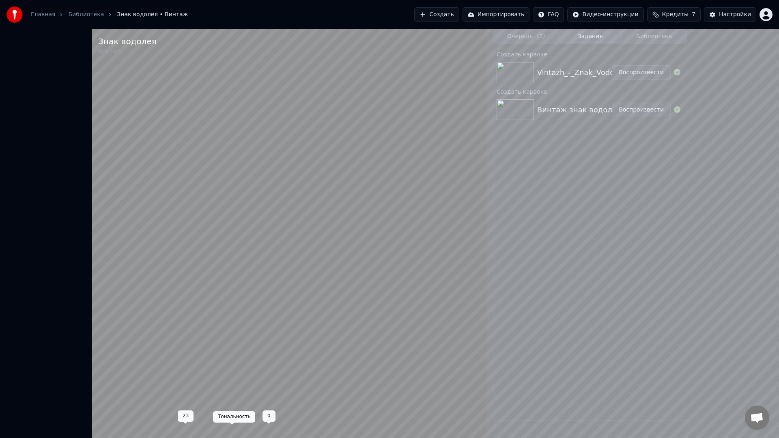
drag, startPoint x: 251, startPoint y: 429, endPoint x: 239, endPoint y: 428, distance: 12.2
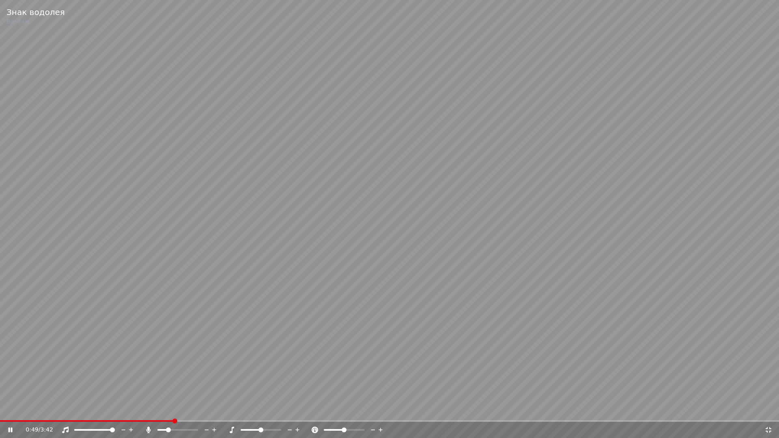
click at [217, 409] on div "0:49 / 3:42" at bounding box center [395, 430] width 738 height 8
click at [243, 409] on div at bounding box center [268, 430] width 65 height 8
click at [243, 409] on span at bounding box center [241, 430] width 3 height 2
click at [244, 409] on span at bounding box center [246, 429] width 5 height 5
click at [298, 409] on icon at bounding box center [298, 430] width 8 height 8
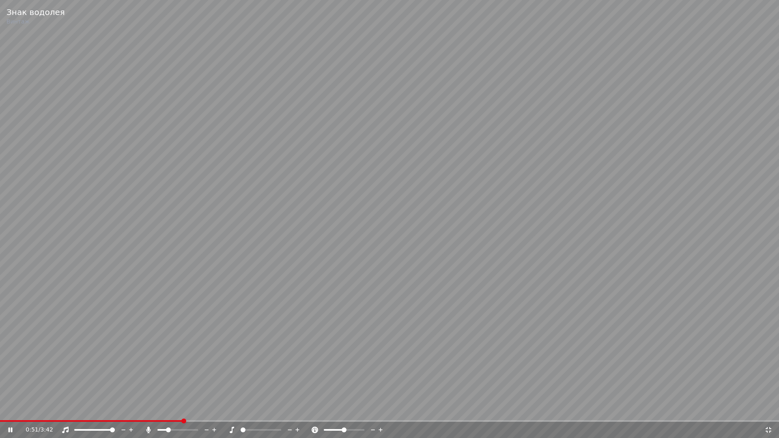
click at [298, 409] on icon at bounding box center [298, 430] width 8 height 8
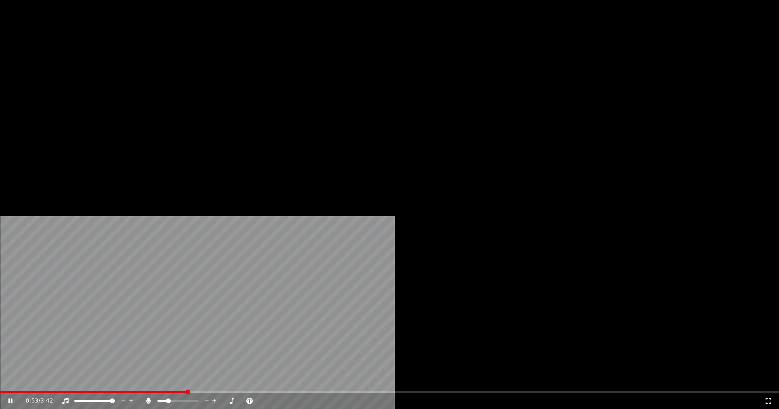
click at [151, 398] on icon at bounding box center [148, 401] width 4 height 6
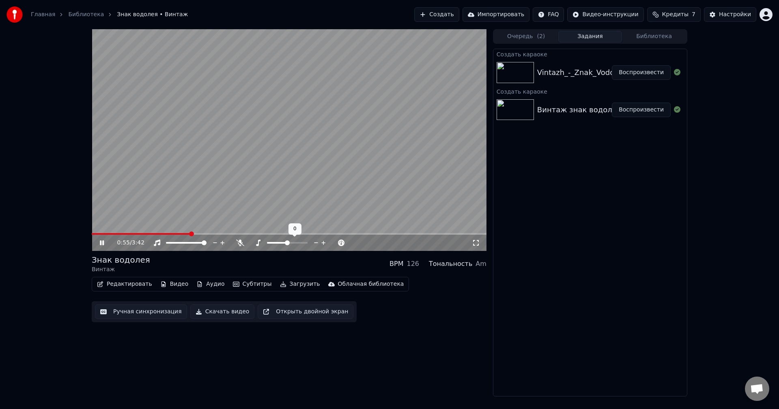
click at [286, 242] on span at bounding box center [287, 242] width 5 height 5
click at [154, 235] on div "0:56 / 3:42" at bounding box center [289, 243] width 395 height 16
click at [152, 233] on span at bounding box center [142, 234] width 101 height 2
click at [174, 147] on video at bounding box center [289, 140] width 395 height 222
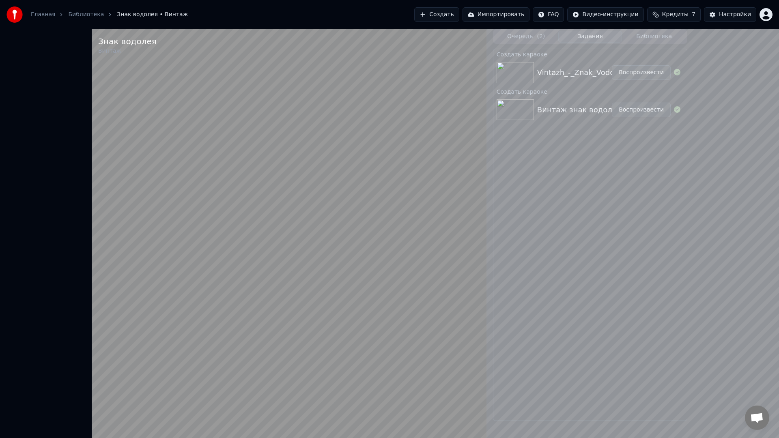
click at [100, 409] on video at bounding box center [289, 248] width 395 height 438
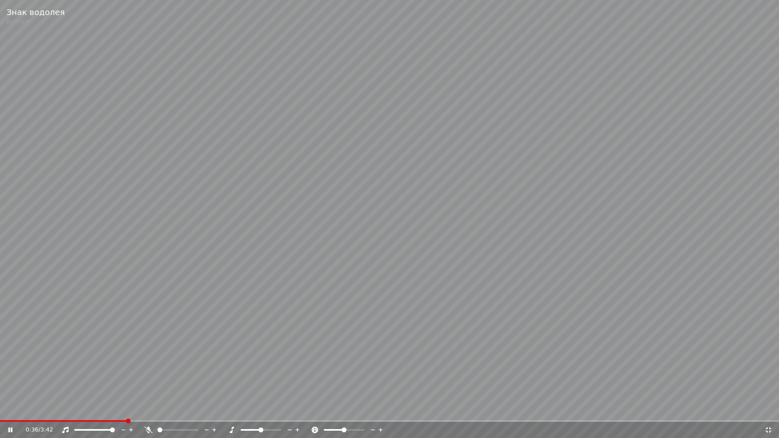
click at [100, 409] on span at bounding box center [63, 421] width 127 height 2
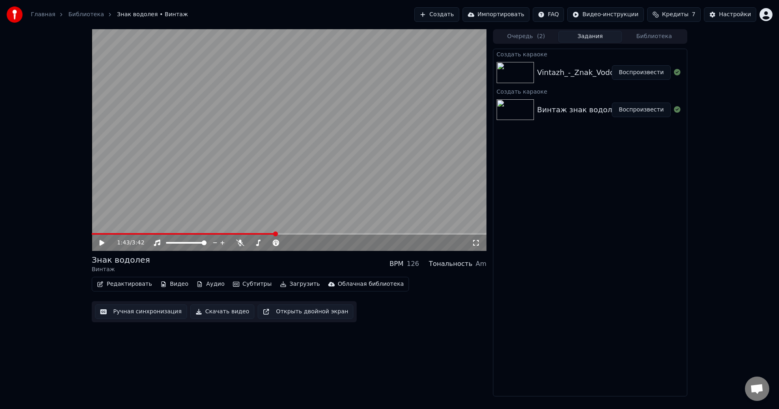
click at [559, 77] on div "Vintazh_-_Znak_Vodoleya" at bounding box center [583, 72] width 92 height 11
click at [589, 74] on div "Vintazh_-_Znak_Vodoleya" at bounding box center [583, 72] width 92 height 11
click at [459, 17] on button "Создать" at bounding box center [436, 14] width 45 height 15
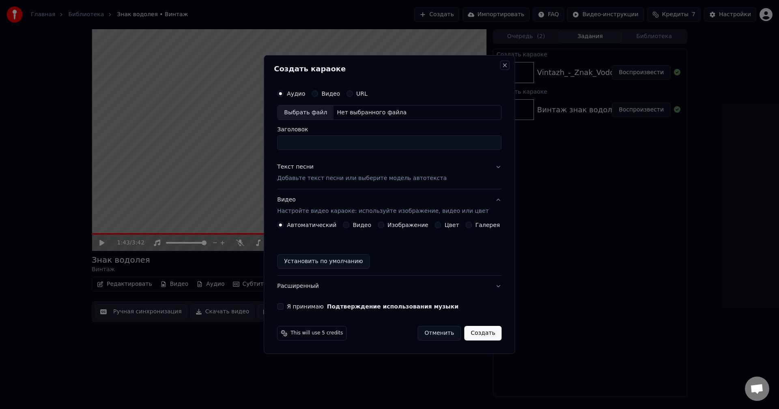
click at [502, 64] on button "Close" at bounding box center [505, 65] width 6 height 6
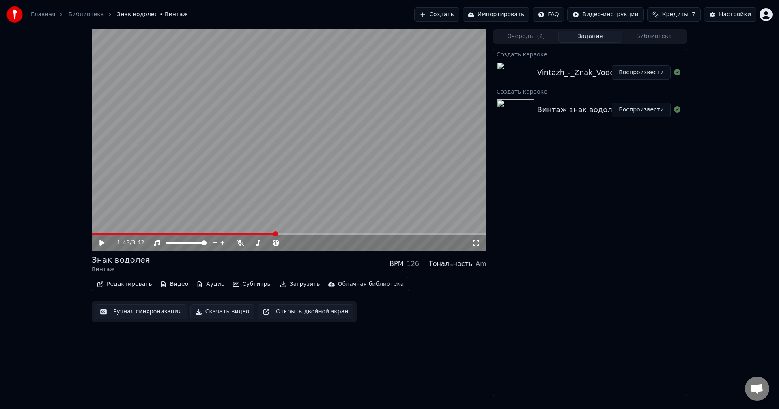
click at [459, 16] on button "Создать" at bounding box center [436, 14] width 45 height 15
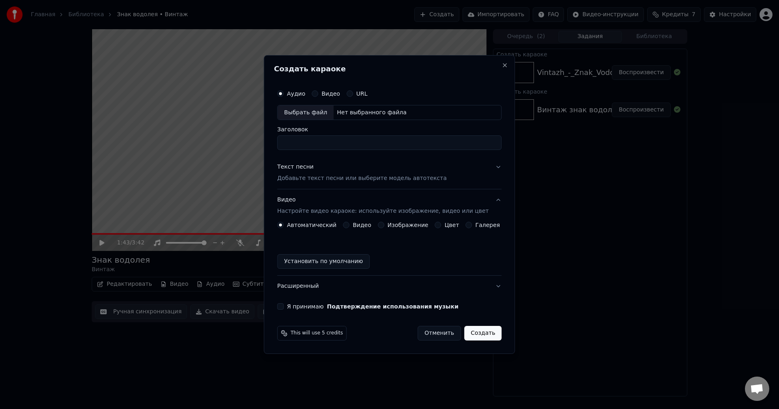
click at [354, 113] on div "Нет выбранного файла" at bounding box center [371, 113] width 76 height 8
drag, startPoint x: 352, startPoint y: 147, endPoint x: 279, endPoint y: 147, distance: 72.6
click at [279, 147] on div "**********" at bounding box center [389, 204] width 251 height 299
type input "**********"
click at [374, 114] on div "C:\Users\spiri\Downloads\Slava_-_Odinochestvo-svoloch_63105638.mp3" at bounding box center [402, 113] width 138 height 8
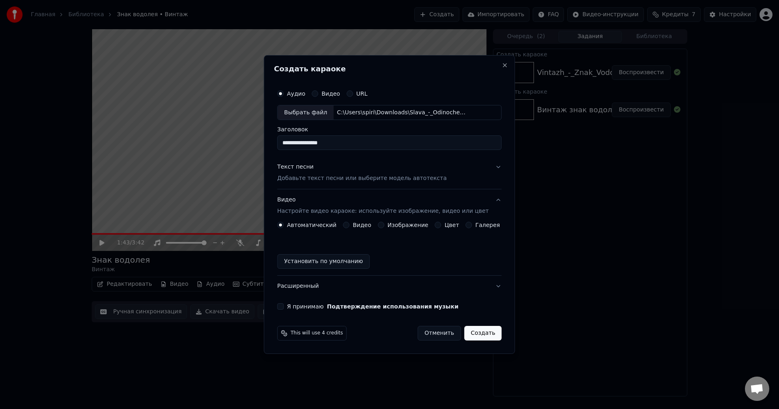
click at [416, 227] on label "Изображение" at bounding box center [407, 225] width 41 height 6
click at [384, 227] on button "Изображение" at bounding box center [381, 225] width 6 height 6
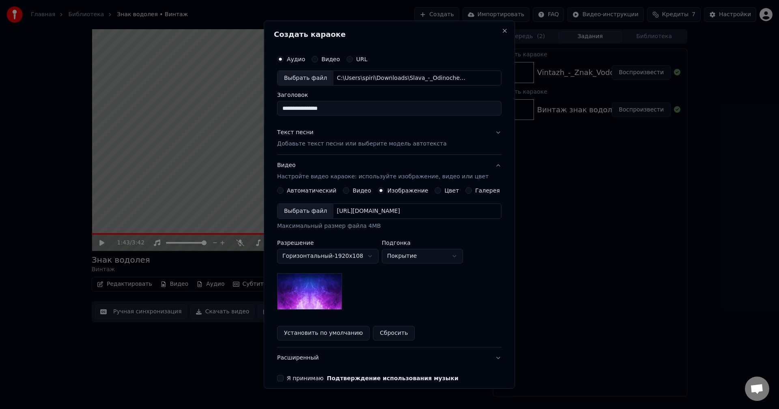
click at [403, 213] on div "[URL][DOMAIN_NAME]" at bounding box center [368, 211] width 70 height 8
click at [352, 145] on p "Добавьте текст песни или выберите модель автотекста" at bounding box center [362, 144] width 170 height 8
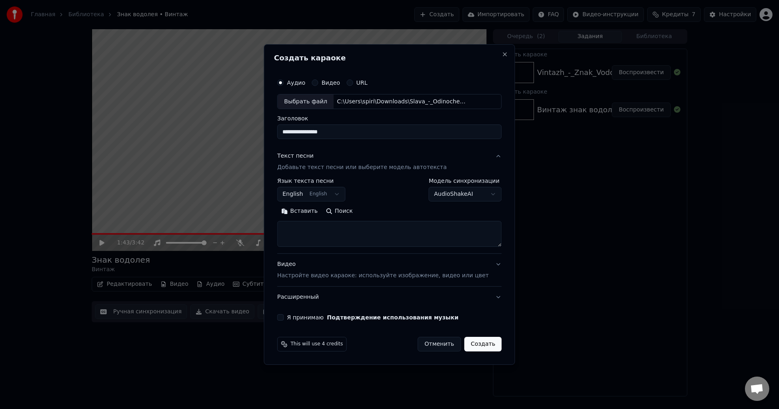
click at [311, 191] on body "**********" at bounding box center [389, 204] width 779 height 409
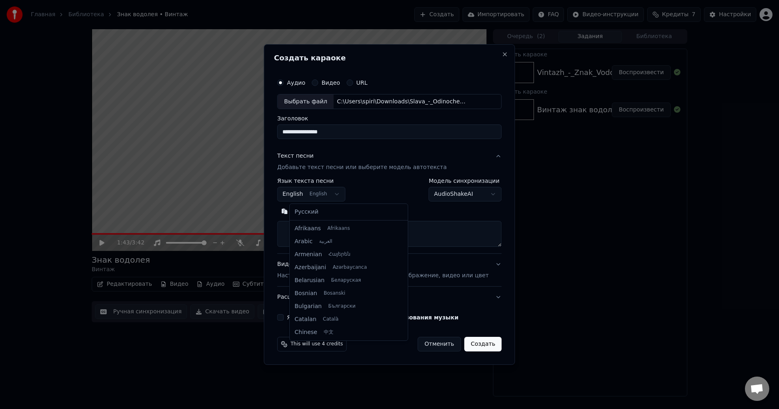
scroll to position [65, 0]
select select "**"
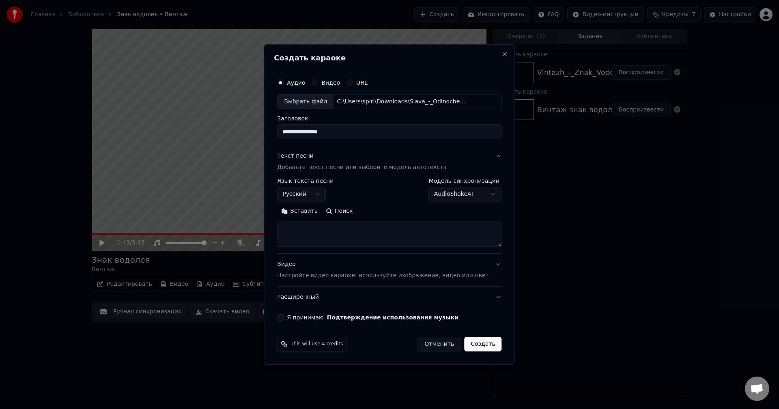
click at [374, 240] on textarea at bounding box center [389, 234] width 224 height 26
paste textarea "**********"
click at [383, 213] on button "Развернуть" at bounding box center [382, 211] width 51 height 13
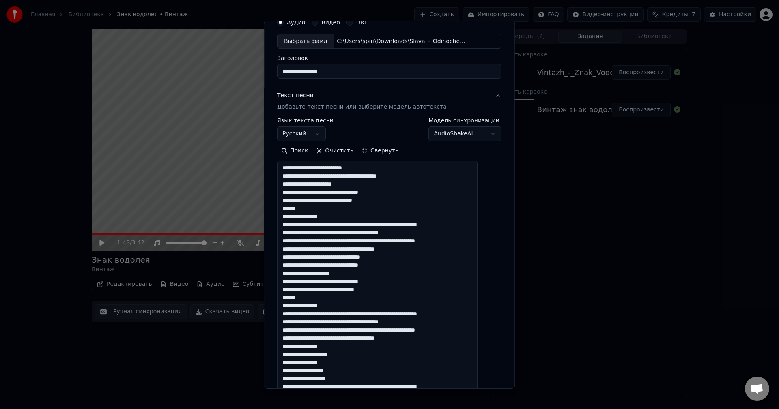
scroll to position [14, 0]
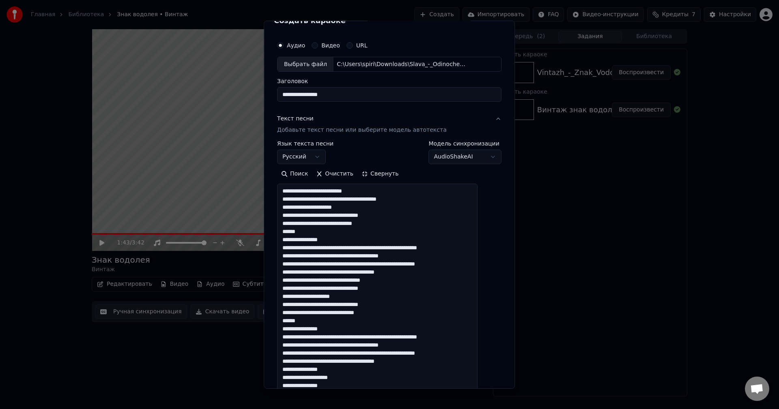
drag, startPoint x: 330, startPoint y: 200, endPoint x: 313, endPoint y: 201, distance: 16.7
click at [313, 201] on textarea at bounding box center [377, 329] width 200 height 290
click at [373, 208] on textarea at bounding box center [377, 329] width 200 height 290
drag, startPoint x: 328, startPoint y: 211, endPoint x: 311, endPoint y: 208, distance: 17.7
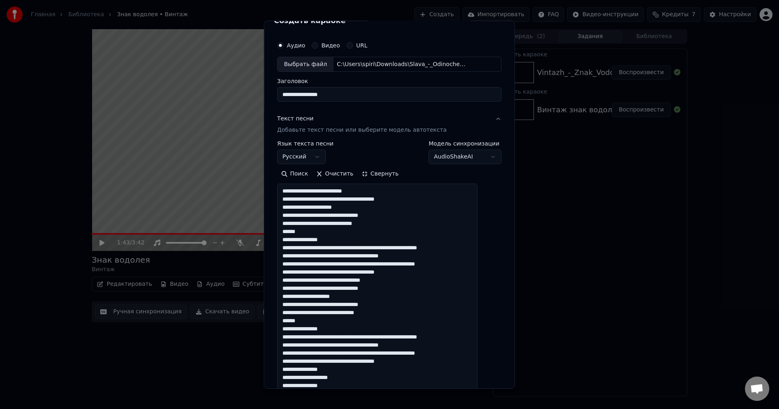
click at [311, 208] on textarea at bounding box center [377, 329] width 200 height 290
click at [373, 254] on textarea at bounding box center [377, 329] width 200 height 290
click at [307, 238] on textarea at bounding box center [377, 329] width 200 height 290
click at [310, 240] on textarea at bounding box center [377, 329] width 200 height 290
drag, startPoint x: 310, startPoint y: 240, endPoint x: 293, endPoint y: 241, distance: 16.7
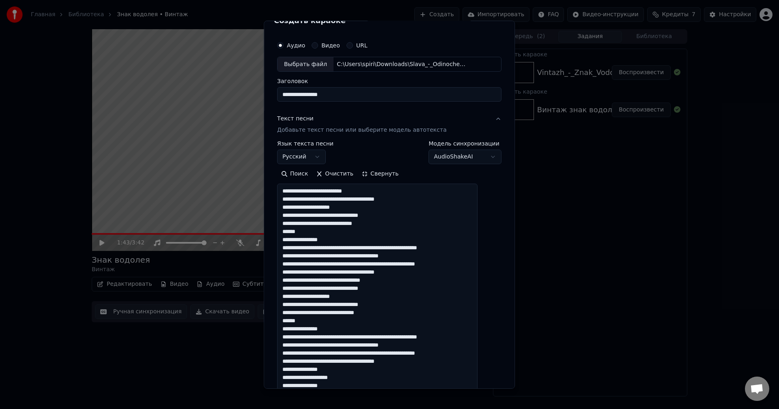
click at [293, 241] on textarea at bounding box center [377, 329] width 200 height 290
click at [351, 245] on textarea at bounding box center [377, 329] width 200 height 290
drag, startPoint x: 310, startPoint y: 240, endPoint x: 289, endPoint y: 240, distance: 20.7
click at [289, 240] on textarea at bounding box center [377, 329] width 200 height 290
click at [387, 250] on textarea at bounding box center [377, 329] width 200 height 290
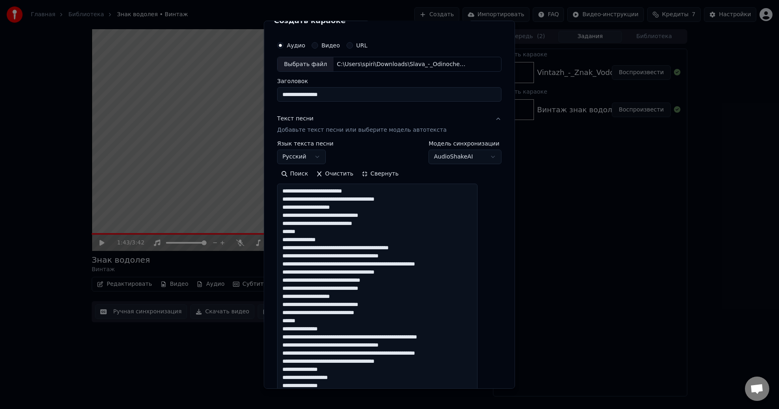
drag, startPoint x: 442, startPoint y: 251, endPoint x: 403, endPoint y: 251, distance: 39.3
click at [403, 251] on textarea at bounding box center [377, 329] width 200 height 290
drag, startPoint x: 419, startPoint y: 255, endPoint x: 389, endPoint y: 256, distance: 29.6
click at [389, 256] on textarea at bounding box center [377, 329] width 200 height 290
drag, startPoint x: 322, startPoint y: 225, endPoint x: 343, endPoint y: 225, distance: 20.7
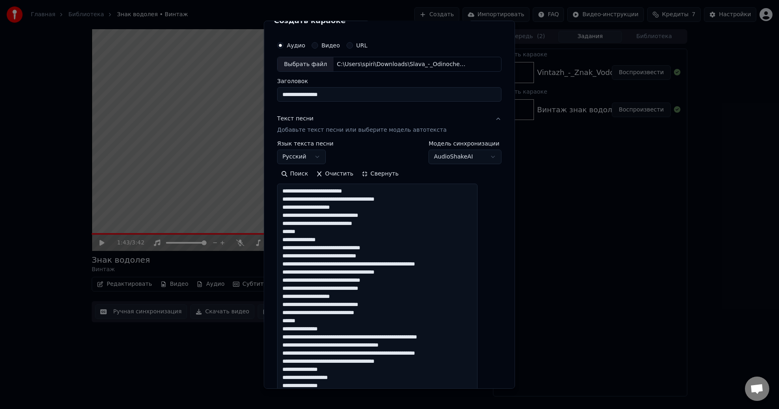
click at [343, 225] on textarea at bounding box center [377, 329] width 200 height 290
drag, startPoint x: 345, startPoint y: 230, endPoint x: 370, endPoint y: 224, distance: 26.4
drag, startPoint x: 323, startPoint y: 225, endPoint x: 339, endPoint y: 225, distance: 16.6
click at [339, 225] on textarea at bounding box center [377, 329] width 200 height 290
click at [382, 238] on textarea at bounding box center [377, 329] width 200 height 290
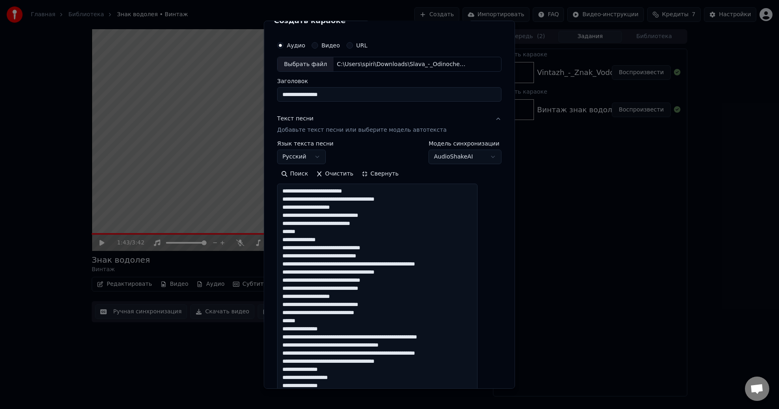
click at [391, 259] on textarea at bounding box center [377, 329] width 200 height 290
drag, startPoint x: 378, startPoint y: 264, endPoint x: 342, endPoint y: 264, distance: 36.5
click at [342, 264] on textarea at bounding box center [377, 329] width 200 height 290
drag, startPoint x: 362, startPoint y: 264, endPoint x: 343, endPoint y: 264, distance: 18.3
click at [343, 264] on textarea at bounding box center [377, 329] width 200 height 290
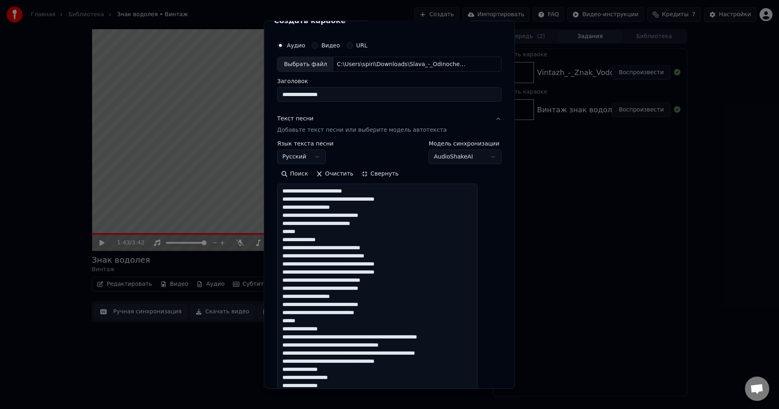
drag, startPoint x: 415, startPoint y: 264, endPoint x: 378, endPoint y: 265, distance: 36.9
click at [378, 265] on textarea at bounding box center [377, 329] width 200 height 290
click at [343, 265] on textarea at bounding box center [377, 329] width 200 height 290
click at [416, 275] on textarea at bounding box center [377, 329] width 200 height 290
click at [404, 278] on textarea at bounding box center [377, 329] width 200 height 290
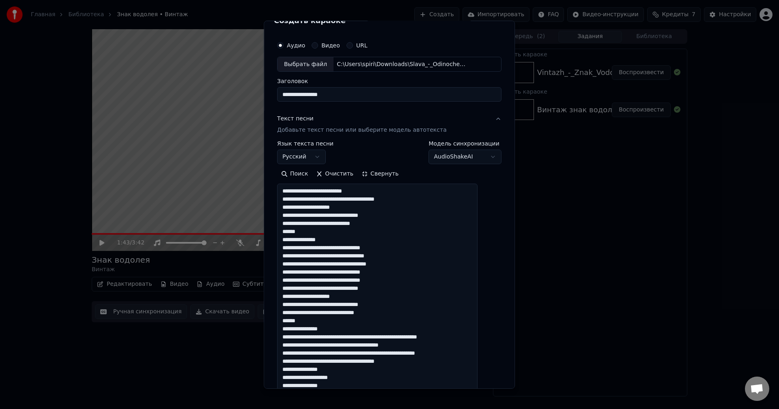
click at [386, 272] on textarea at bounding box center [377, 329] width 200 height 290
click at [388, 272] on textarea at bounding box center [377, 329] width 200 height 290
click at [408, 274] on textarea at bounding box center [377, 329] width 200 height 290
drag, startPoint x: 375, startPoint y: 281, endPoint x: 393, endPoint y: 282, distance: 18.3
click at [393, 282] on textarea at bounding box center [377, 329] width 200 height 290
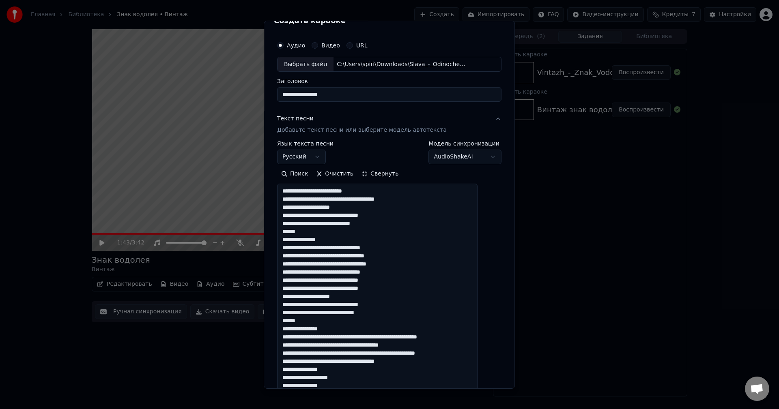
drag, startPoint x: 392, startPoint y: 288, endPoint x: 361, endPoint y: 290, distance: 30.4
click at [361, 290] on textarea at bounding box center [377, 329] width 200 height 290
click at [367, 293] on textarea at bounding box center [377, 329] width 200 height 290
drag, startPoint x: 315, startPoint y: 330, endPoint x: 335, endPoint y: 329, distance: 19.9
click at [335, 329] on textarea at bounding box center [377, 329] width 200 height 290
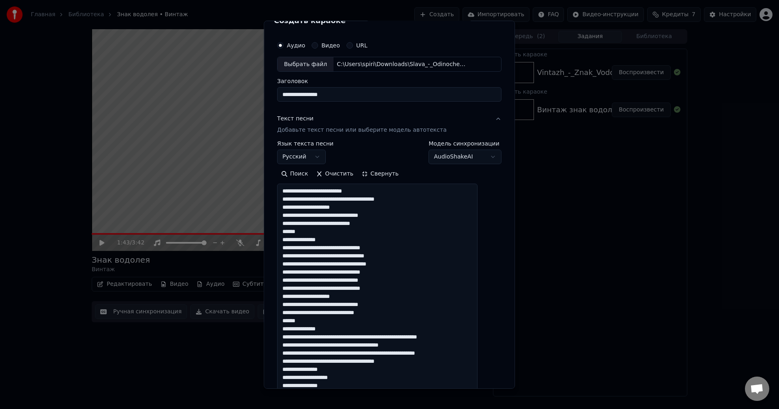
click at [321, 328] on textarea at bounding box center [377, 329] width 200 height 290
click at [339, 335] on textarea at bounding box center [377, 329] width 200 height 290
click at [343, 333] on textarea at bounding box center [377, 329] width 200 height 290
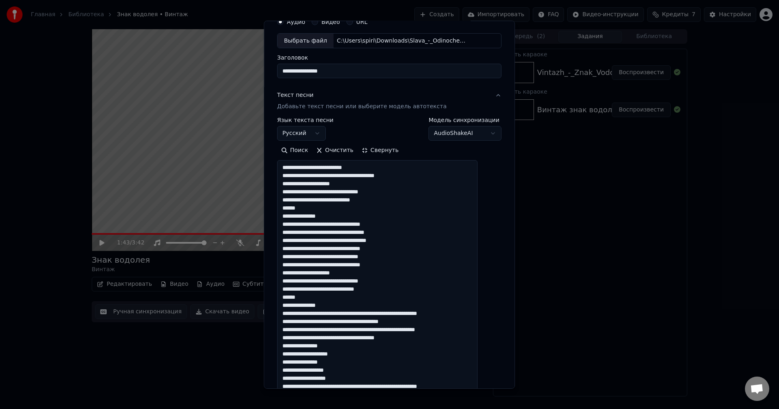
scroll to position [41, 0]
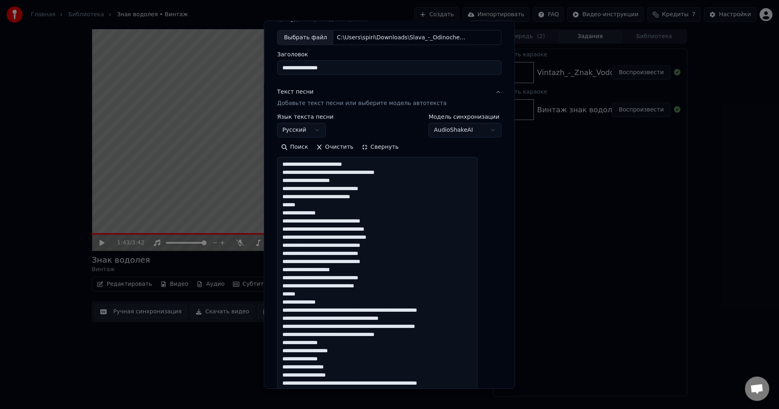
drag, startPoint x: 291, startPoint y: 219, endPoint x: 403, endPoint y: 244, distance: 115.0
click at [403, 244] on textarea at bounding box center [377, 302] width 200 height 290
drag, startPoint x: 424, startPoint y: 337, endPoint x: 288, endPoint y: 311, distance: 139.2
click at [288, 311] on textarea at bounding box center [377, 302] width 200 height 290
paste textarea "**********"
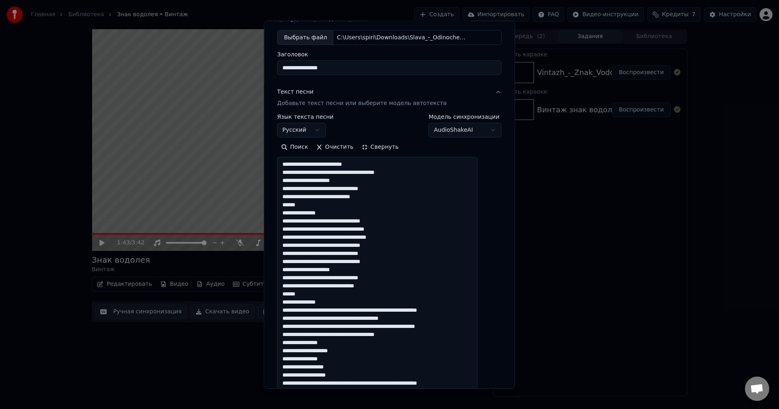
paste textarea "**********"
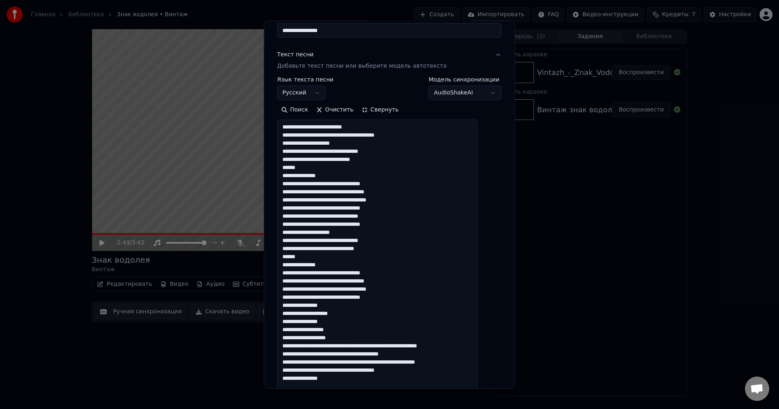
scroll to position [81, 0]
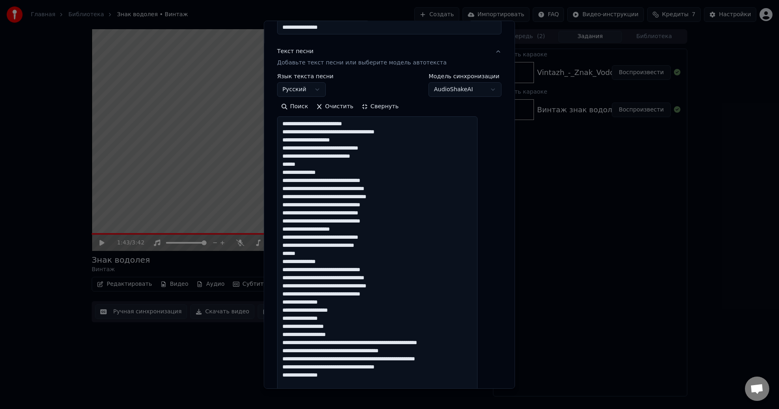
drag, startPoint x: 355, startPoint y: 310, endPoint x: 334, endPoint y: 310, distance: 21.5
click at [334, 310] on textarea at bounding box center [377, 261] width 200 height 290
click at [357, 324] on textarea at bounding box center [377, 261] width 200 height 290
drag, startPoint x: 408, startPoint y: 296, endPoint x: 280, endPoint y: 274, distance: 129.6
click at [280, 274] on div "**********" at bounding box center [389, 204] width 251 height 368
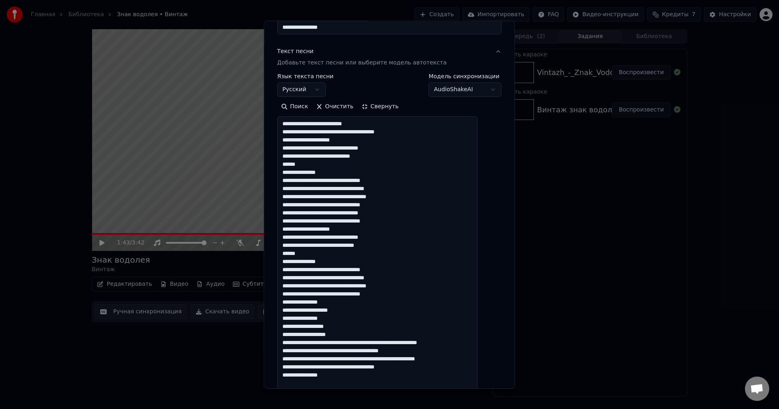
drag, startPoint x: 424, startPoint y: 370, endPoint x: 279, endPoint y: 343, distance: 147.0
click at [279, 343] on div "**********" at bounding box center [389, 204] width 251 height 368
paste textarea "**********"
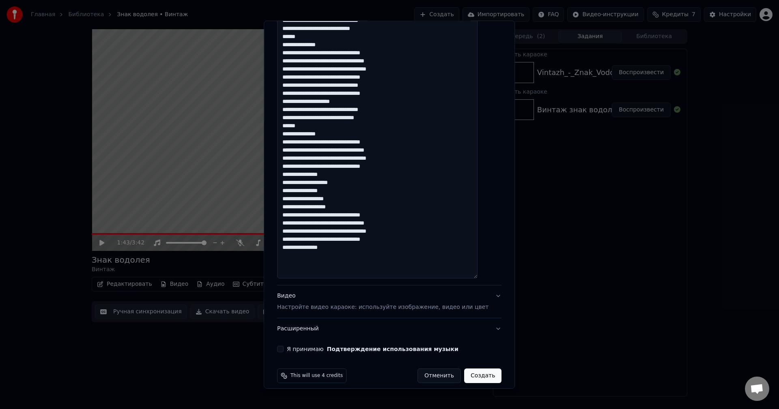
scroll to position [217, 0]
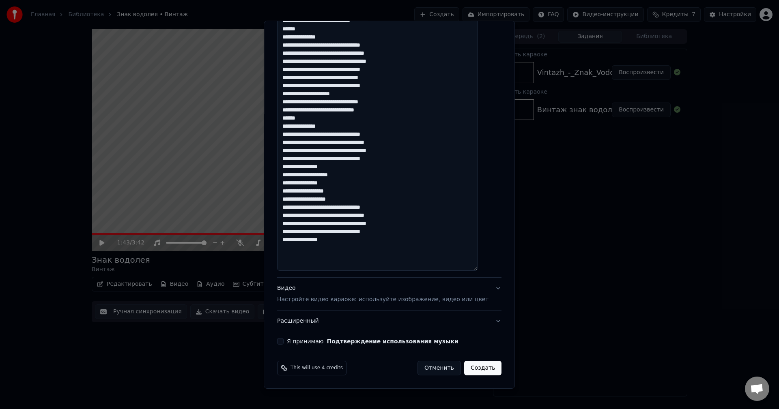
type textarea "**********"
click at [293, 341] on div "Я принимаю Подтверждение использования музыки" at bounding box center [389, 341] width 224 height 6
click at [283, 340] on button "Я принимаю Подтверждение использования музыки" at bounding box center [280, 341] width 6 height 6
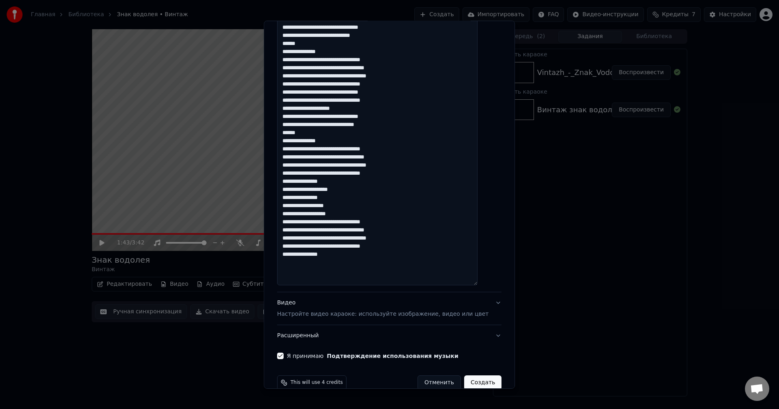
scroll to position [203, 0]
click at [469, 378] on button "Создать" at bounding box center [482, 382] width 37 height 15
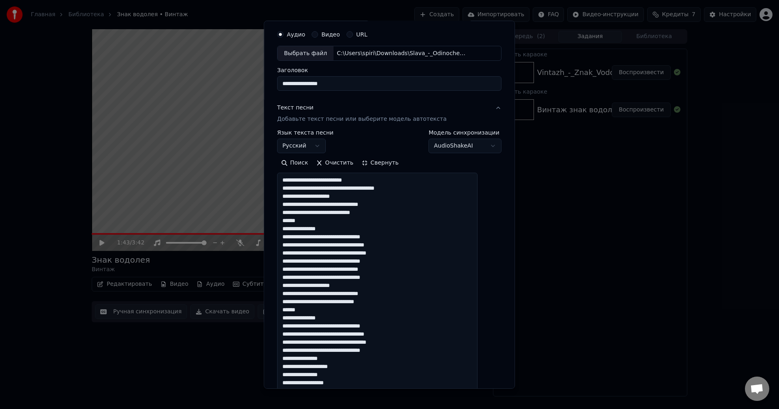
scroll to position [0, 0]
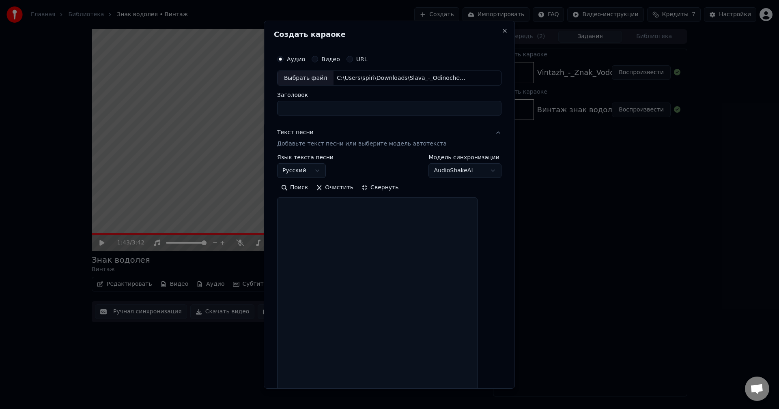
select select
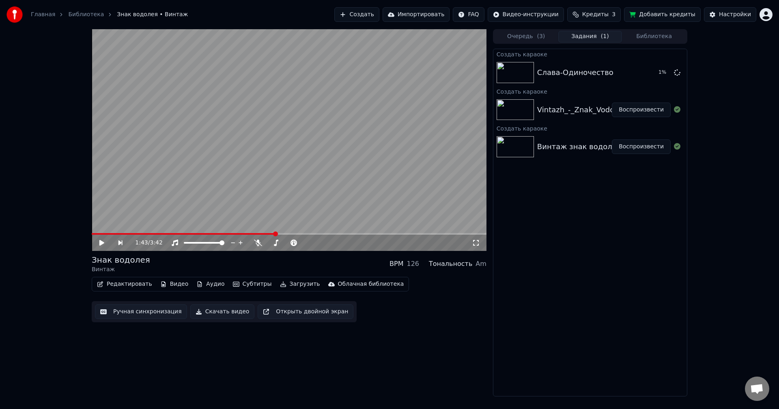
click at [644, 17] on button "Добавить кредиты" at bounding box center [662, 14] width 77 height 15
click at [573, 107] on div "Vintazh_-_Znak_Vodoleya" at bounding box center [583, 109] width 92 height 11
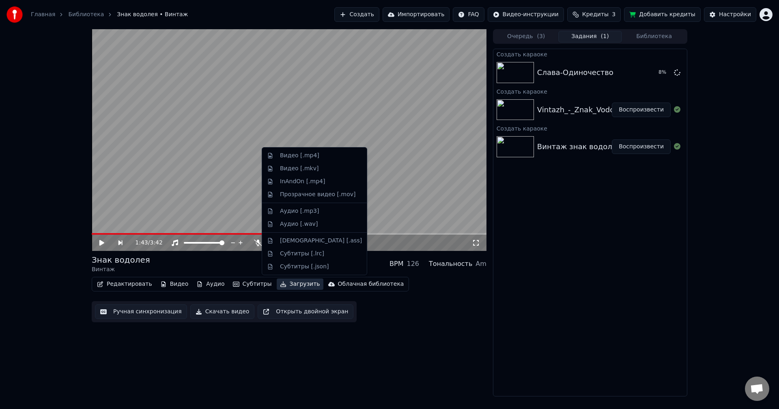
click at [280, 283] on button "Загрузить" at bounding box center [300, 284] width 47 height 11
click at [299, 155] on div "Видео [.mp4]" at bounding box center [299, 156] width 39 height 8
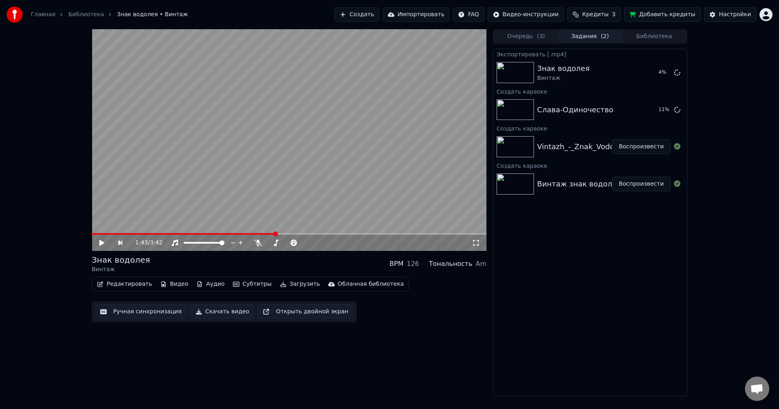
click at [537, 39] on span "( 3 )" at bounding box center [540, 36] width 8 height 8
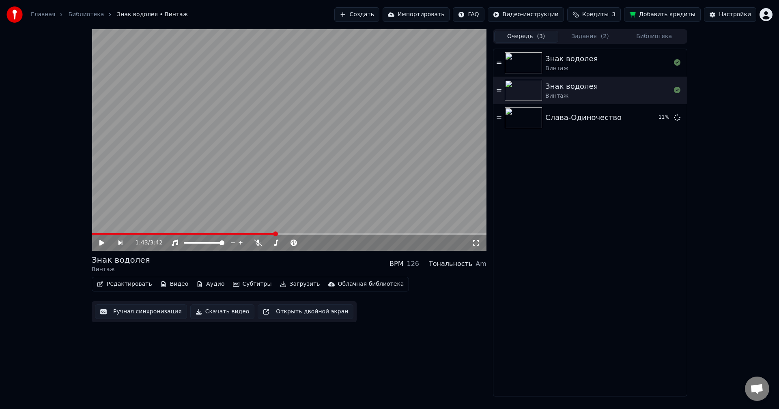
click at [582, 34] on button "Задания ( 2 )" at bounding box center [590, 37] width 64 height 12
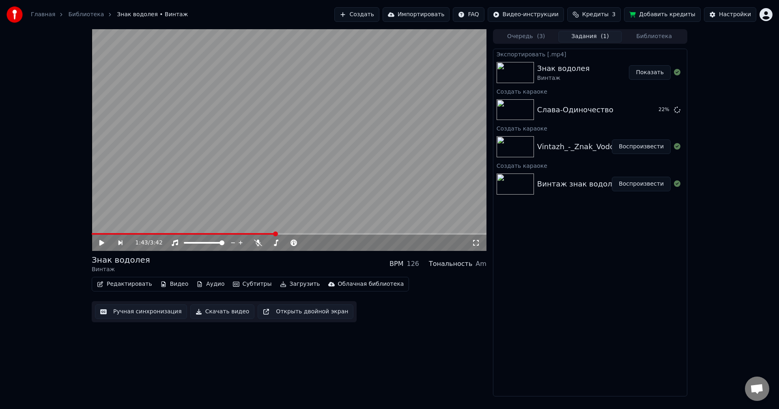
click at [649, 74] on button "Показать" at bounding box center [650, 72] width 42 height 15
click at [591, 115] on div "Слава-Одиночество" at bounding box center [575, 109] width 76 height 11
click at [639, 112] on button "Воспроизвести" at bounding box center [641, 110] width 59 height 15
click at [345, 167] on video at bounding box center [289, 140] width 395 height 222
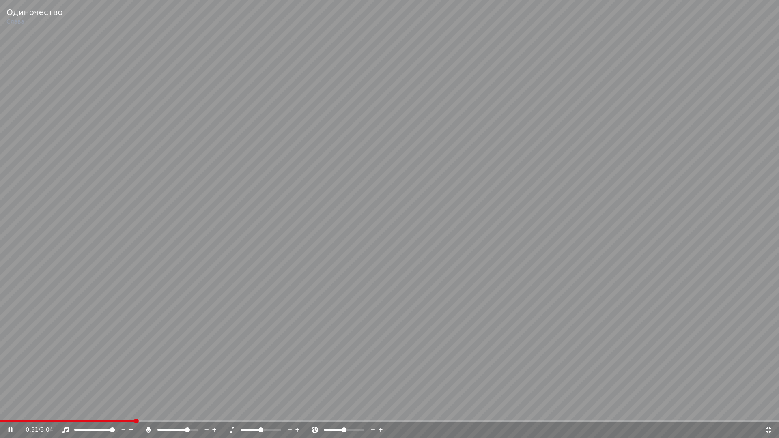
click at [189, 409] on span at bounding box center [177, 430] width 41 height 2
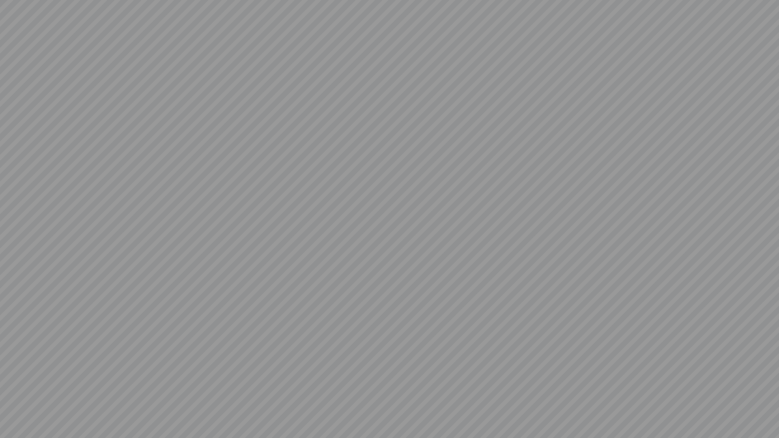
click at [189, 409] on video at bounding box center [389, 219] width 779 height 438
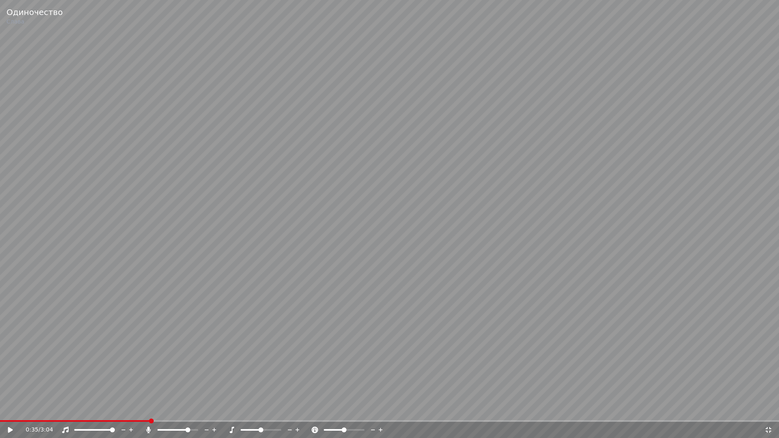
click at [189, 409] on span at bounding box center [187, 429] width 5 height 5
click at [177, 372] on video at bounding box center [389, 219] width 779 height 438
click at [8, 409] on icon at bounding box center [15, 430] width 19 height 6
click at [9, 409] on icon at bounding box center [10, 430] width 5 height 6
click at [178, 409] on div at bounding box center [184, 430] width 65 height 8
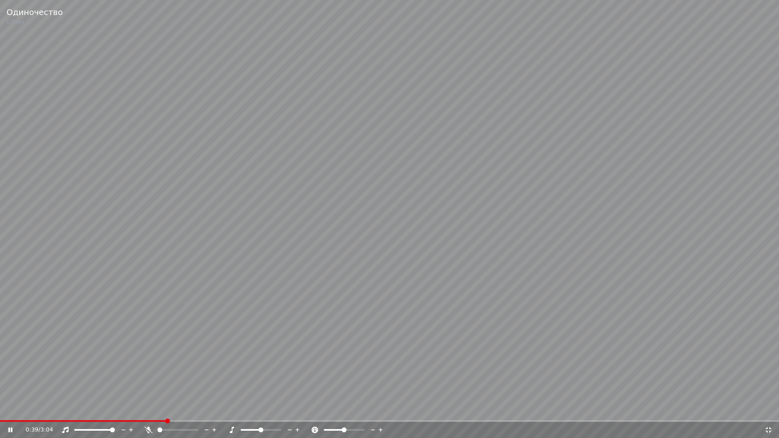
click at [157, 409] on span at bounding box center [157, 430] width 0 height 2
click at [140, 204] on video at bounding box center [389, 219] width 779 height 438
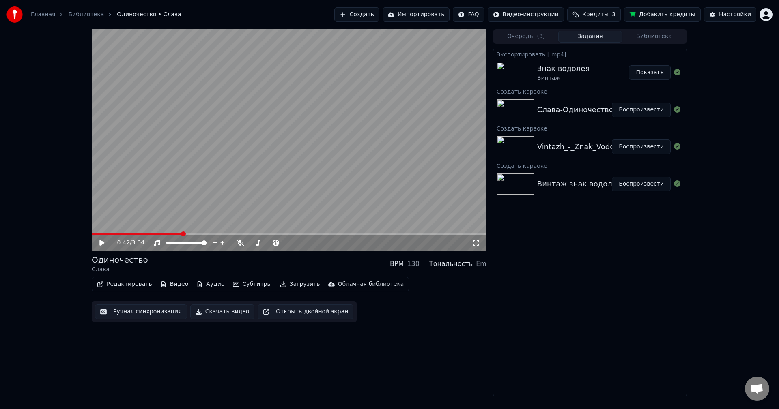
click at [279, 157] on video at bounding box center [289, 140] width 395 height 222
click at [281, 150] on video at bounding box center [289, 140] width 395 height 222
click at [569, 107] on div "Слава-Одиночество" at bounding box center [575, 109] width 76 height 11
click at [651, 35] on button "Библиотека" at bounding box center [654, 37] width 64 height 12
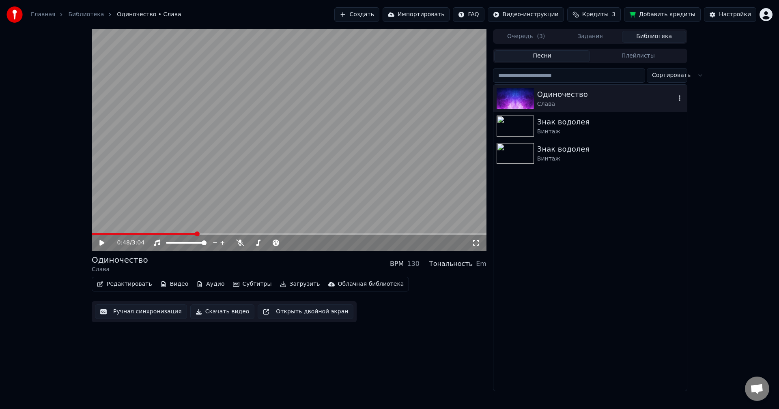
click at [680, 99] on icon "button" at bounding box center [679, 98] width 8 height 6
click at [587, 214] on div "Одиночество Слава Знак водолея Винтаж Знак водолея Винтаж" at bounding box center [589, 238] width 193 height 306
click at [631, 197] on div "Одиночество Слава Знак водолея Винтаж Знак водолея Винтаж" at bounding box center [589, 238] width 193 height 306
click at [677, 97] on icon "button" at bounding box center [679, 98] width 8 height 6
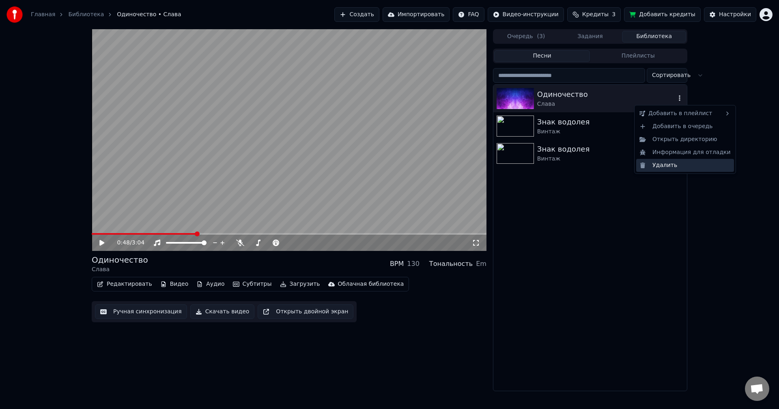
click at [663, 165] on div "Удалить" at bounding box center [685, 165] width 98 height 13
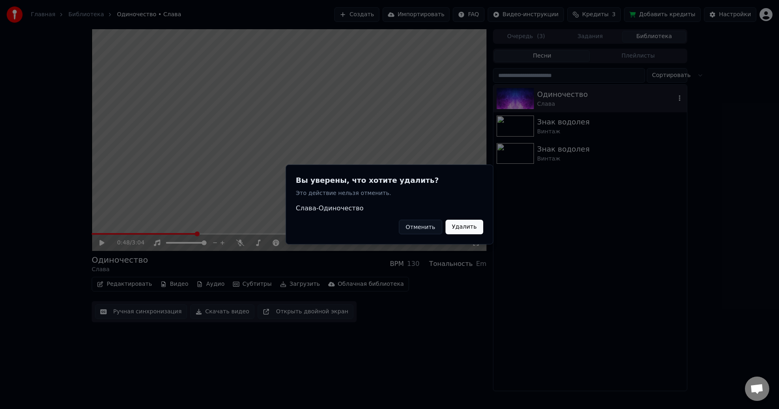
click at [462, 230] on button "Удалить" at bounding box center [464, 227] width 38 height 15
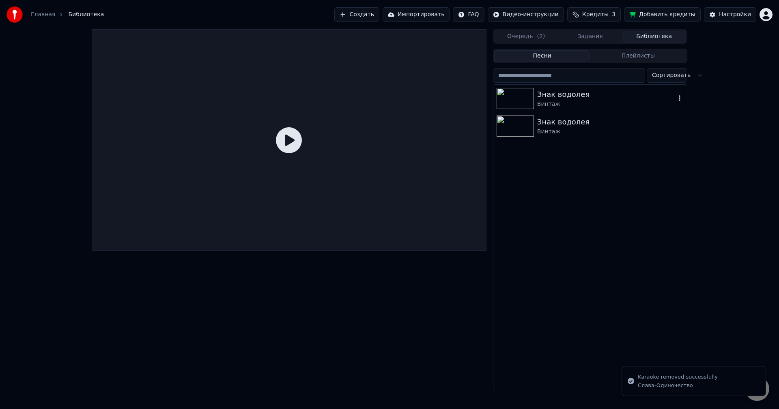
click at [676, 100] on icon "button" at bounding box center [679, 98] width 8 height 6
click at [677, 96] on icon "button" at bounding box center [679, 98] width 8 height 6
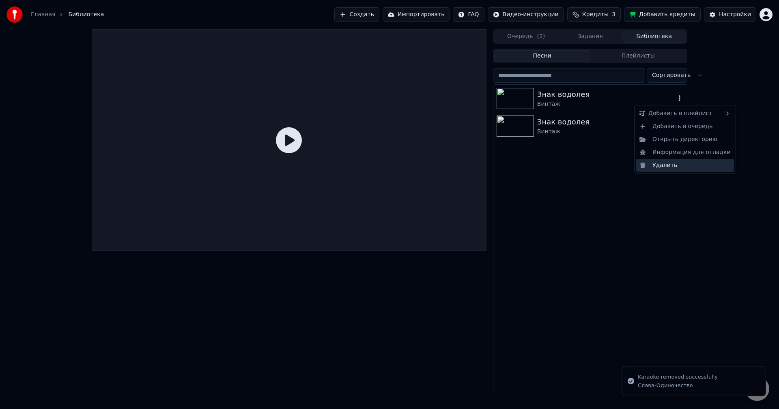
click at [662, 166] on div "Удалить" at bounding box center [685, 165] width 98 height 13
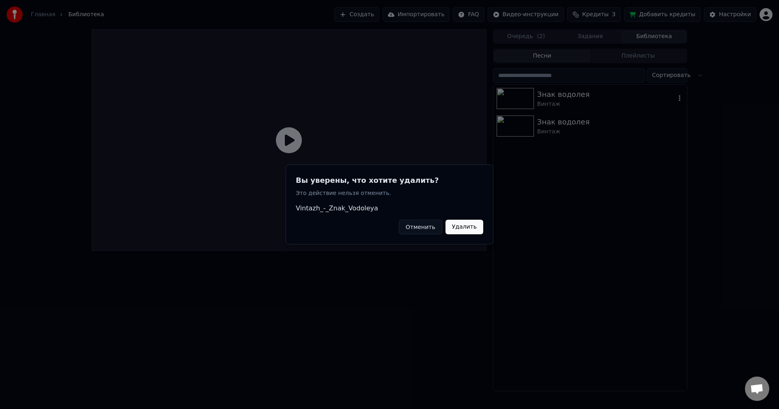
click at [470, 230] on button "Удалить" at bounding box center [464, 227] width 38 height 15
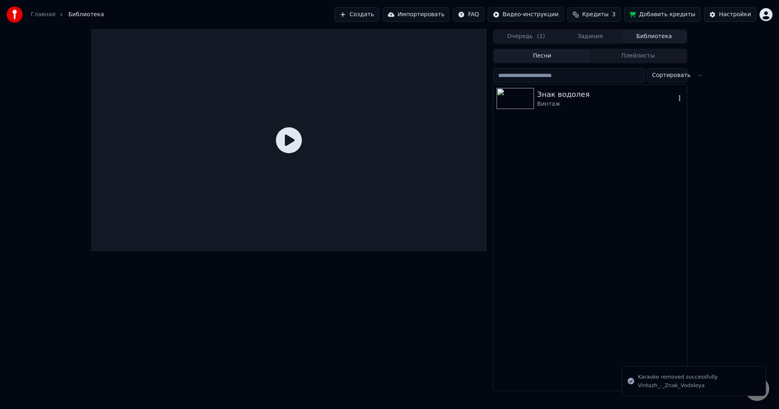
click at [675, 98] on div "Знак водолея" at bounding box center [606, 94] width 138 height 11
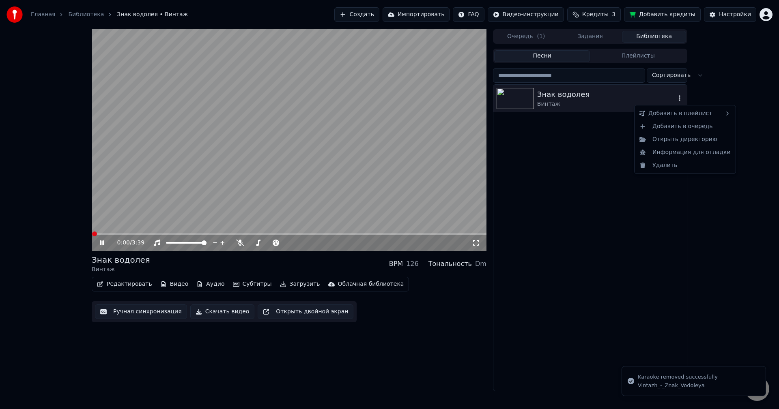
click at [677, 99] on icon "button" at bounding box center [679, 98] width 8 height 6
click at [678, 99] on icon "button" at bounding box center [679, 98] width 8 height 6
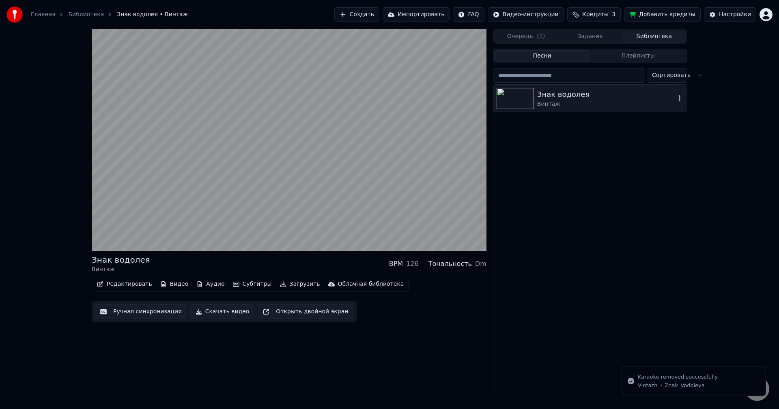
click at [679, 99] on icon "button" at bounding box center [679, 98] width 8 height 6
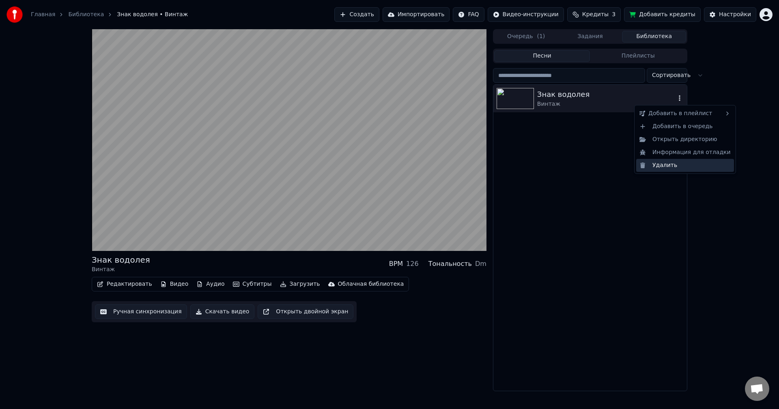
click at [673, 163] on div "Удалить" at bounding box center [685, 165] width 98 height 13
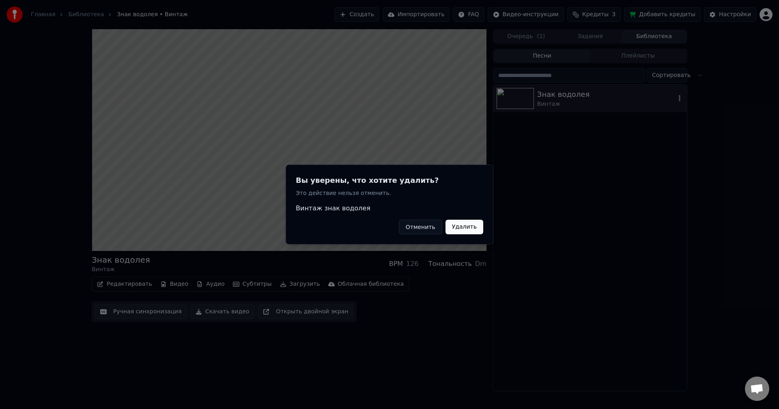
click at [465, 230] on button "Удалить" at bounding box center [464, 227] width 38 height 15
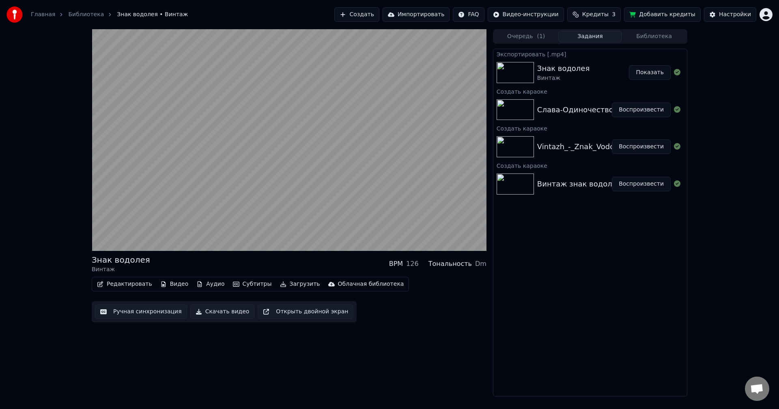
click at [580, 39] on button "Задания" at bounding box center [590, 37] width 64 height 12
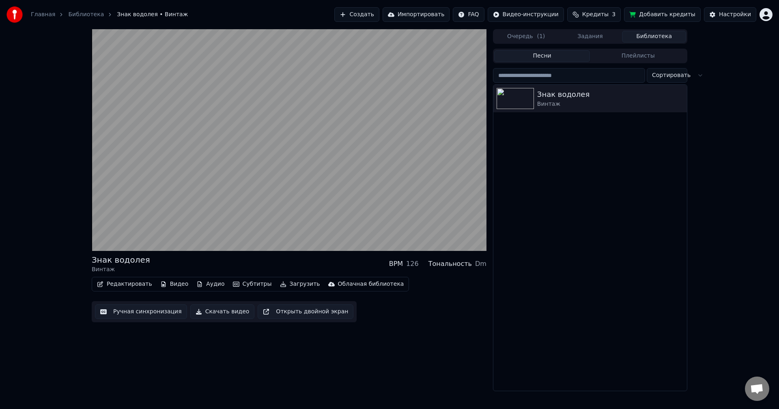
click at [642, 34] on button "Библиотека" at bounding box center [654, 37] width 64 height 12
click at [679, 95] on icon "button" at bounding box center [679, 98] width 8 height 6
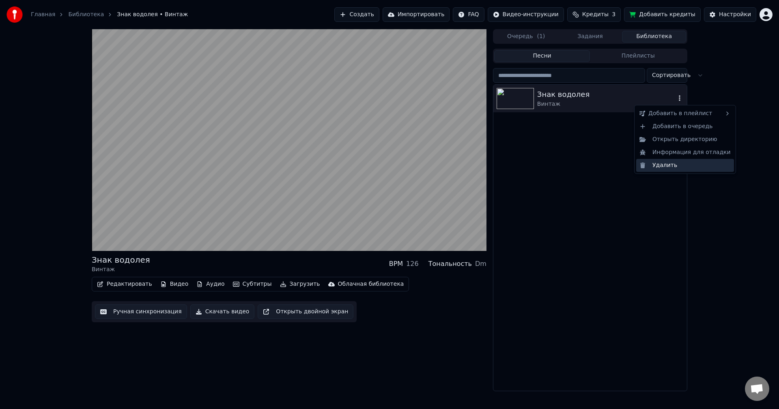
click at [660, 165] on div "Удалить" at bounding box center [685, 165] width 98 height 13
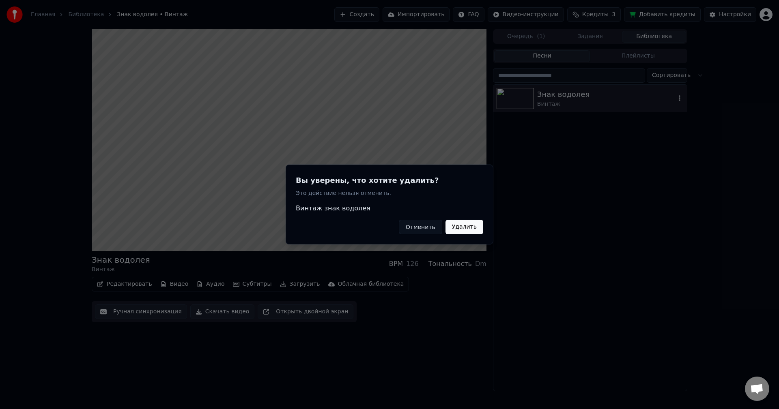
click at [469, 229] on button "Удалить" at bounding box center [464, 227] width 38 height 15
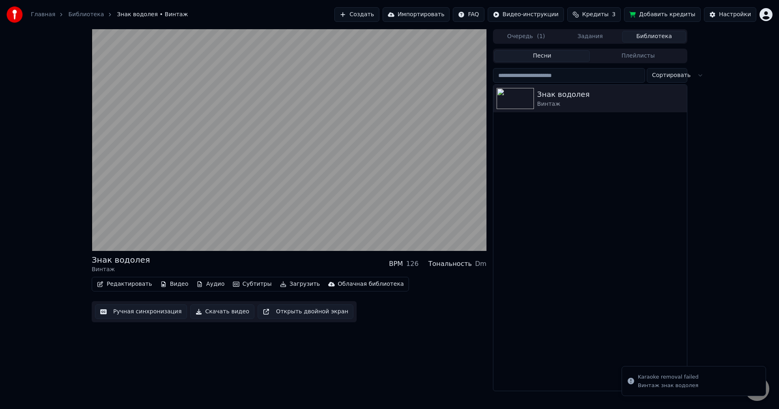
click at [601, 195] on div "Знак водолея Винтаж" at bounding box center [589, 238] width 193 height 306
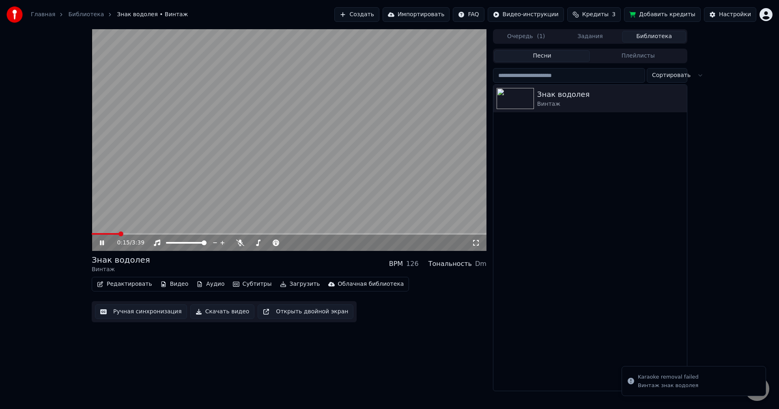
click at [288, 179] on video at bounding box center [289, 140] width 395 height 222
click at [553, 31] on button "Очередь ( 1 )" at bounding box center [526, 37] width 64 height 12
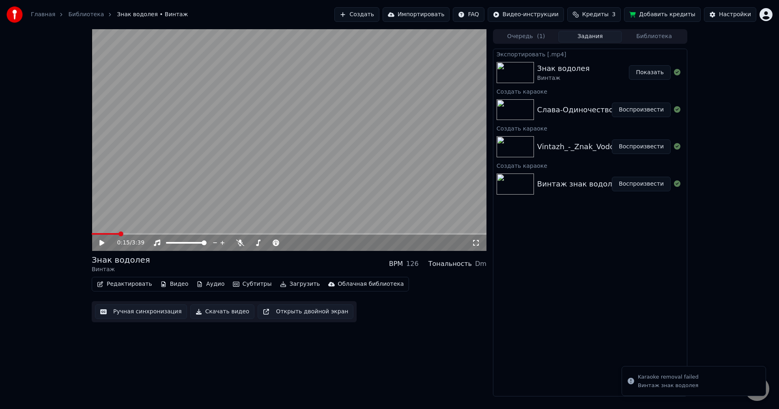
click at [605, 39] on button "Задания" at bounding box center [590, 37] width 64 height 12
click at [590, 105] on div "Слава-Одиночество" at bounding box center [575, 109] width 76 height 11
click at [567, 110] on div "Слава-Одиночество" at bounding box center [575, 109] width 76 height 11
click at [510, 111] on img at bounding box center [514, 109] width 37 height 21
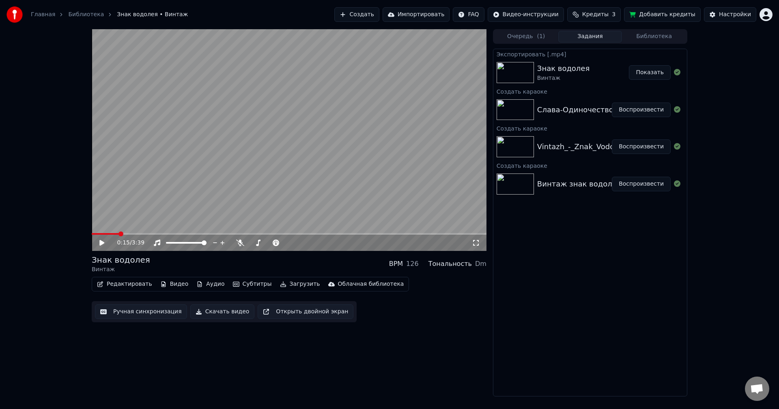
click at [510, 111] on img at bounding box center [514, 109] width 37 height 21
click at [650, 107] on button "Воспроизвести" at bounding box center [641, 110] width 59 height 15
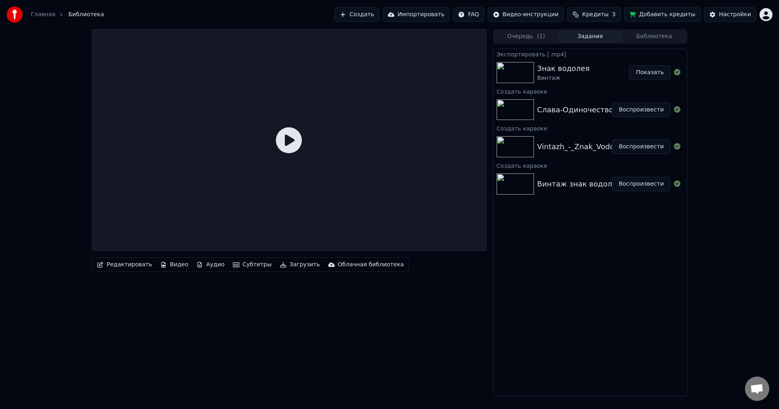
click at [292, 137] on icon at bounding box center [289, 140] width 26 height 26
click at [245, 163] on div at bounding box center [289, 140] width 395 height 222
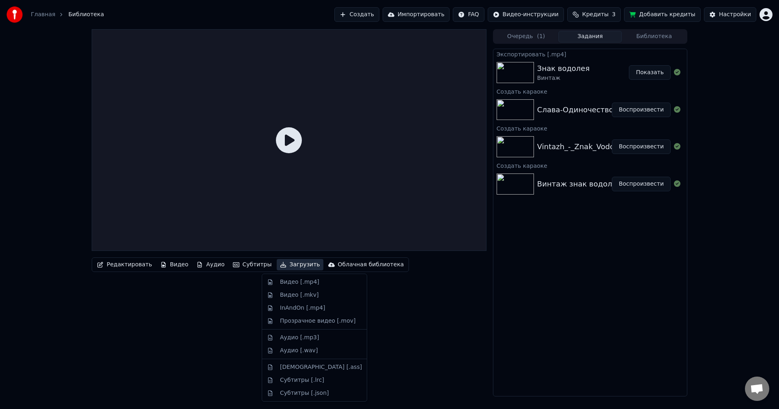
click at [280, 265] on icon "button" at bounding box center [283, 265] width 6 height 6
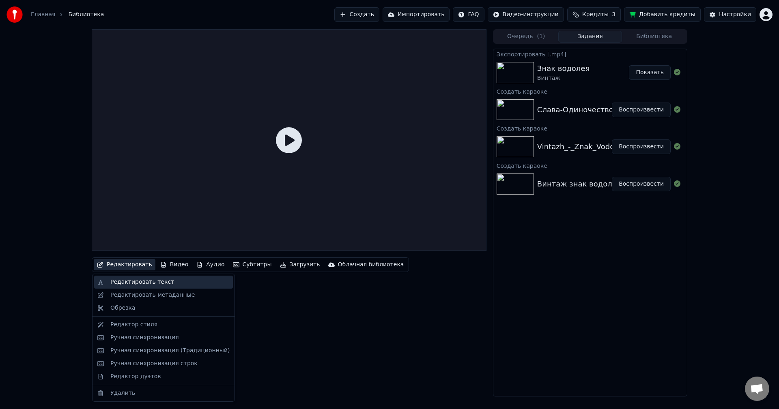
click at [108, 280] on div "Редактировать текст" at bounding box center [163, 282] width 139 height 13
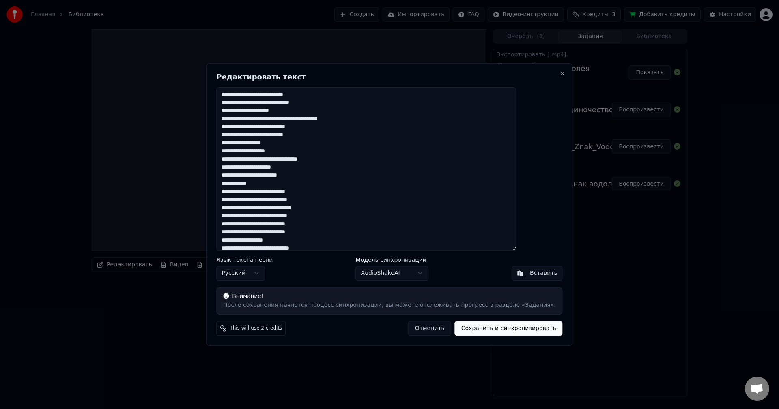
click at [534, 73] on h2 "Редактировать текст" at bounding box center [389, 76] width 346 height 7
click at [559, 73] on button "Close" at bounding box center [562, 73] width 6 height 6
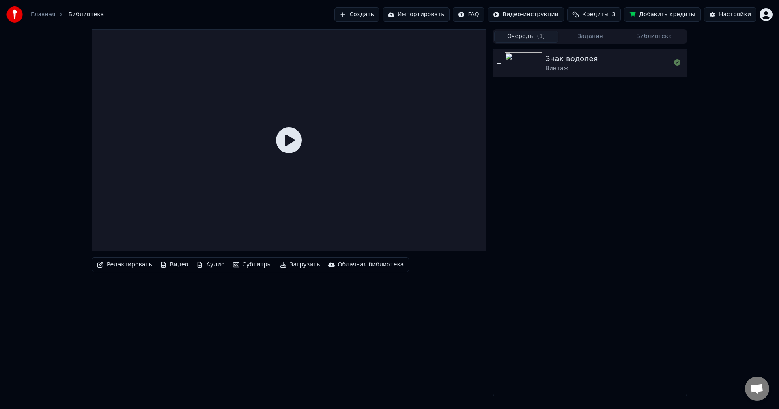
click at [519, 32] on button "Очередь ( 1 )" at bounding box center [526, 37] width 64 height 12
click at [502, 62] on div "Знак водолея Винтаж" at bounding box center [589, 63] width 193 height 28
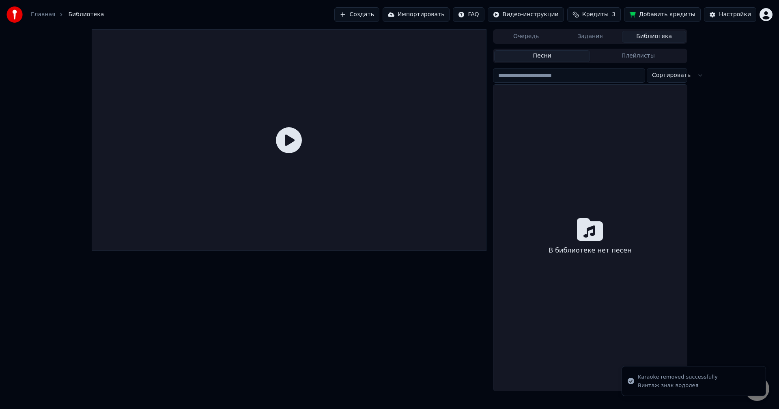
click at [638, 40] on button "Библиотека" at bounding box center [654, 37] width 64 height 12
click at [604, 40] on button "Задания" at bounding box center [590, 37] width 64 height 12
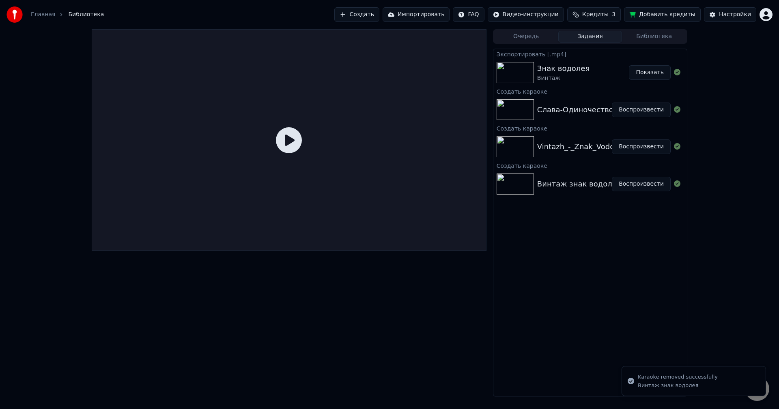
click at [611, 73] on div "Знак водолея Винтаж" at bounding box center [583, 72] width 92 height 19
click at [765, 9] on html "Главная Библиотека Создать Импортировать FAQ Видео-инструкции Кредиты 3 Добавит…" at bounding box center [389, 204] width 779 height 409
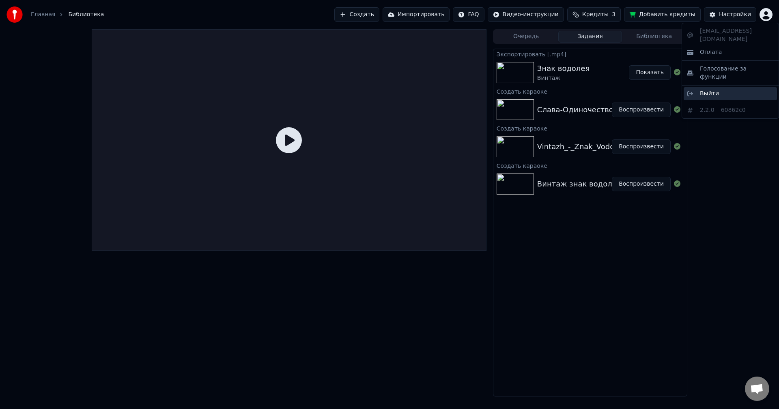
click at [726, 87] on div "Выйти" at bounding box center [729, 93] width 93 height 13
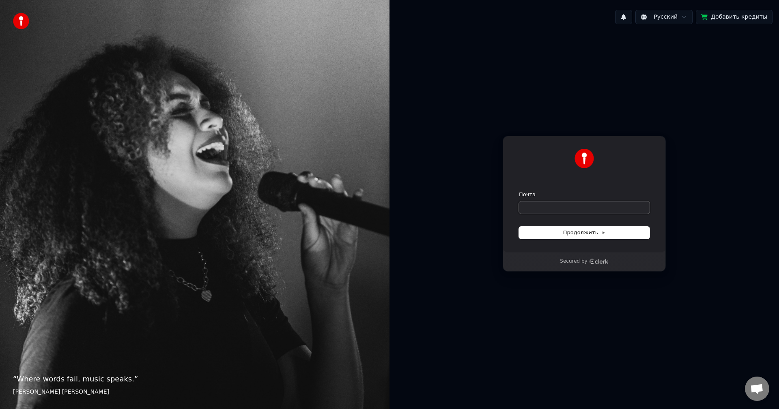
click at [577, 208] on input "Почта" at bounding box center [584, 208] width 131 height 12
type input "*"
paste input "**********"
click at [554, 230] on button "Продолжить" at bounding box center [584, 233] width 131 height 12
type input "**********"
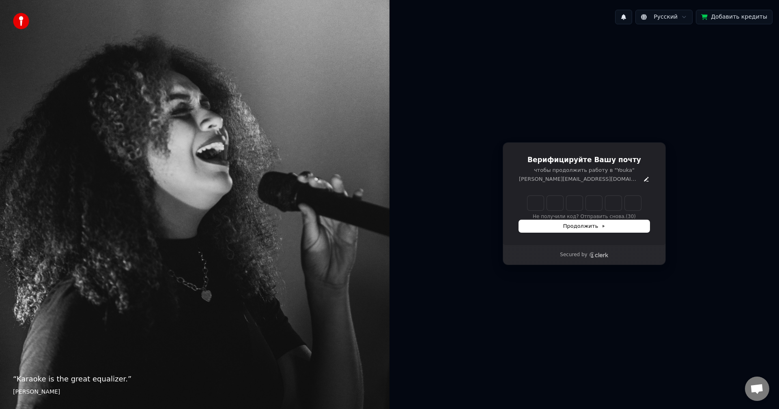
click at [544, 204] on input "Enter verification code" at bounding box center [584, 203] width 114 height 15
type input "******"
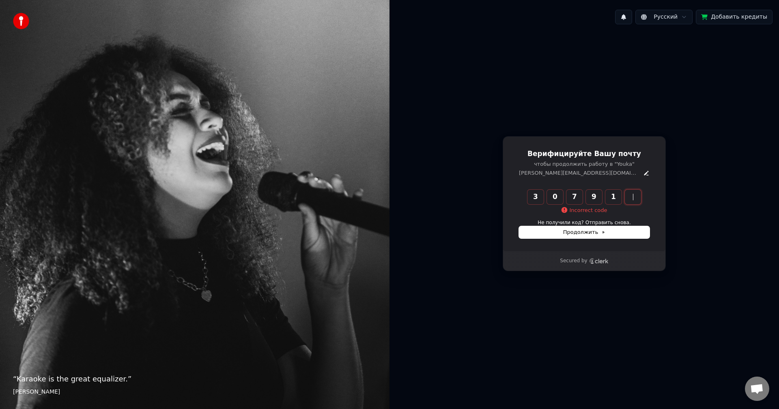
type input "******"
